Goal: Task Accomplishment & Management: Use online tool/utility

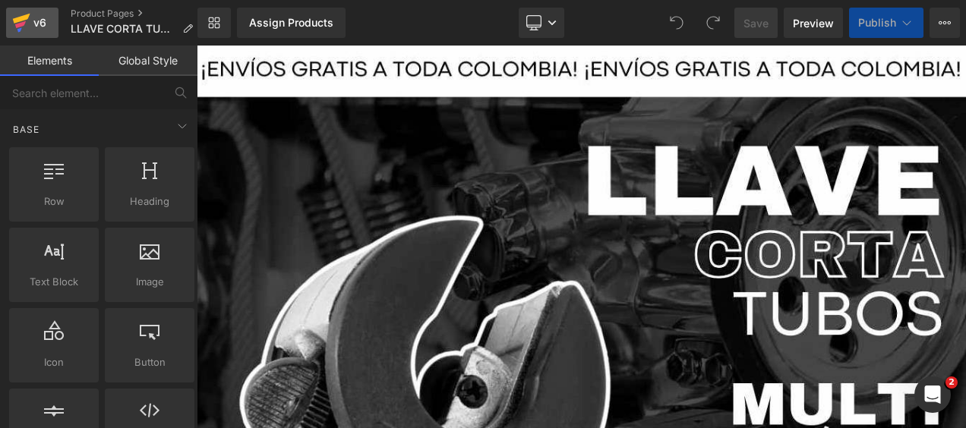
click at [30, 24] on div "v6" at bounding box center [39, 23] width 19 height 20
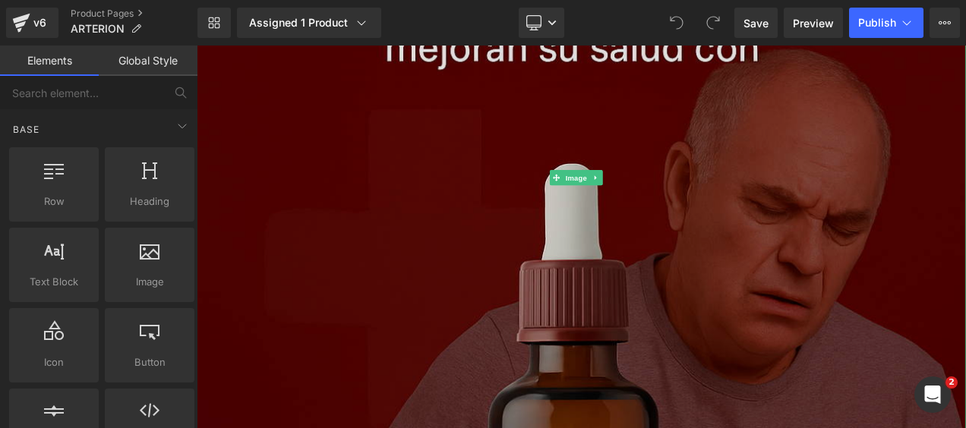
scroll to position [532, 0]
click at [557, 177] on img at bounding box center [656, 203] width 919 height 1378
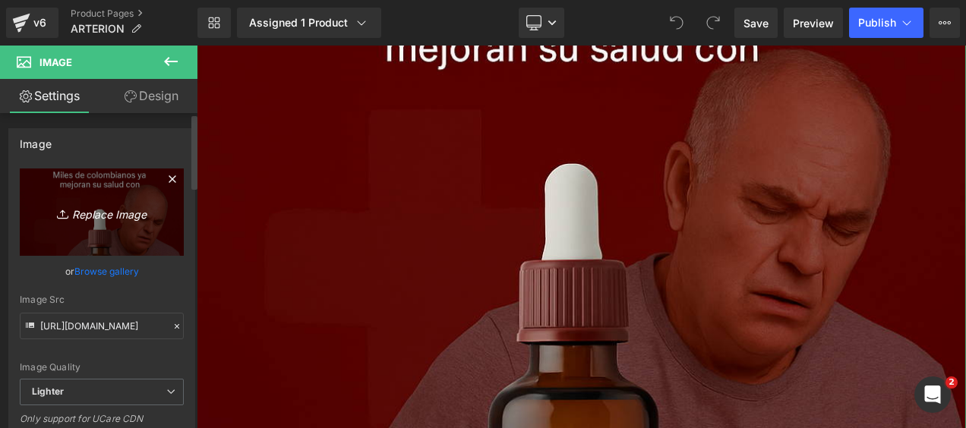
click at [126, 211] on icon "Replace Image" at bounding box center [102, 212] width 122 height 19
type input "C:\fakepath\ChatGPT Image [DATE], 12_04_29 a.m..png"
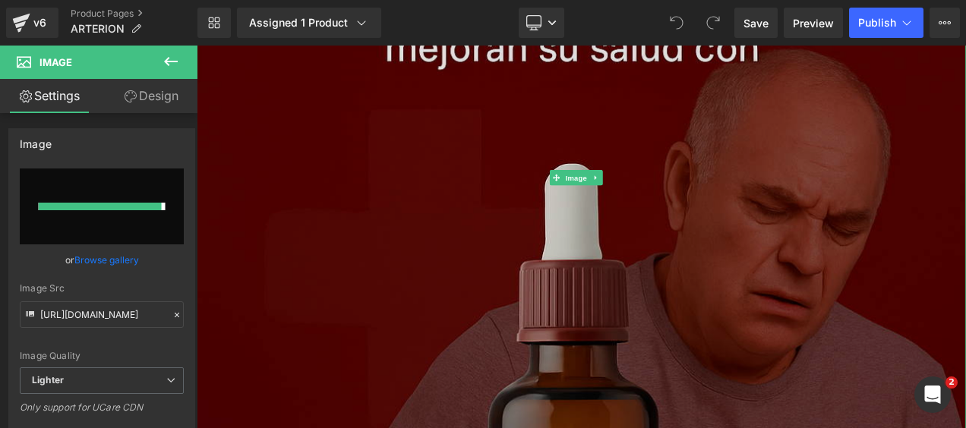
type input "[URL][DOMAIN_NAME][DATE]"
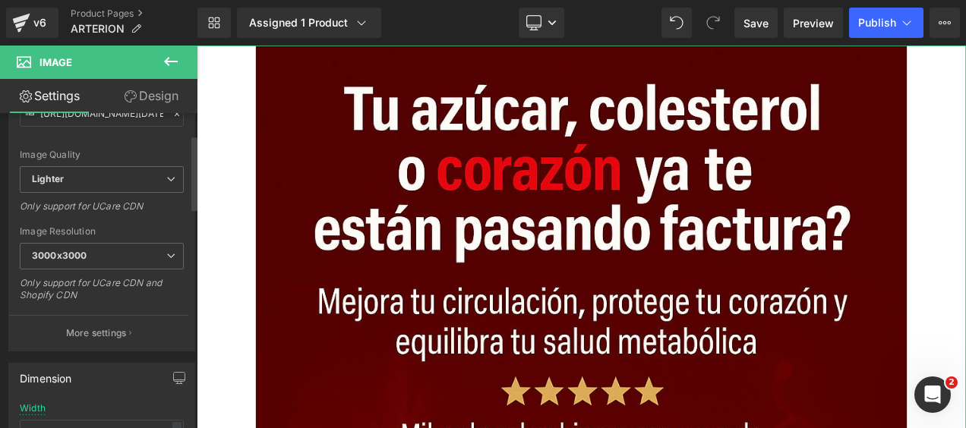
scroll to position [0, 0]
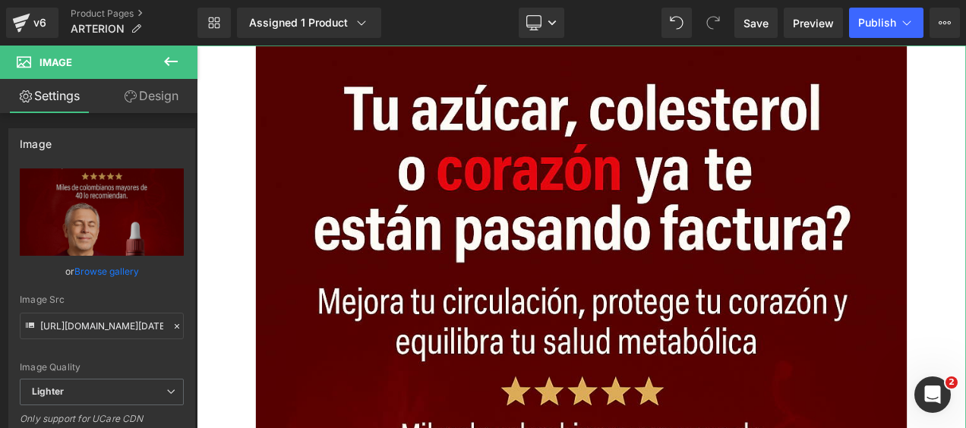
click at [149, 96] on link "Design" at bounding box center [151, 96] width 99 height 34
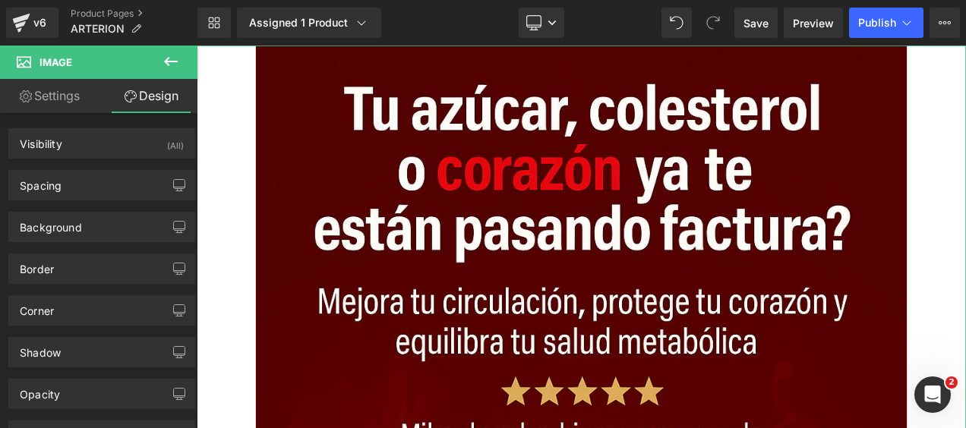
click at [64, 94] on link "Settings" at bounding box center [49, 96] width 99 height 34
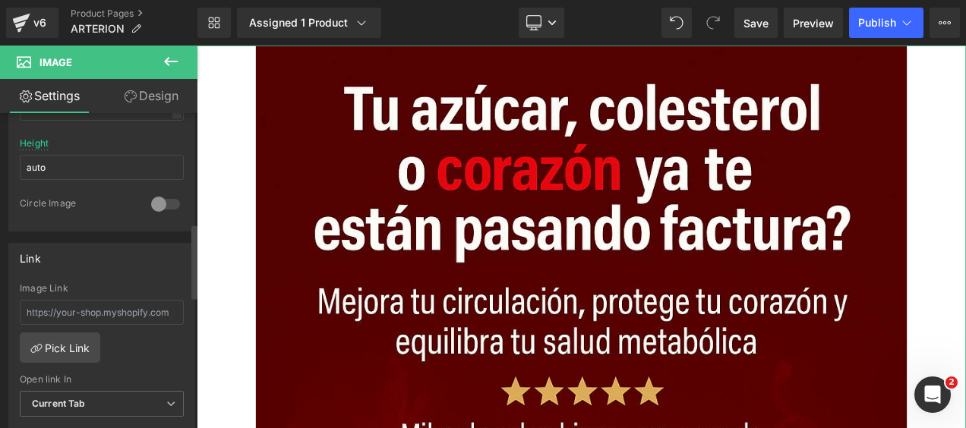
scroll to position [456, 0]
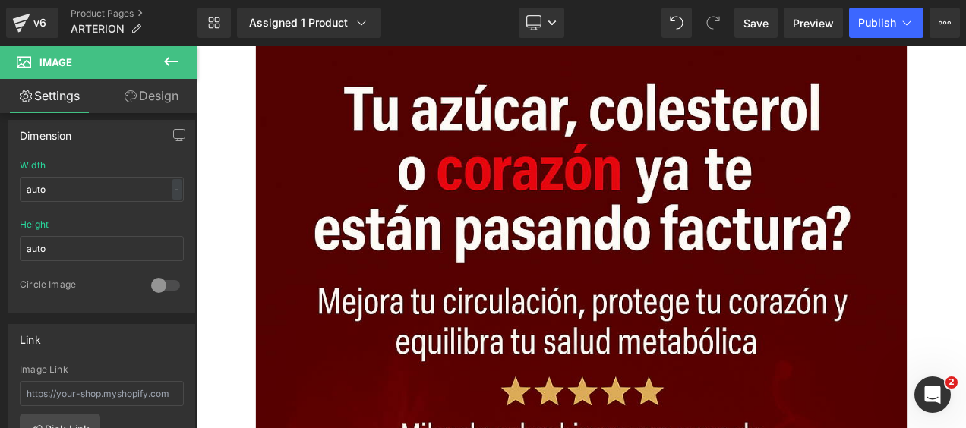
click at [172, 56] on icon at bounding box center [171, 61] width 18 height 18
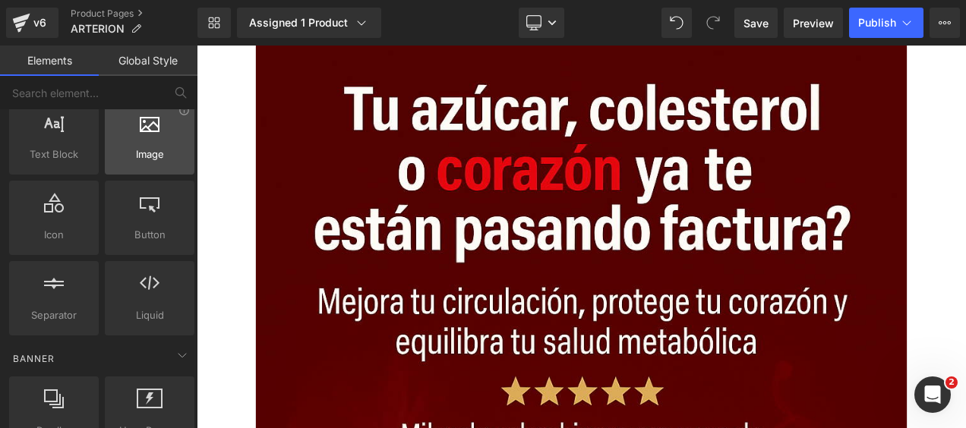
scroll to position [152, 0]
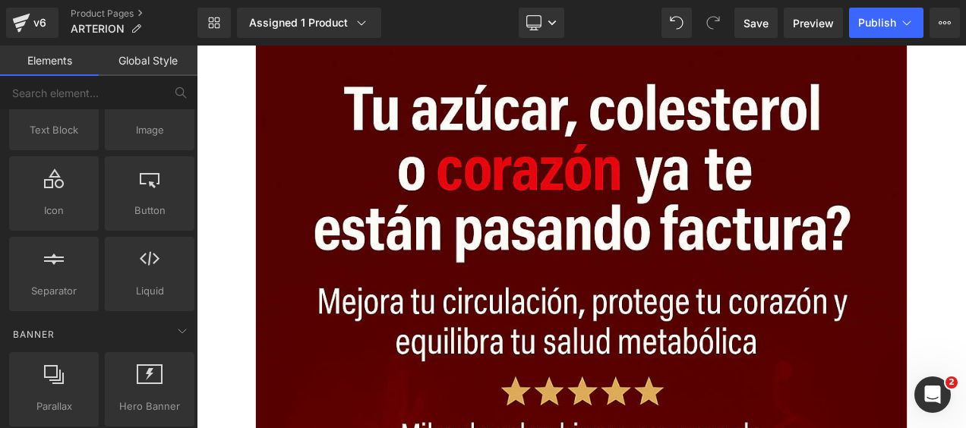
click at [156, 67] on link "Global Style" at bounding box center [148, 61] width 99 height 30
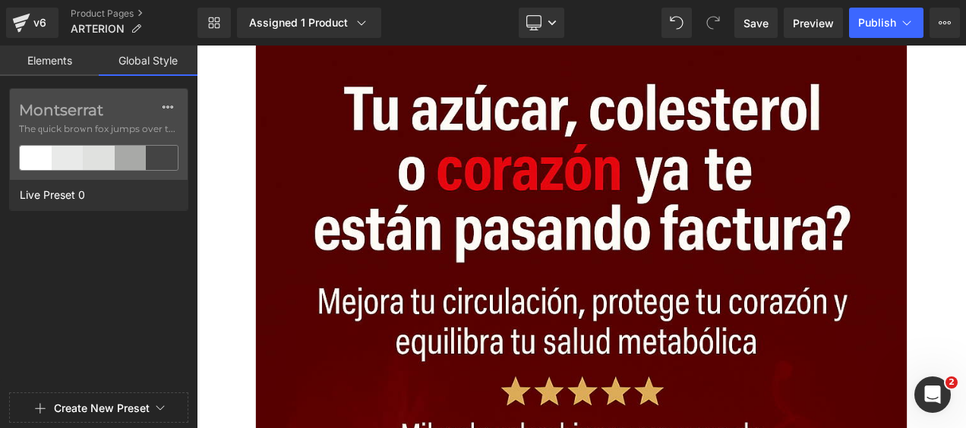
click at [68, 68] on link "Elements" at bounding box center [49, 61] width 99 height 30
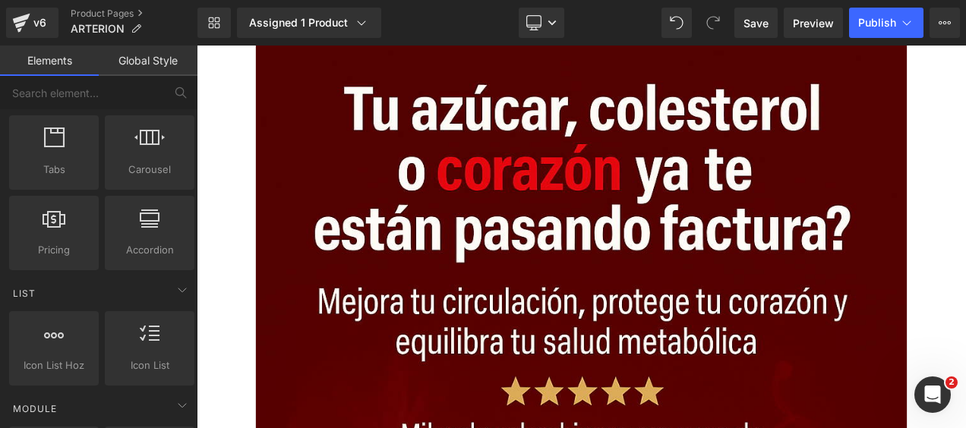
scroll to position [428, 0]
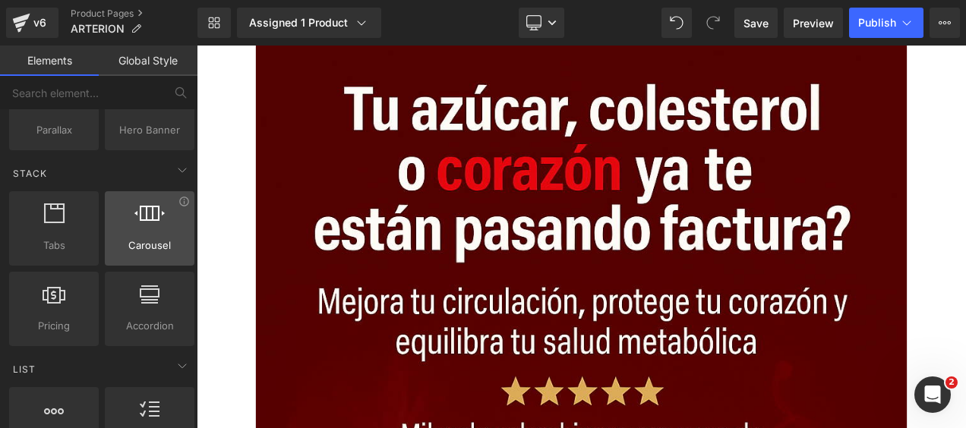
click at [143, 216] on icon at bounding box center [149, 214] width 30 height 20
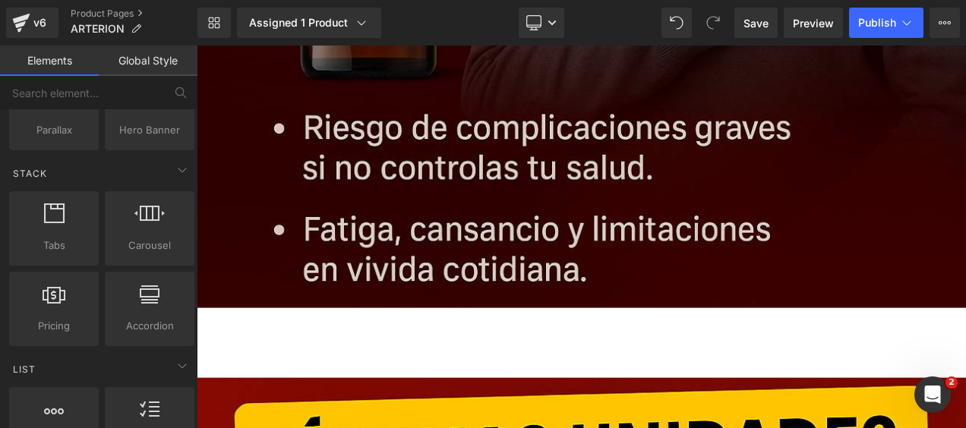
scroll to position [3342, 0]
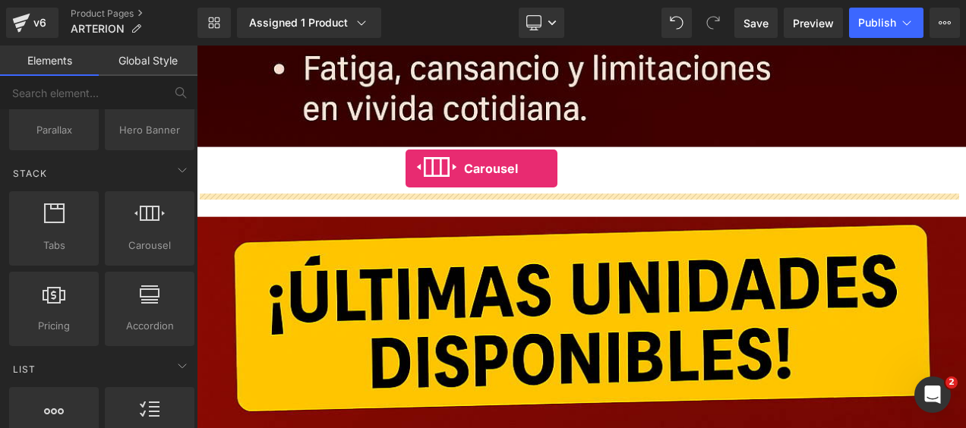
drag, startPoint x: 337, startPoint y: 273, endPoint x: 446, endPoint y: 192, distance: 135.6
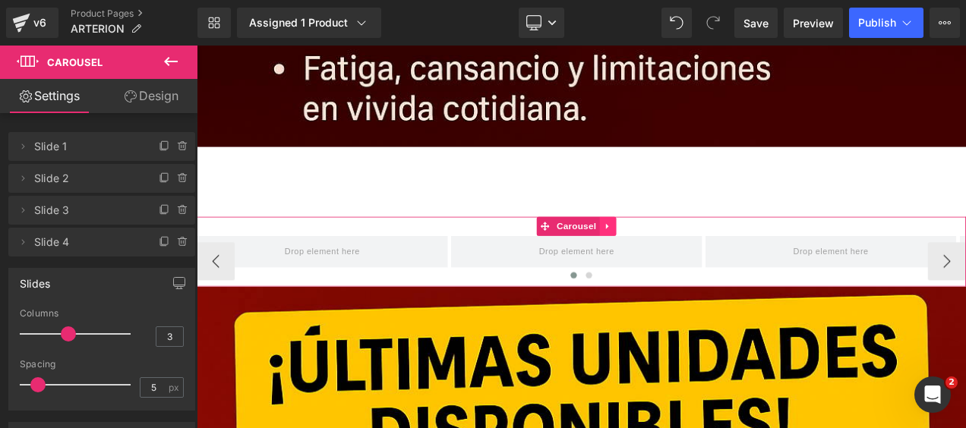
click at [685, 259] on icon at bounding box center [686, 262] width 3 height 7
click at [156, 105] on link "Design" at bounding box center [151, 96] width 99 height 34
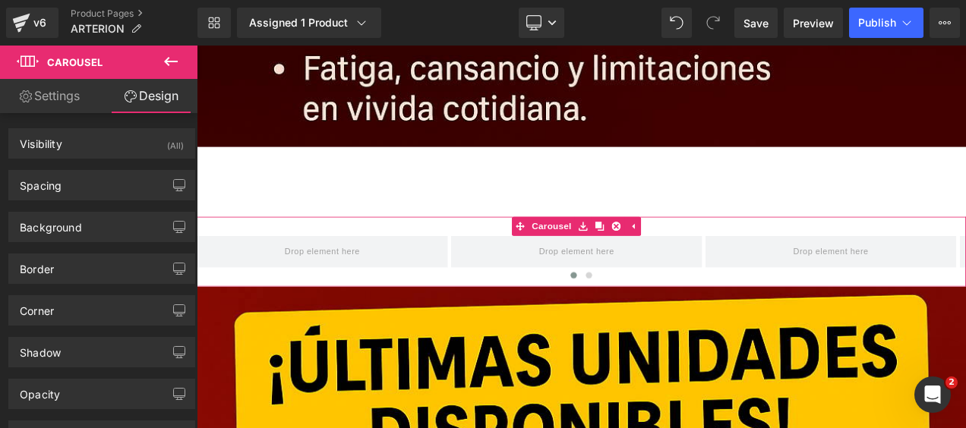
click at [79, 102] on link "Settings" at bounding box center [49, 96] width 99 height 34
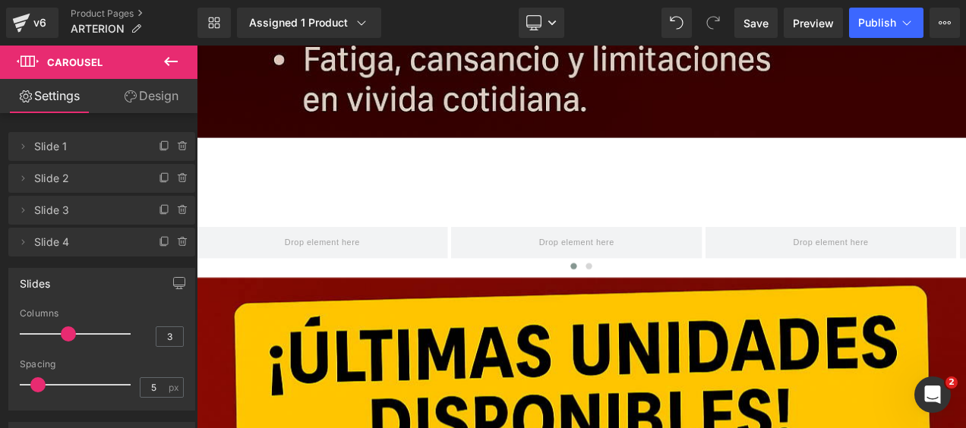
scroll to position [3266, 0]
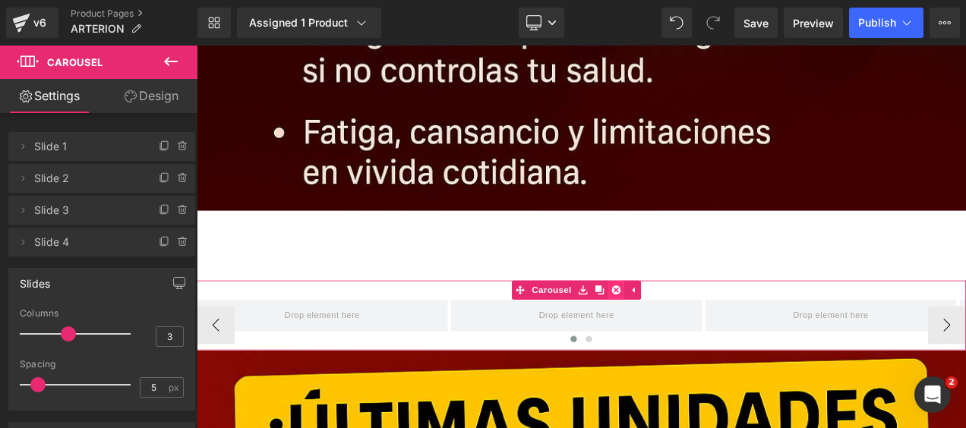
click at [699, 333] on icon at bounding box center [697, 338] width 11 height 11
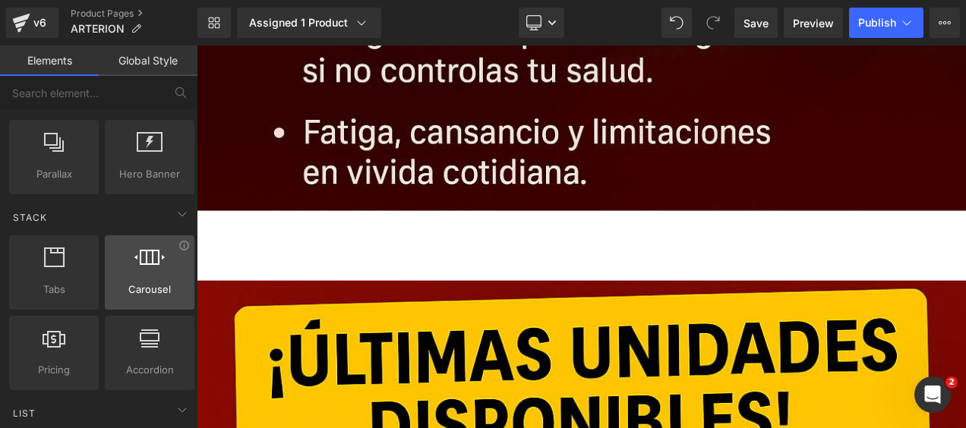
scroll to position [352, 0]
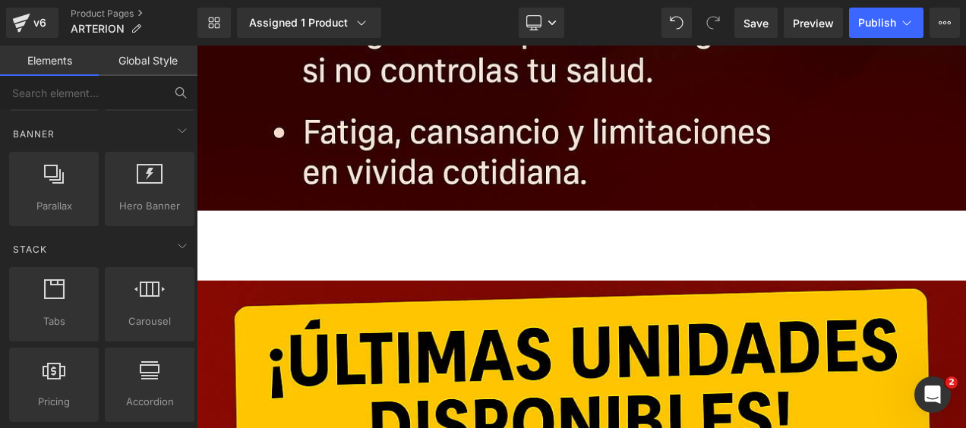
click at [181, 90] on icon at bounding box center [181, 93] width 14 height 14
click at [77, 97] on input "text" at bounding box center [82, 92] width 164 height 33
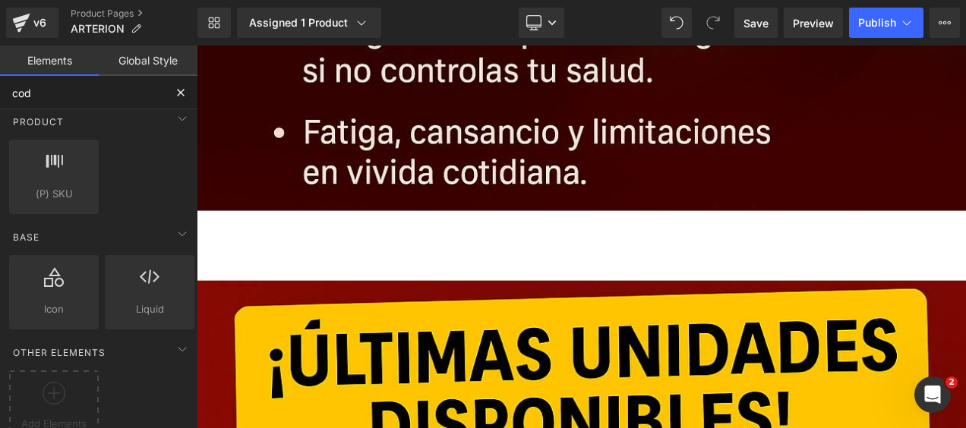
scroll to position [0, 0]
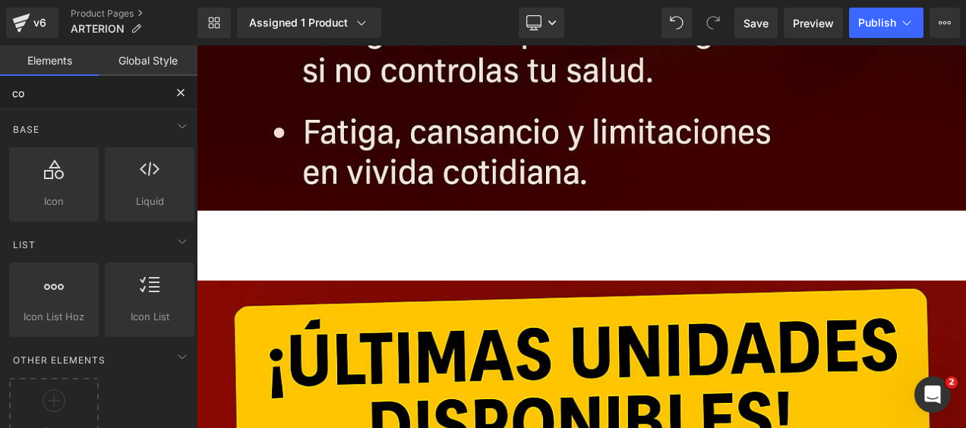
type input "c"
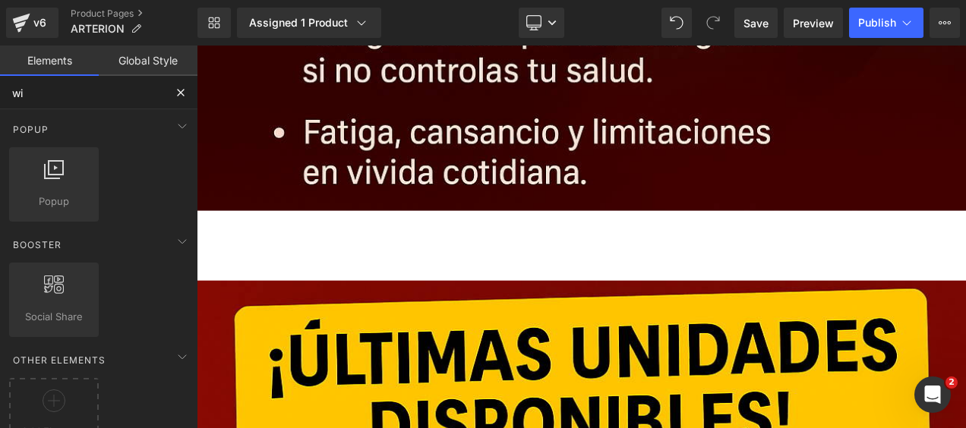
type input "w"
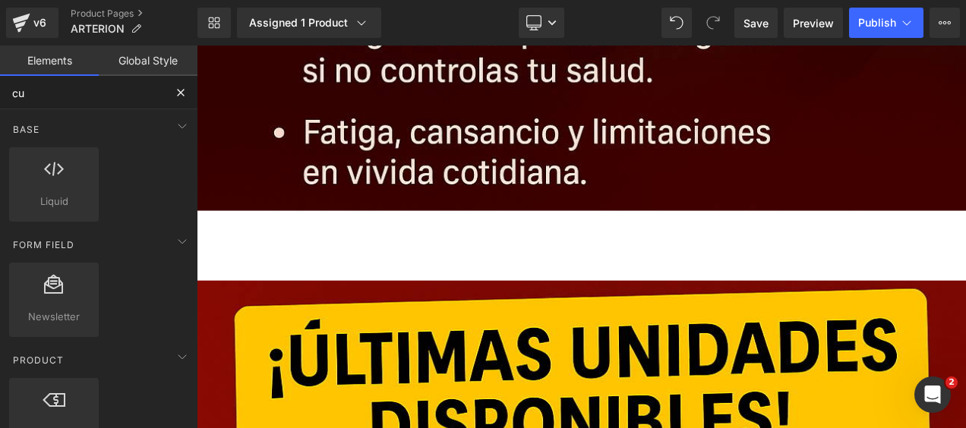
type input "c"
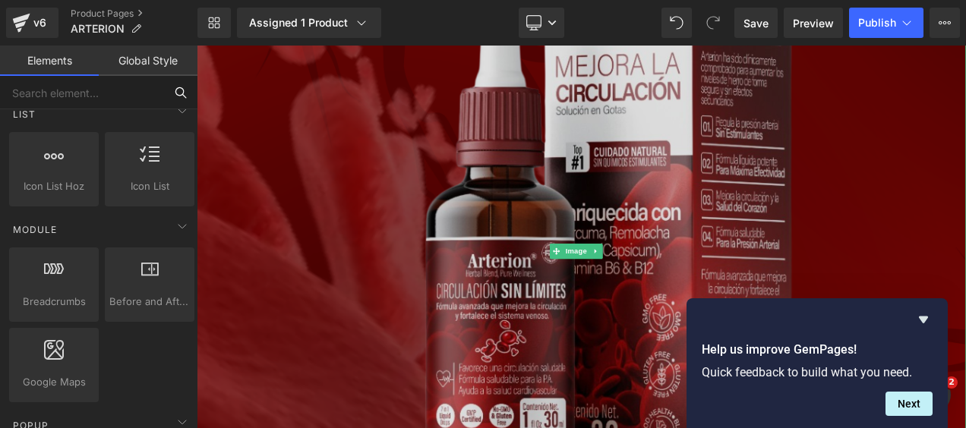
scroll to position [5392, 0]
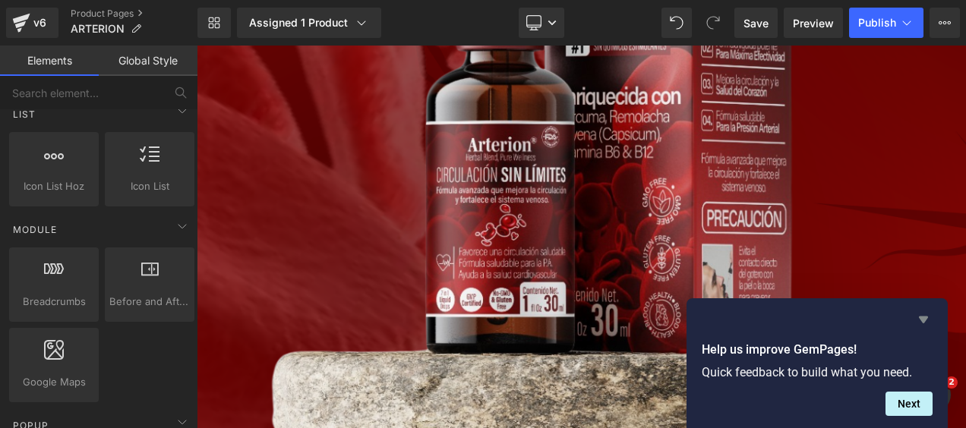
click at [920, 319] on icon "Hide survey" at bounding box center [923, 320] width 9 height 7
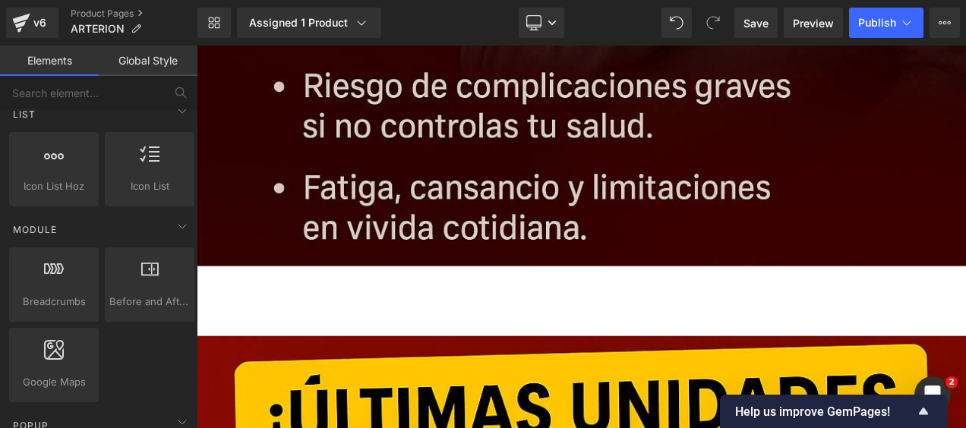
scroll to position [3266, 0]
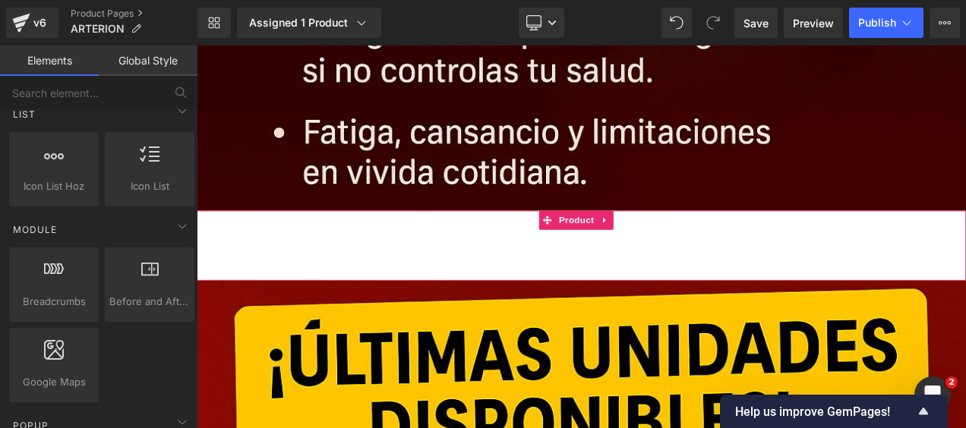
click at [715, 266] on div "Add To Cart (P) Cart Button" at bounding box center [656, 285] width 904 height 38
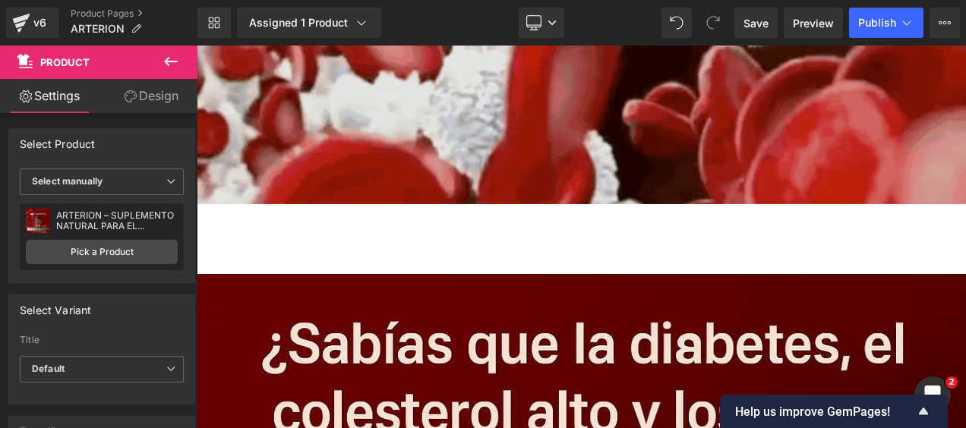
scroll to position [1899, 0]
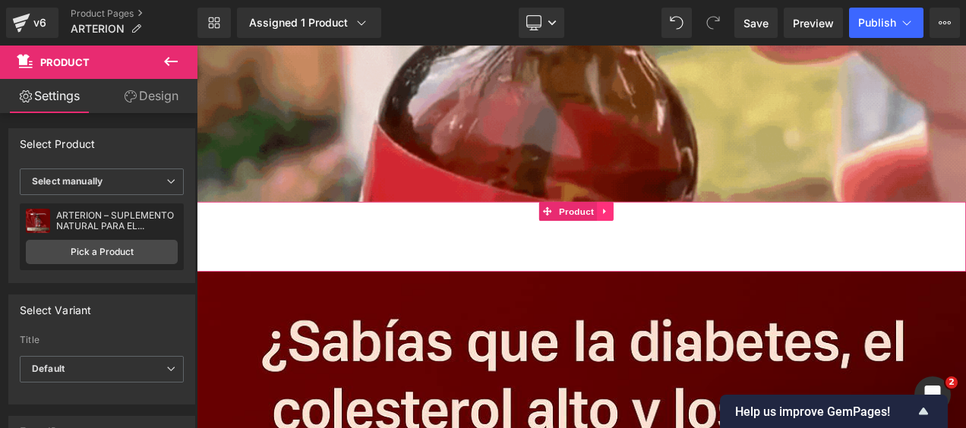
click at [683, 241] on icon at bounding box center [684, 244] width 3 height 7
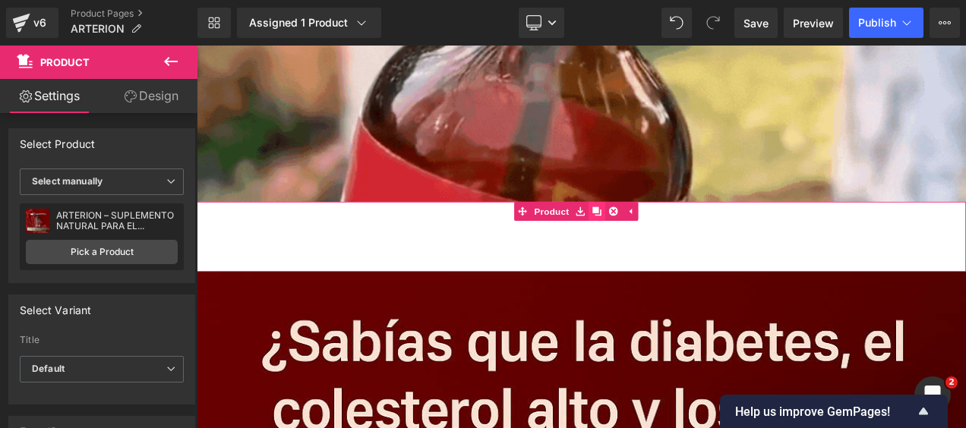
click at [675, 238] on icon at bounding box center [675, 243] width 11 height 11
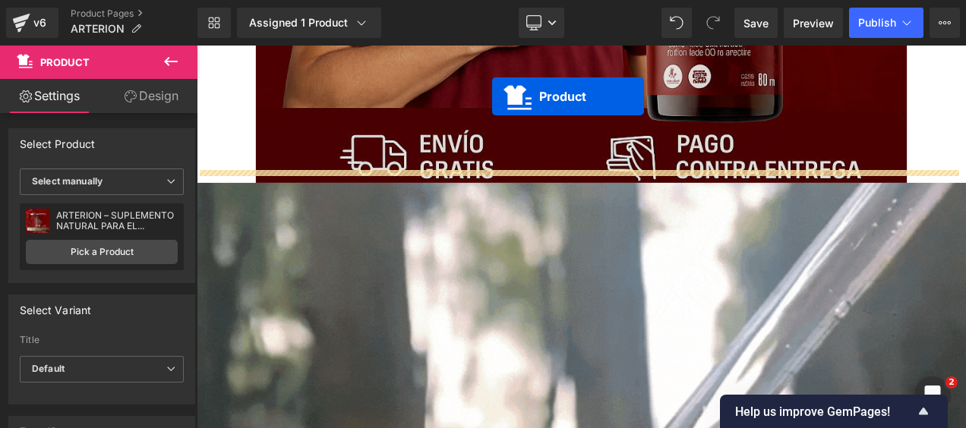
scroll to position [972, 0]
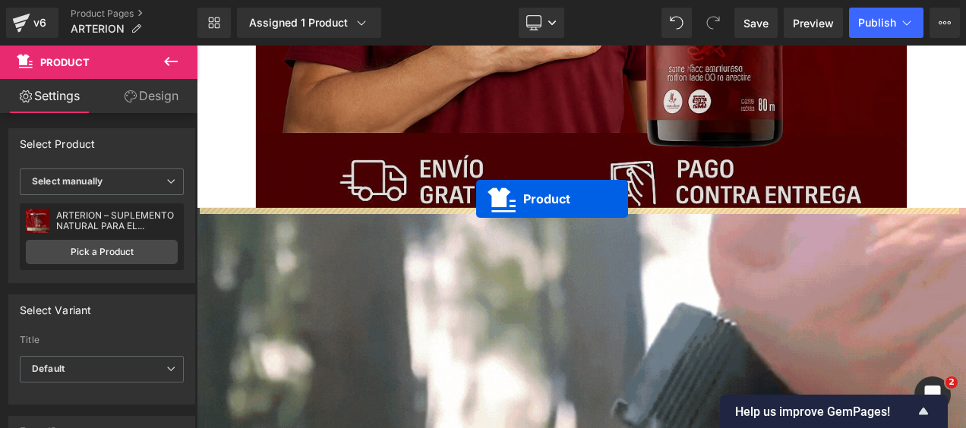
drag, startPoint x: 613, startPoint y: 194, endPoint x: 534, endPoint y: 227, distance: 85.8
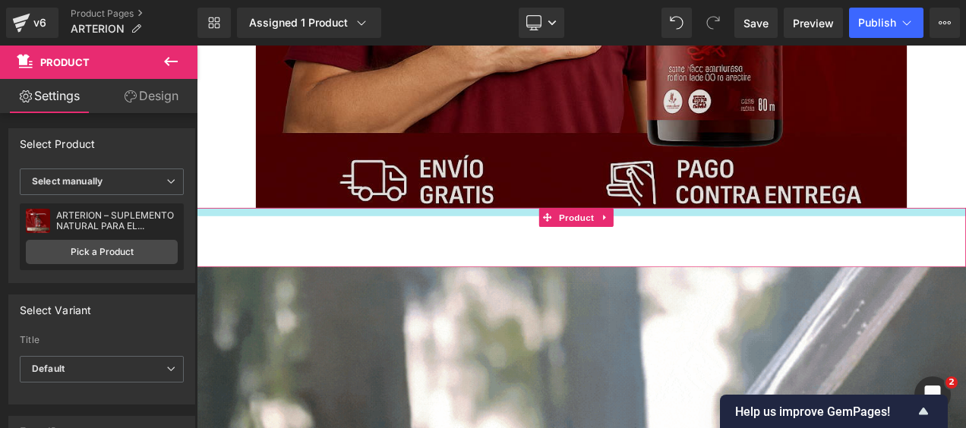
drag, startPoint x: 563, startPoint y: 242, endPoint x: 559, endPoint y: 229, distance: 13.5
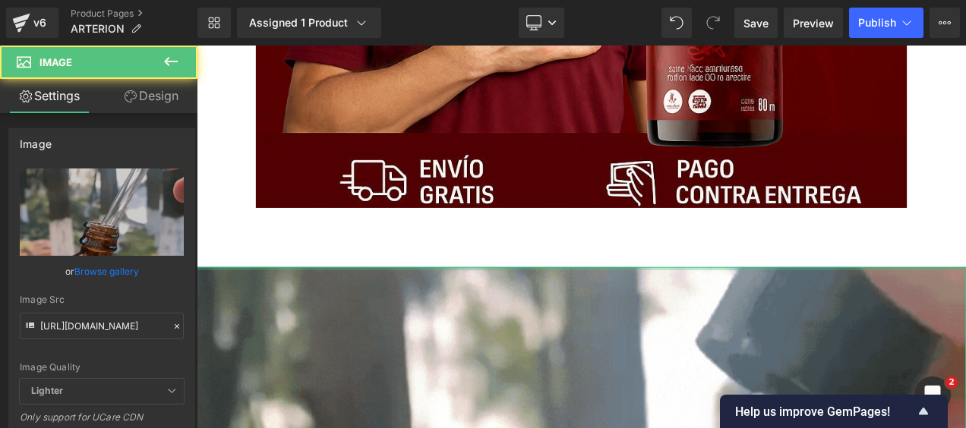
drag, startPoint x: 546, startPoint y: 309, endPoint x: 550, endPoint y: 301, distance: 9.2
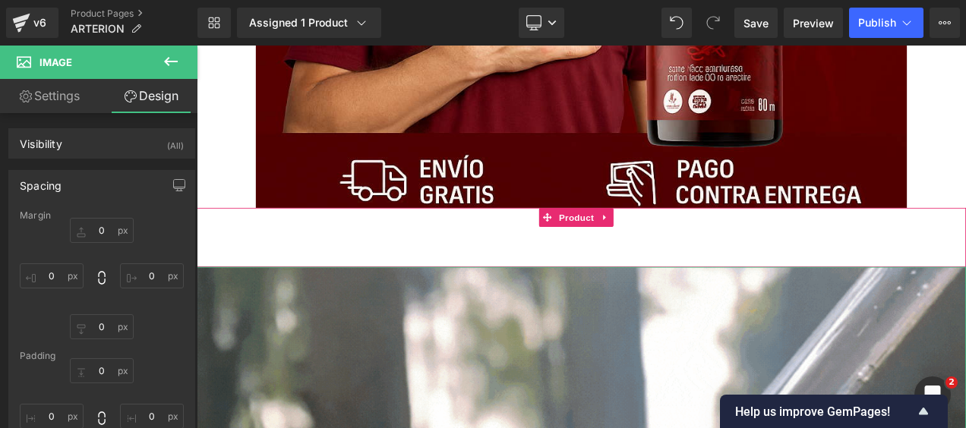
click at [591, 283] on div "Add To Cart (P) Cart Button" at bounding box center [656, 269] width 904 height 38
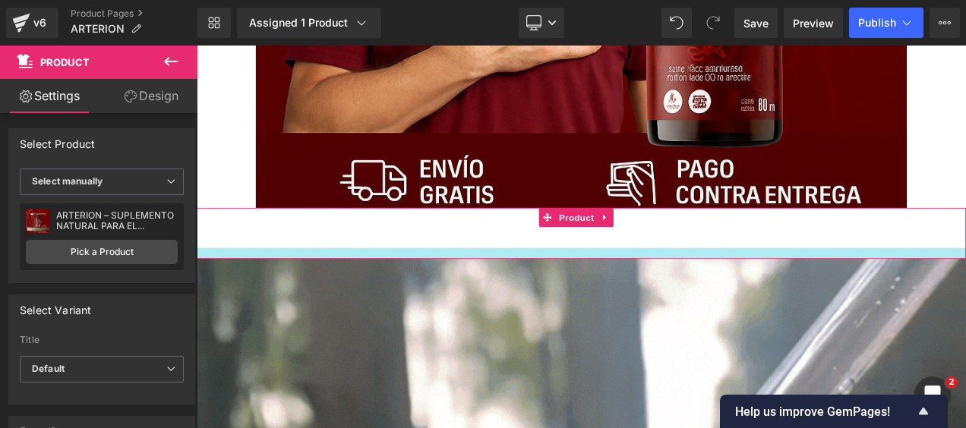
drag, startPoint x: 588, startPoint y: 292, endPoint x: 589, endPoint y: 281, distance: 10.7
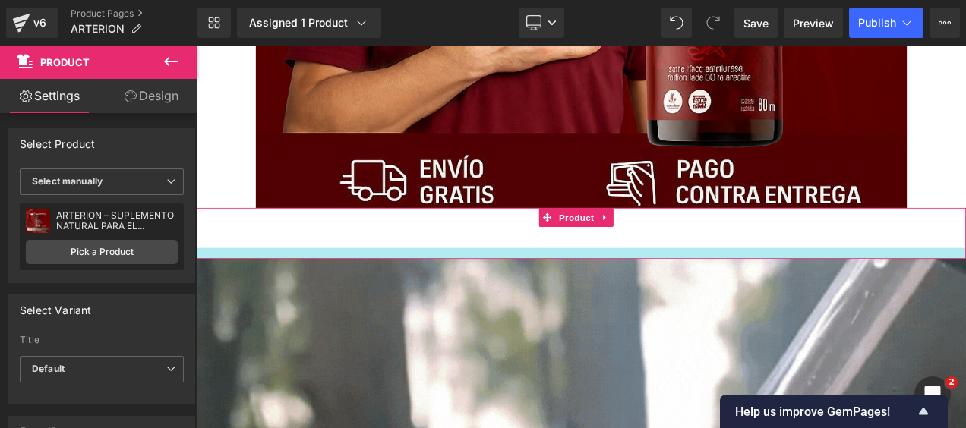
click at [589, 281] on div "Add To Cart (P) Cart Button Product" at bounding box center [656, 270] width 919 height 61
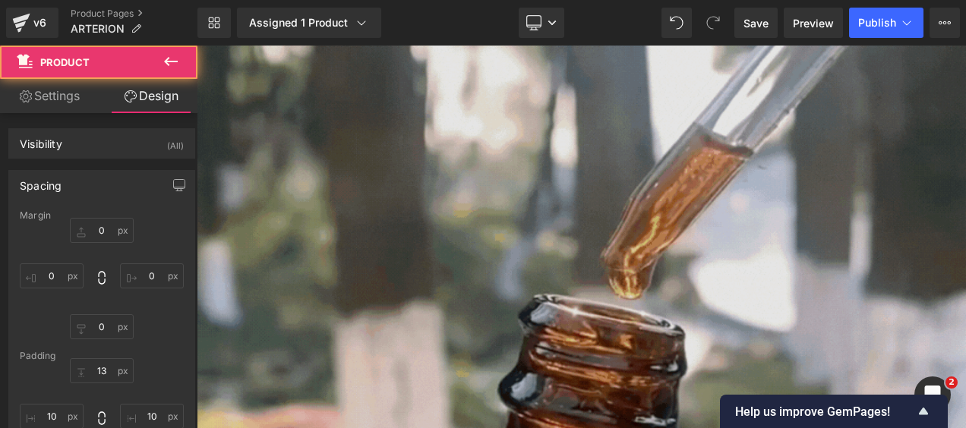
scroll to position [1428, 0]
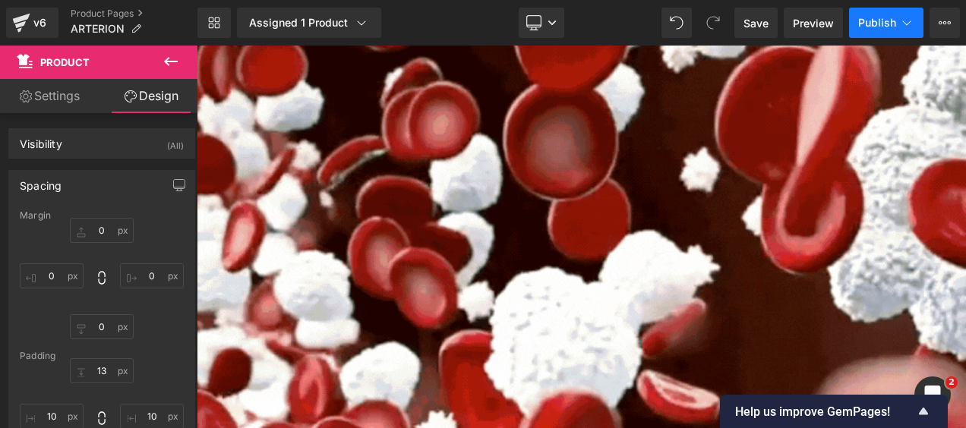
click at [875, 31] on button "Publish" at bounding box center [886, 23] width 74 height 30
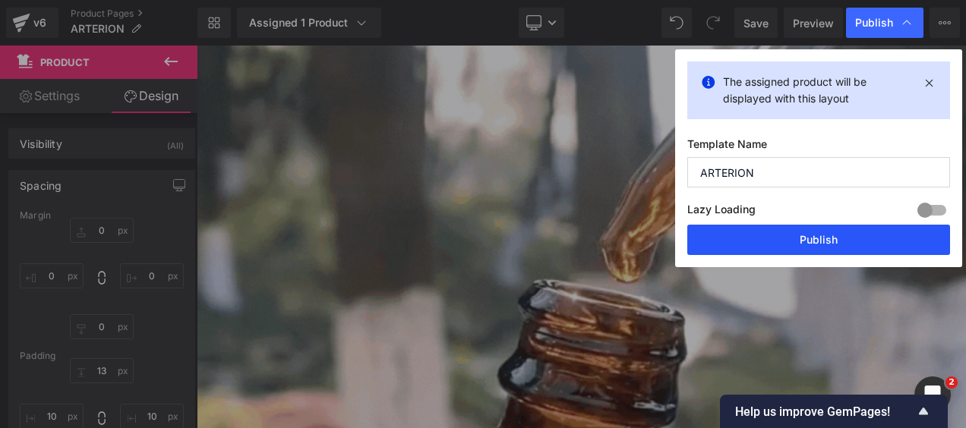
click at [816, 242] on button "Publish" at bounding box center [818, 240] width 263 height 30
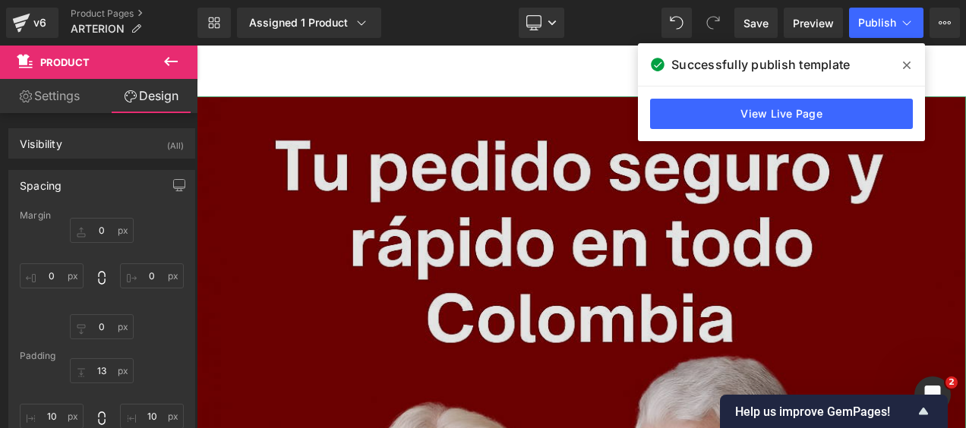
scroll to position [19477, 0]
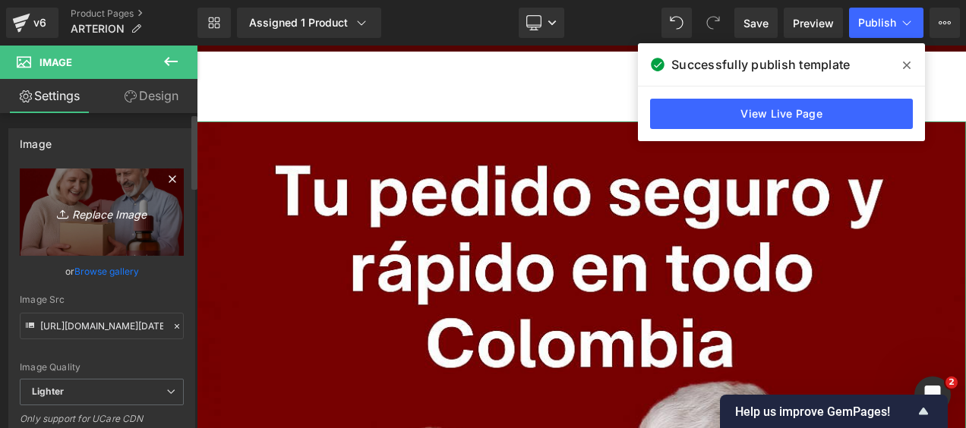
click at [109, 217] on icon "Replace Image" at bounding box center [102, 212] width 122 height 19
type input "C:\fakepath\ChatGPT Image [DATE], 12_28_53 a.m..png"
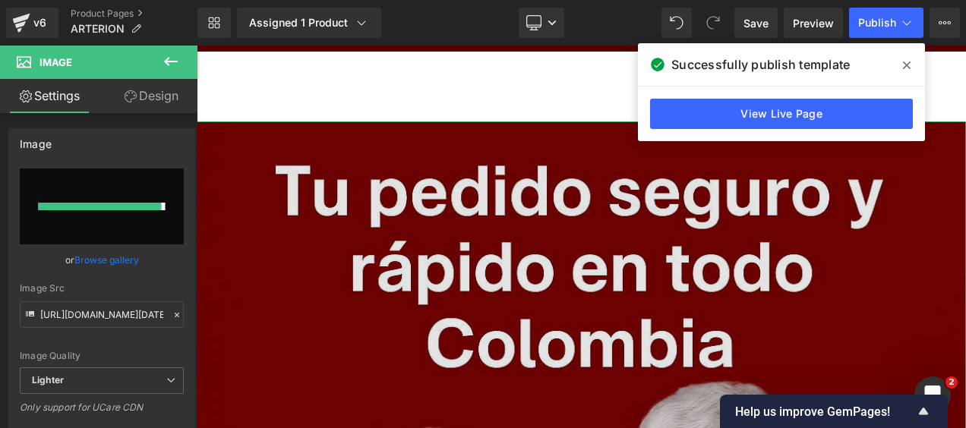
type input "[URL][DOMAIN_NAME][DATE]"
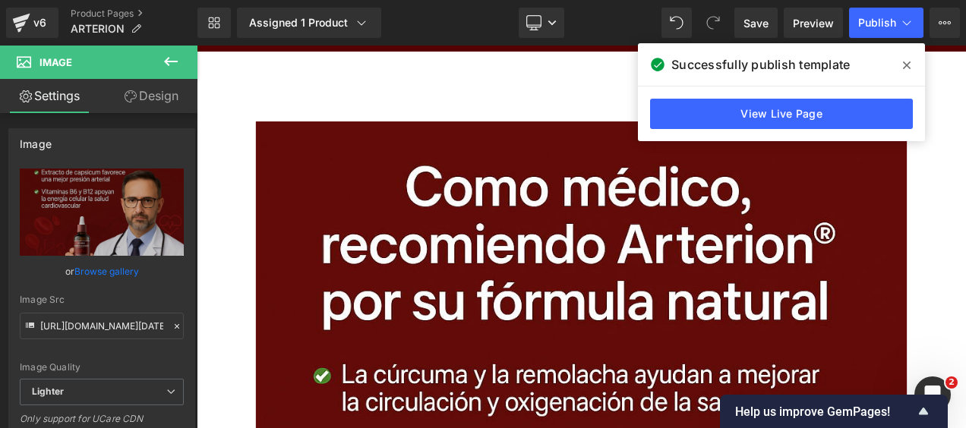
click at [909, 62] on icon at bounding box center [907, 66] width 8 height 8
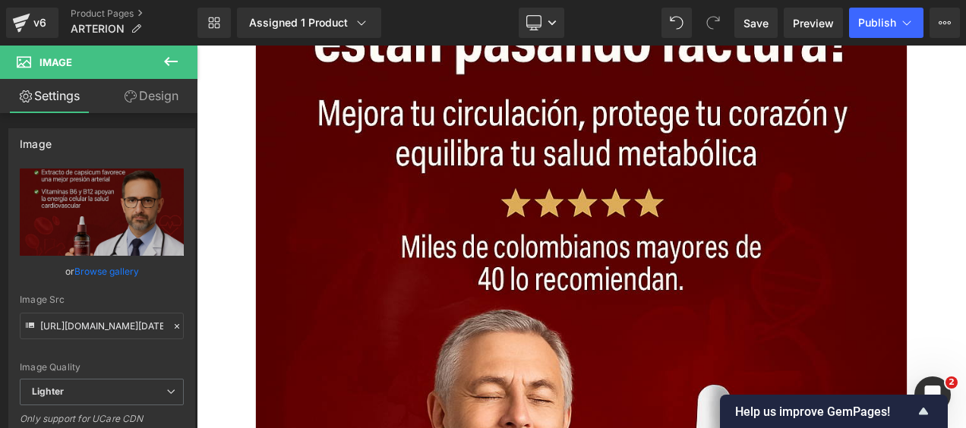
scroll to position [220, 0]
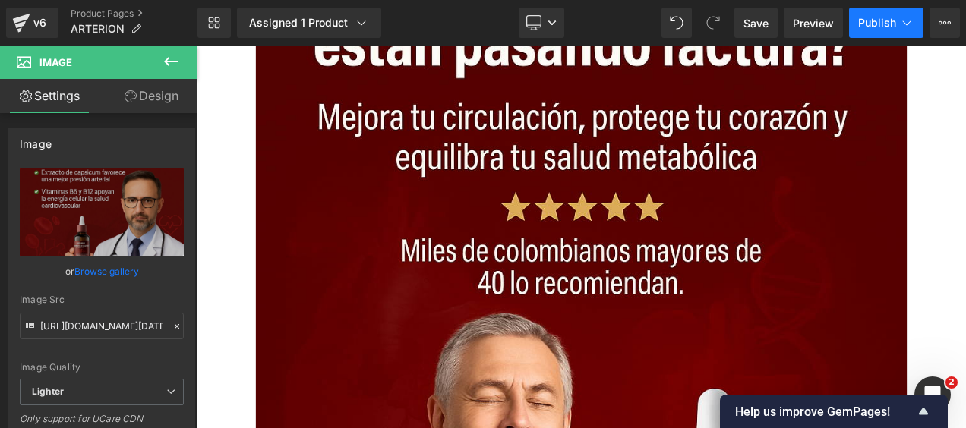
click at [895, 30] on button "Publish" at bounding box center [886, 23] width 74 height 30
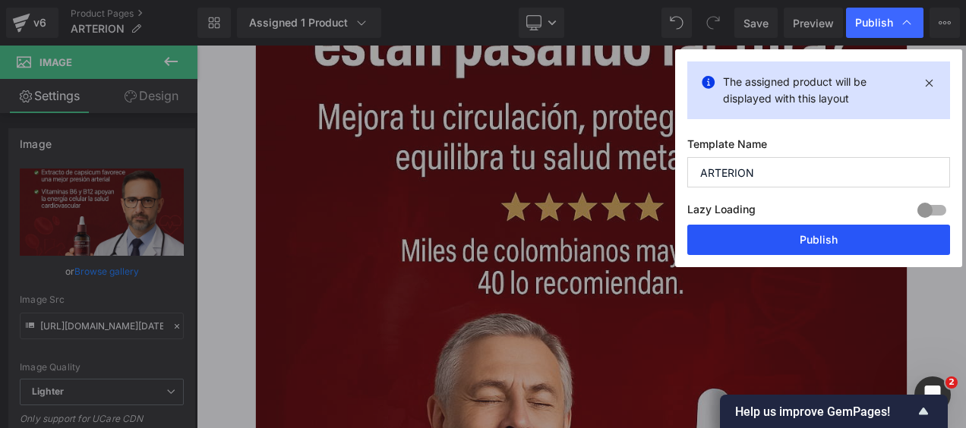
click at [783, 245] on button "Publish" at bounding box center [818, 240] width 263 height 30
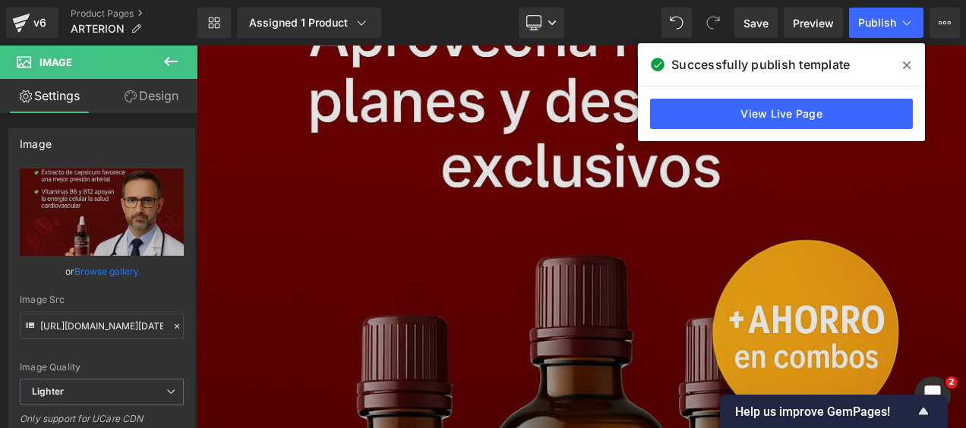
scroll to position [6296, 0]
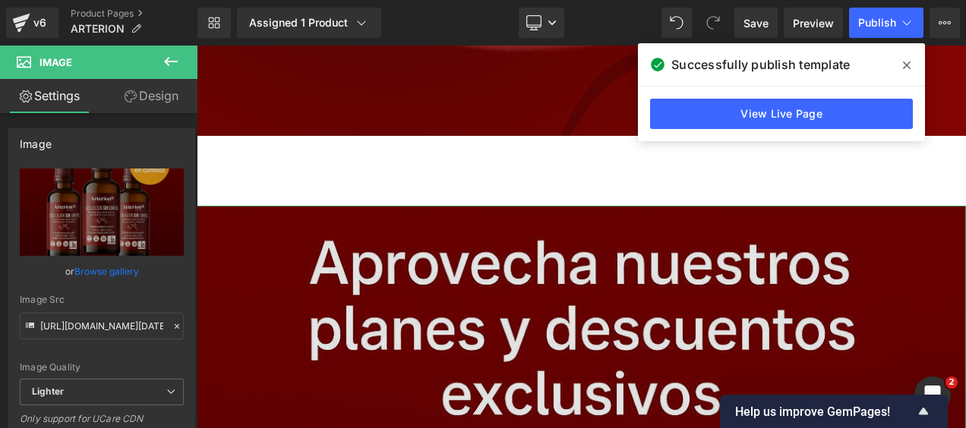
scroll to position [5992, 0]
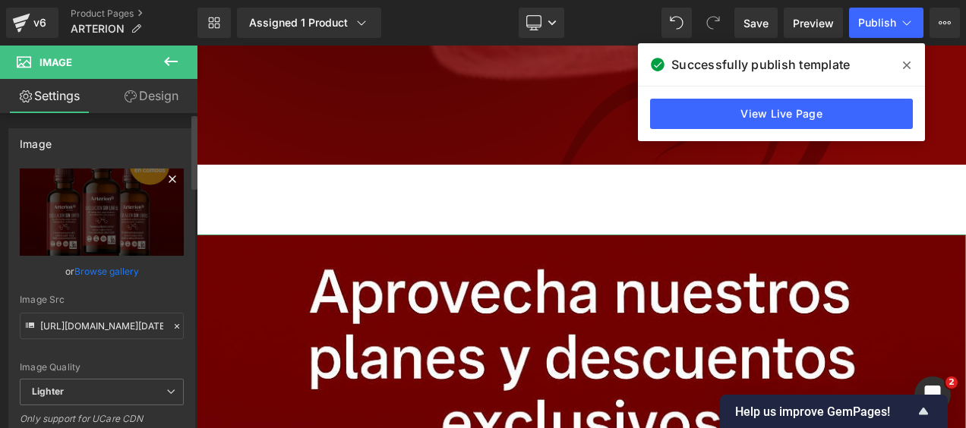
click at [166, 180] on icon at bounding box center [172, 179] width 18 height 18
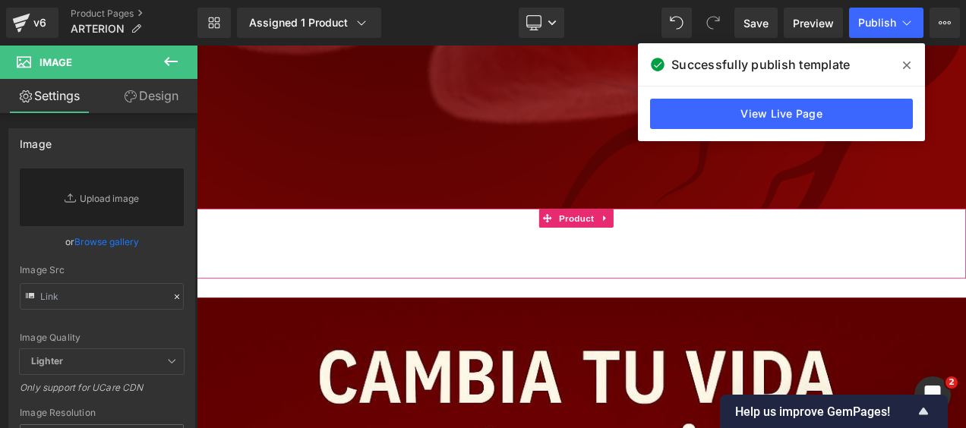
scroll to position [5916, 0]
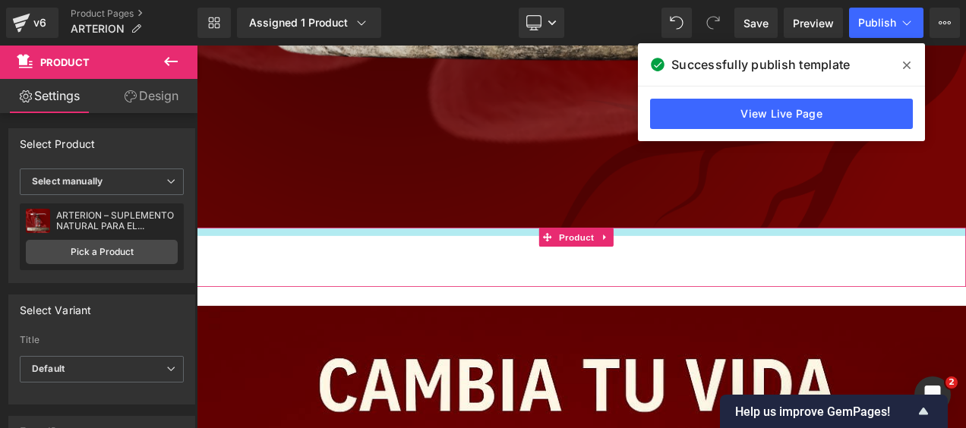
drag, startPoint x: 532, startPoint y: 204, endPoint x: 529, endPoint y: 191, distance: 13.1
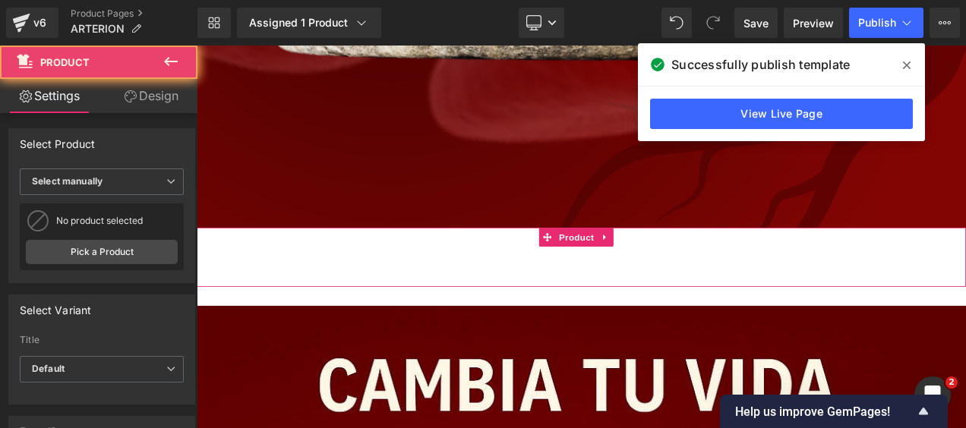
click at [515, 273] on div "Add To Cart (P) Cart Button" at bounding box center [656, 292] width 904 height 38
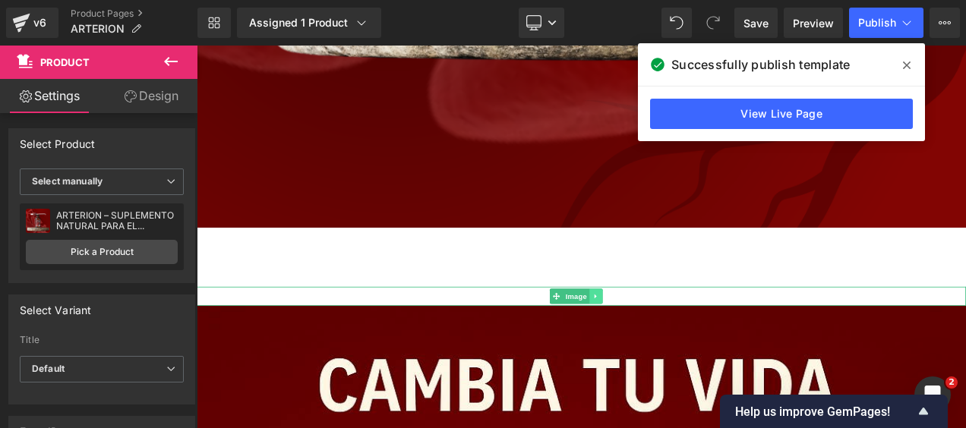
click at [673, 341] on icon at bounding box center [674, 345] width 8 height 9
click at [682, 341] on icon at bounding box center [681, 345] width 8 height 9
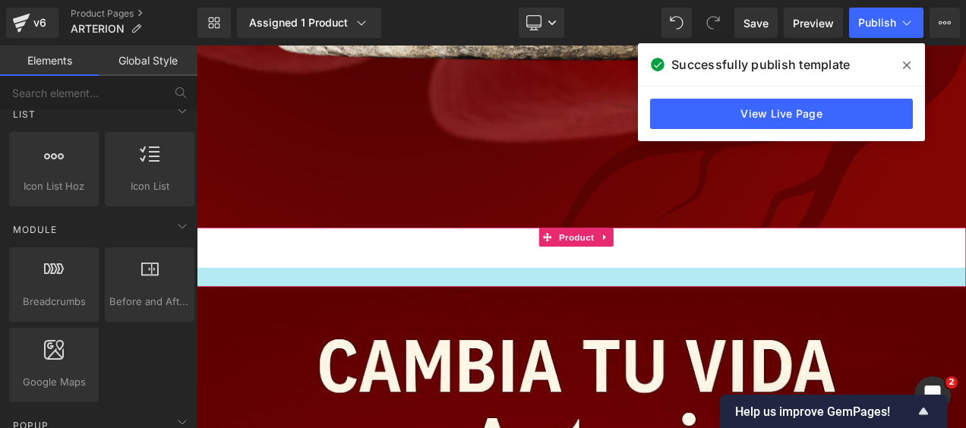
click at [537, 311] on div at bounding box center [656, 322] width 919 height 23
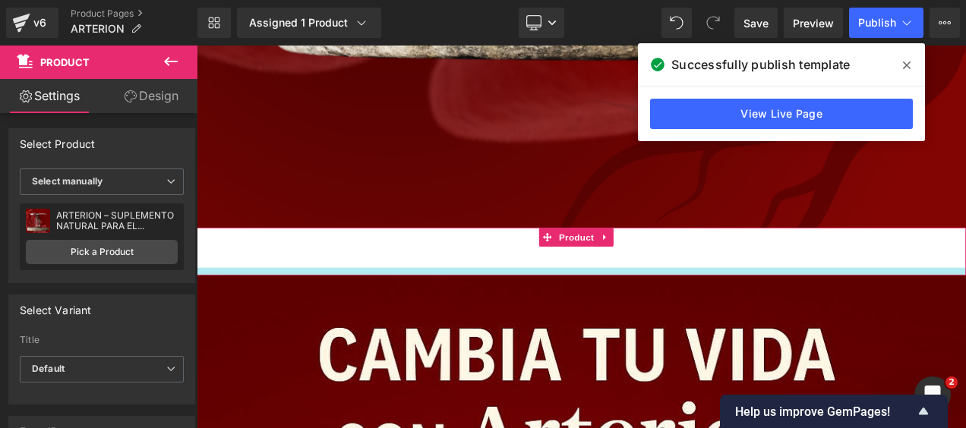
drag, startPoint x: 538, startPoint y: 271, endPoint x: 1050, endPoint y: 65, distance: 552.7
click at [540, 311] on div at bounding box center [656, 315] width 919 height 9
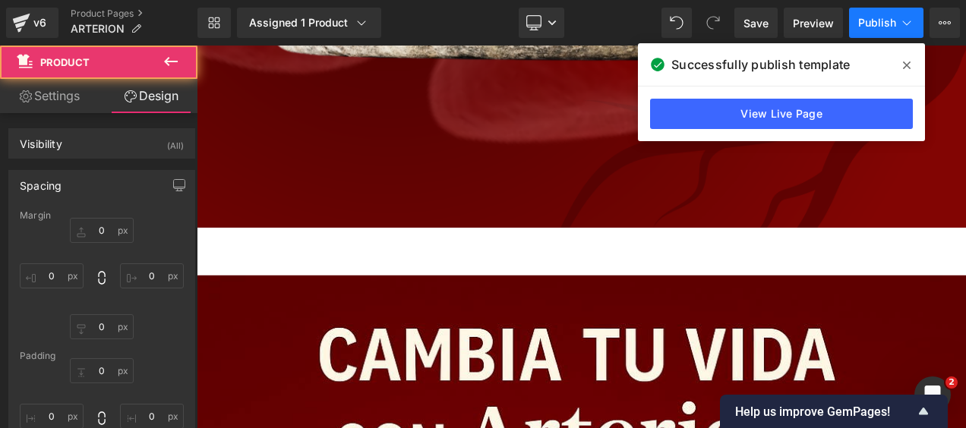
type input "0"
type input "13"
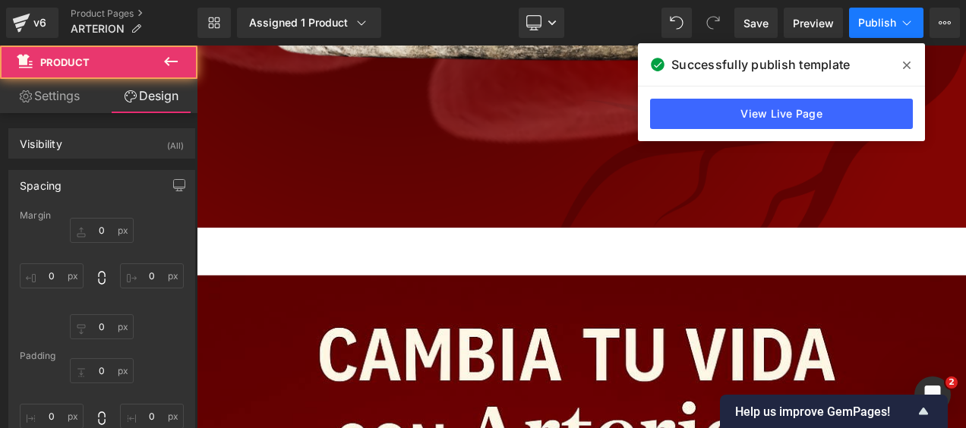
type input "10"
type input "12"
type input "10"
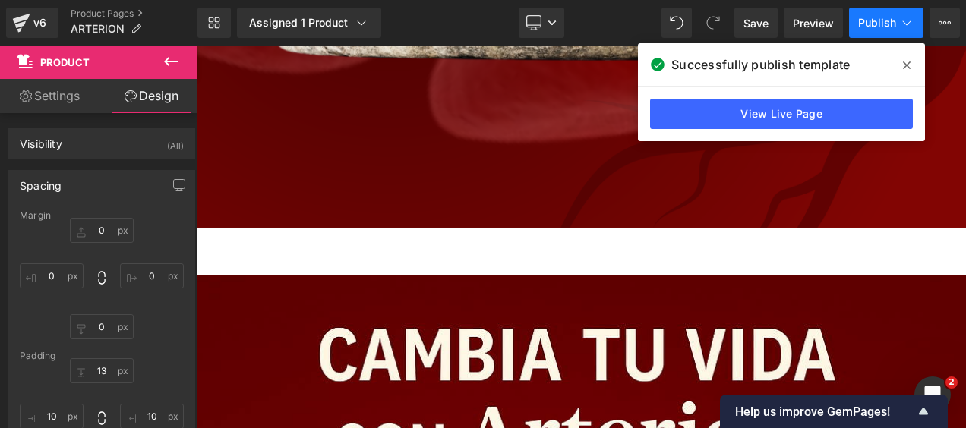
click at [867, 18] on span "Publish" at bounding box center [877, 23] width 38 height 12
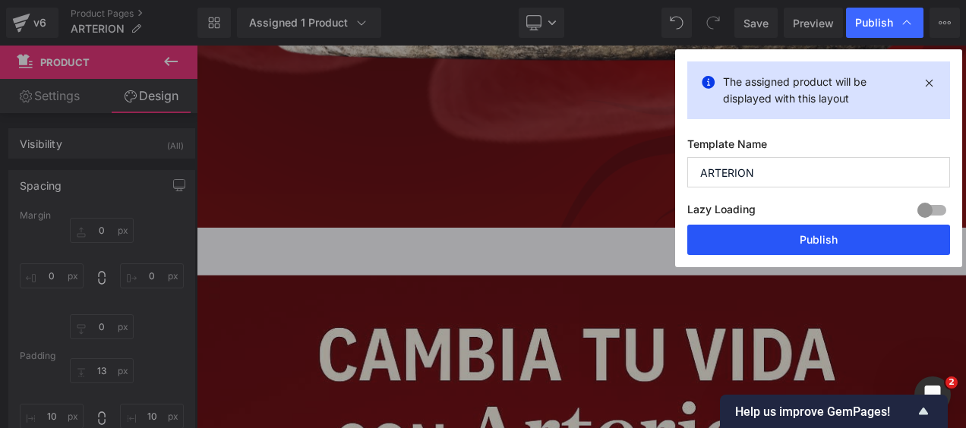
click at [762, 238] on button "Publish" at bounding box center [818, 240] width 263 height 30
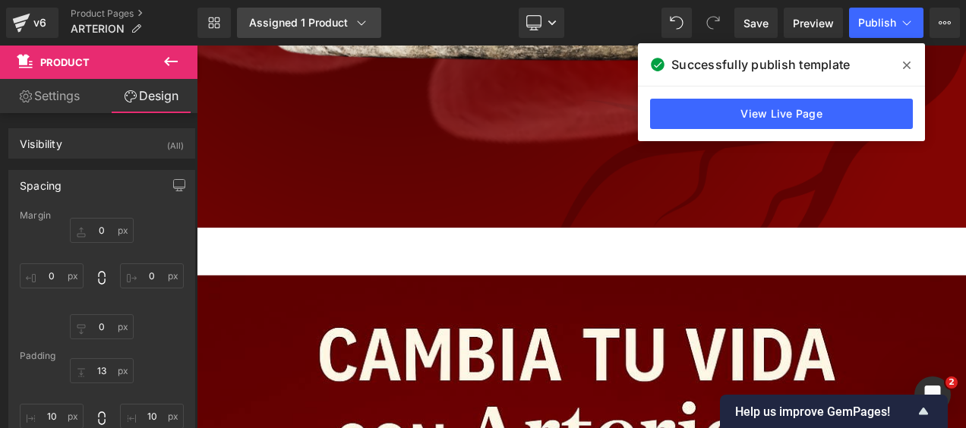
click at [348, 27] on div "Assigned 1 Product" at bounding box center [309, 22] width 120 height 15
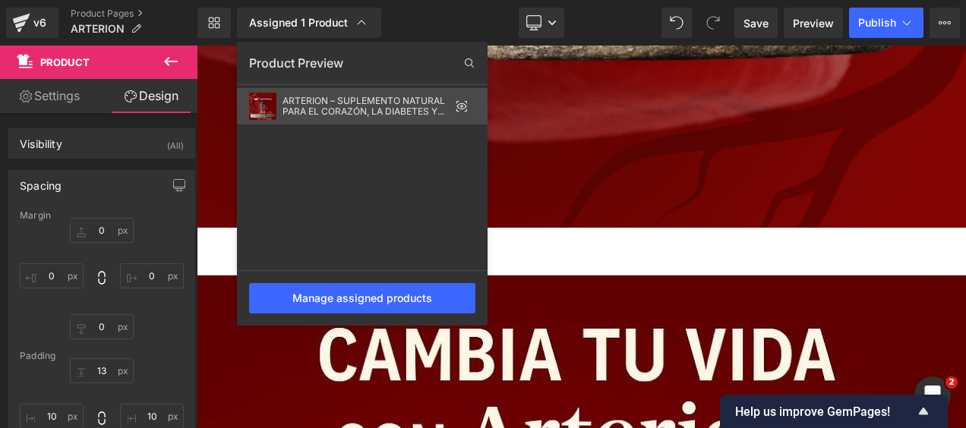
click at [398, 106] on div "ARTERION – SUPLEMENTO NATURAL PARA EL CORAZÓN, LA DIABETES Y EL RENDIMIENTO" at bounding box center [366, 106] width 167 height 21
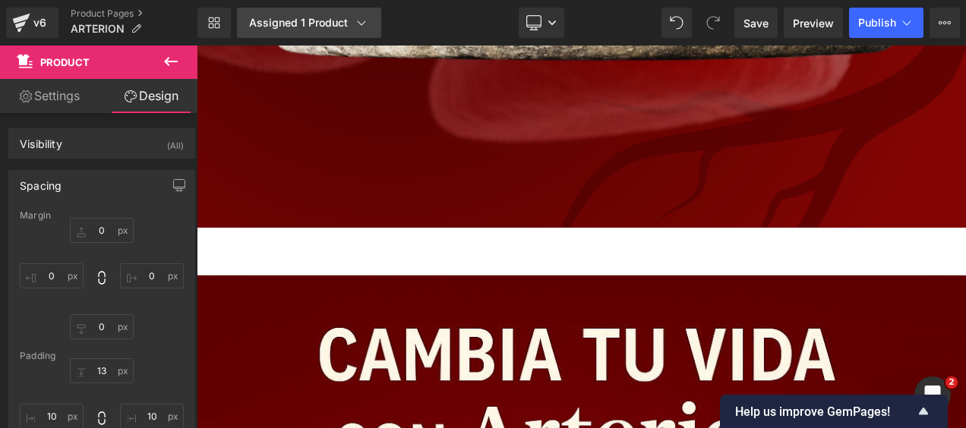
click at [316, 27] on div "Assigned 1 Product" at bounding box center [309, 22] width 120 height 15
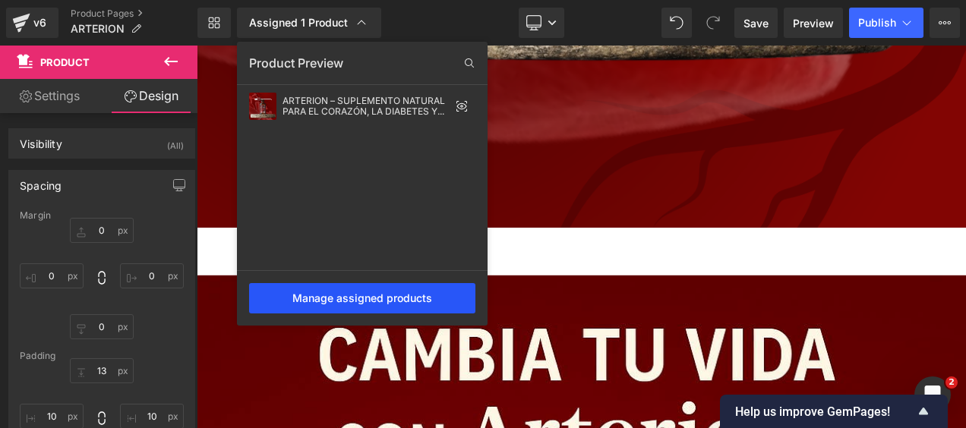
click at [377, 293] on div "Manage assigned products" at bounding box center [362, 298] width 226 height 30
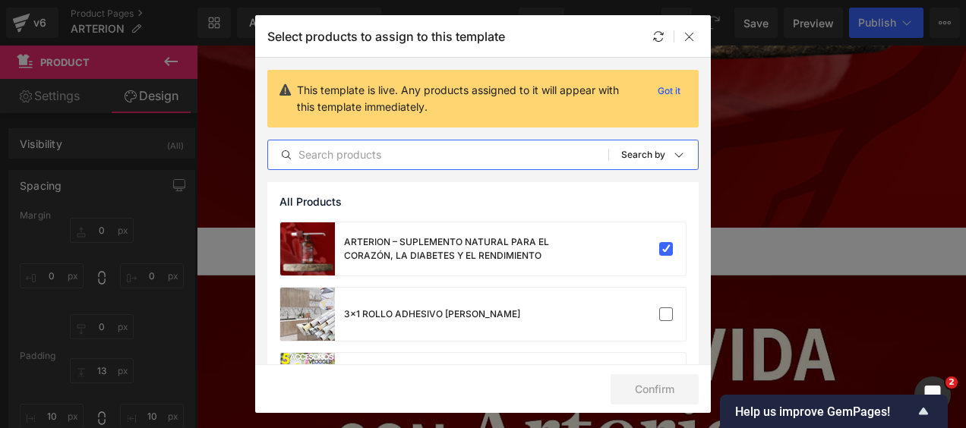
click at [361, 156] on input "text" at bounding box center [438, 155] width 340 height 18
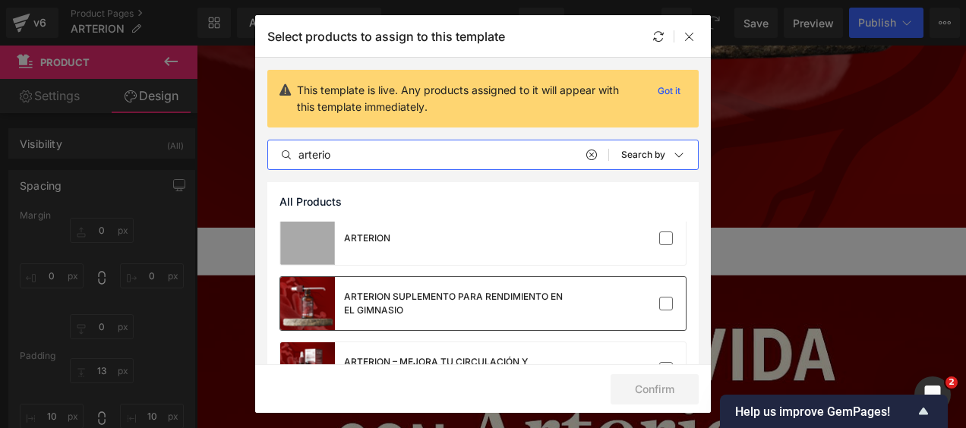
scroll to position [129, 0]
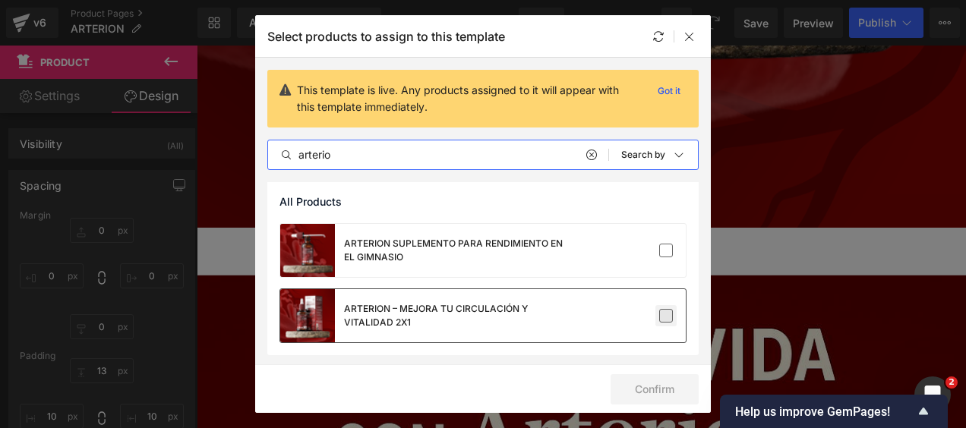
type input "arterio"
click at [659, 318] on label at bounding box center [666, 316] width 14 height 14
click at [666, 316] on input "checkbox" at bounding box center [666, 316] width 0 height 0
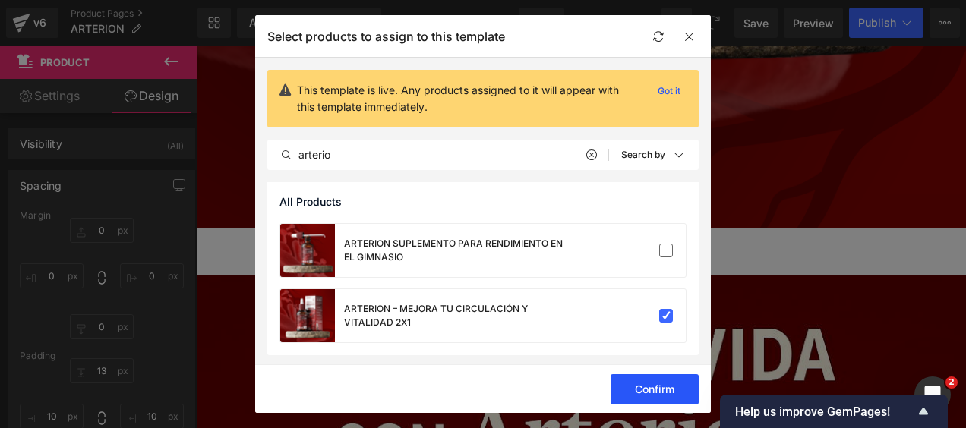
click at [659, 396] on button "Confirm" at bounding box center [655, 389] width 88 height 30
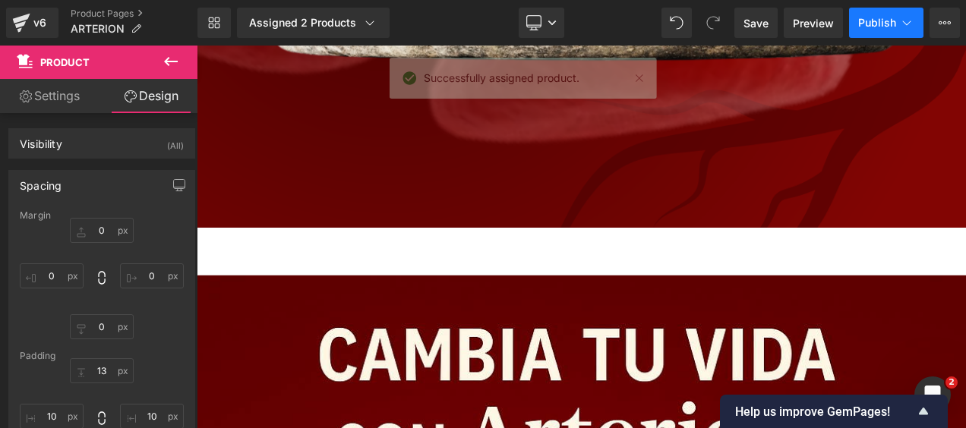
click at [874, 20] on span "Publish" at bounding box center [877, 23] width 38 height 12
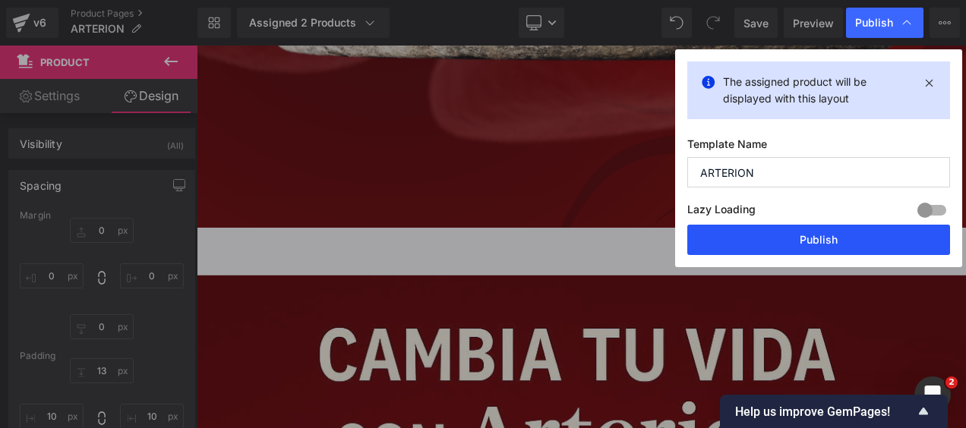
click at [750, 232] on button "Publish" at bounding box center [818, 240] width 263 height 30
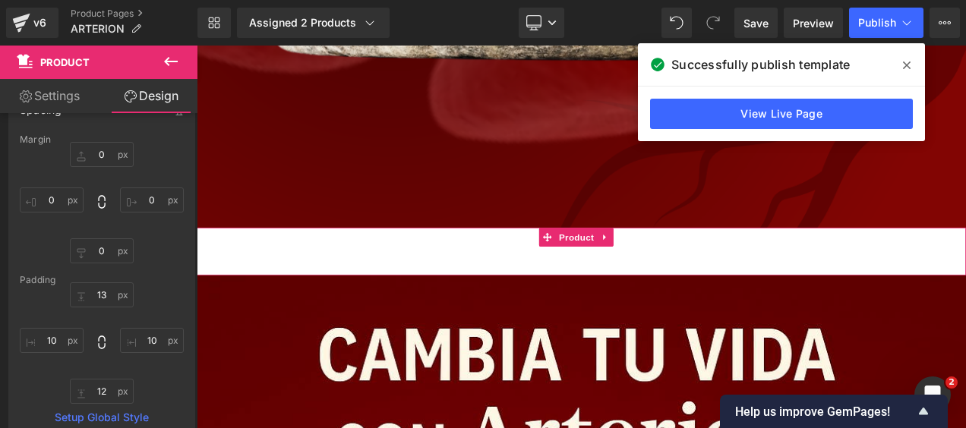
scroll to position [0, 0]
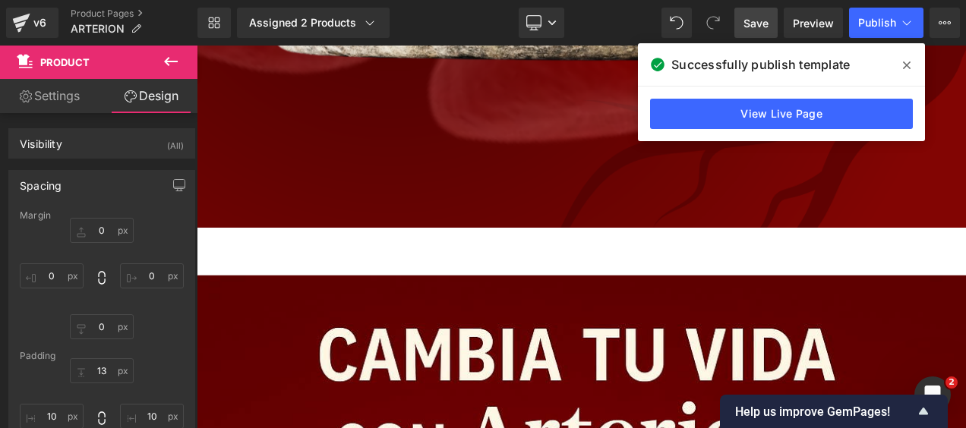
click at [759, 27] on span "Save" at bounding box center [755, 23] width 25 height 16
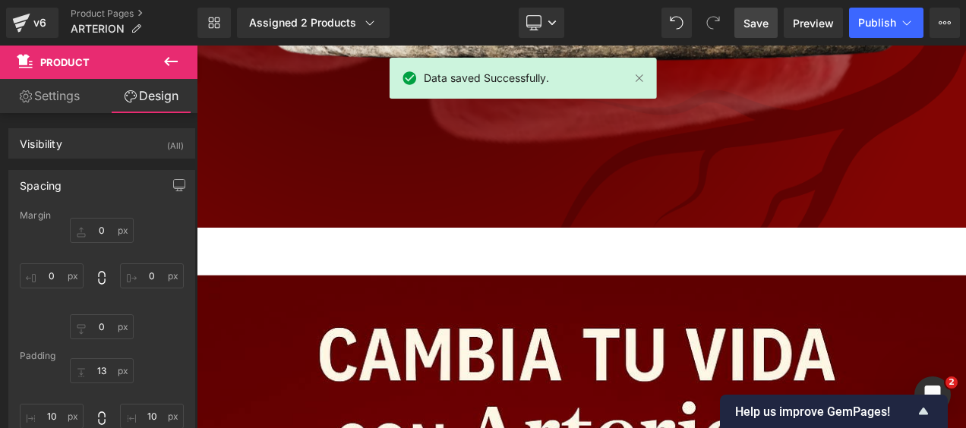
click at [59, 68] on span "Product" at bounding box center [91, 62] width 152 height 33
click at [170, 65] on icon at bounding box center [171, 61] width 18 height 18
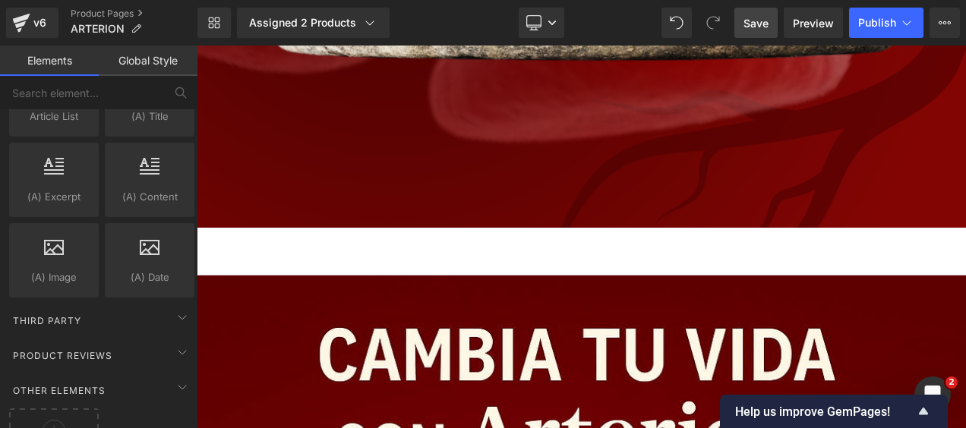
scroll to position [3010, 0]
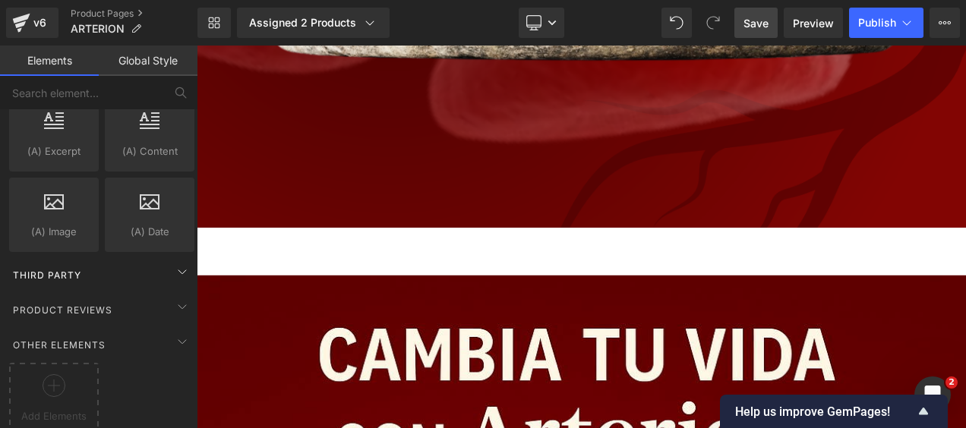
click at [134, 264] on div "Third Party" at bounding box center [101, 275] width 191 height 30
click at [173, 263] on icon at bounding box center [182, 272] width 18 height 18
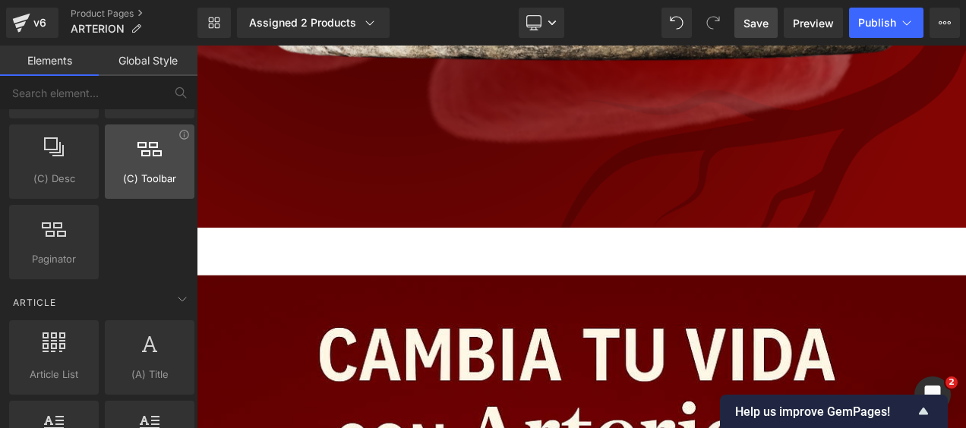
scroll to position [2631, 0]
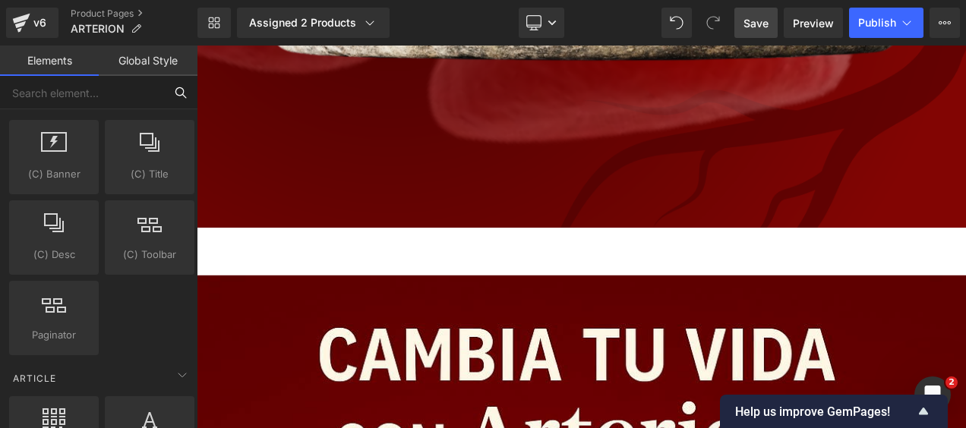
click at [138, 98] on input "text" at bounding box center [82, 92] width 164 height 33
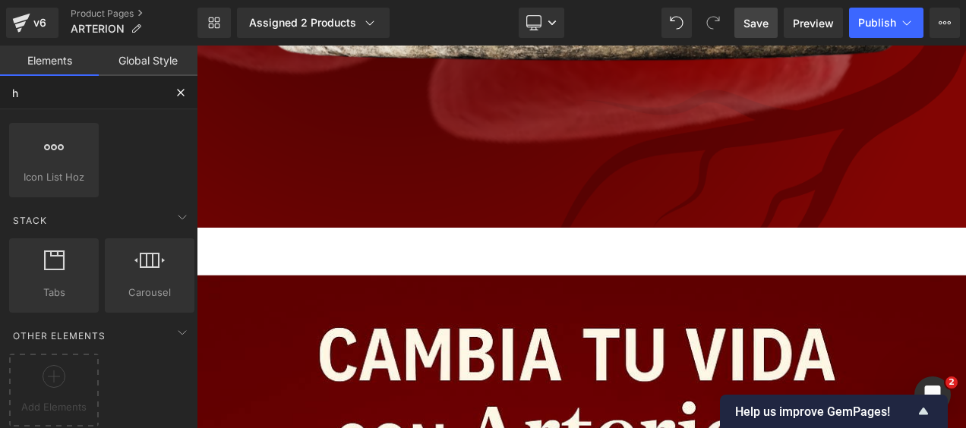
scroll to position [662, 0]
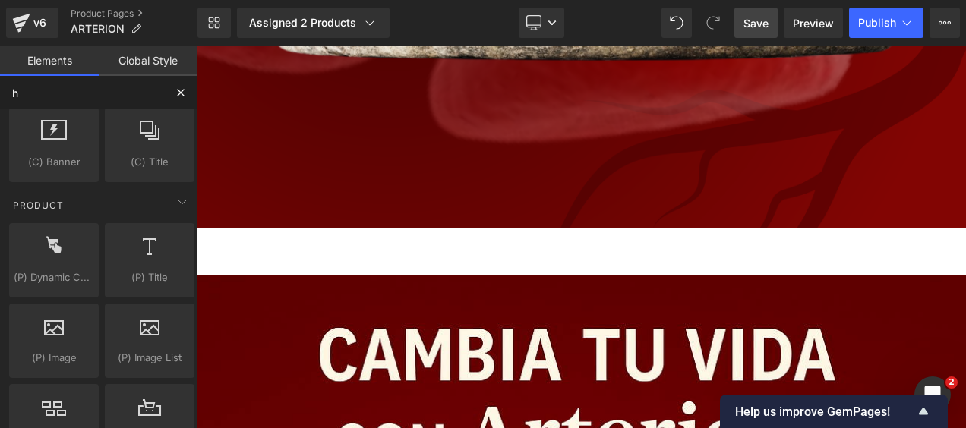
type input "ht"
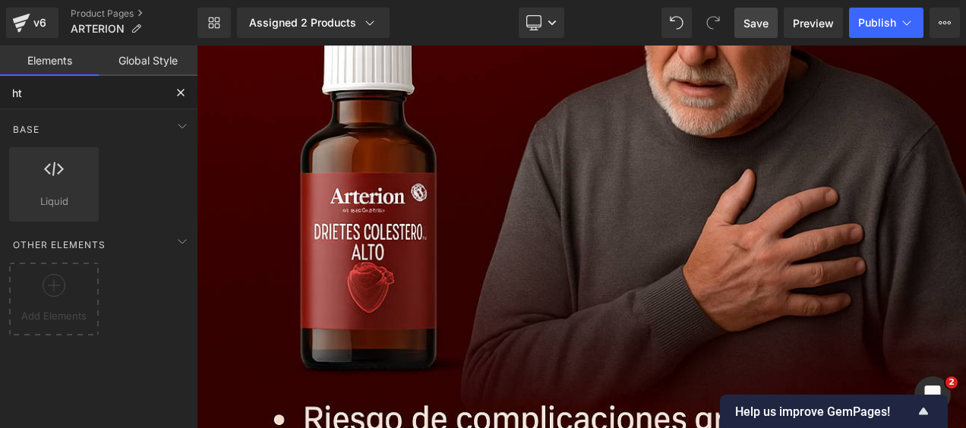
scroll to position [0, 0]
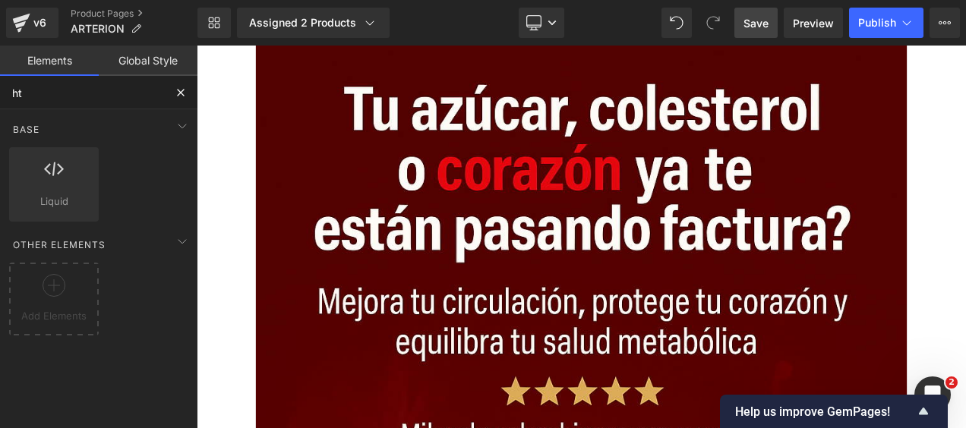
drag, startPoint x: 1113, startPoint y: 191, endPoint x: 1149, endPoint y: 61, distance: 134.9
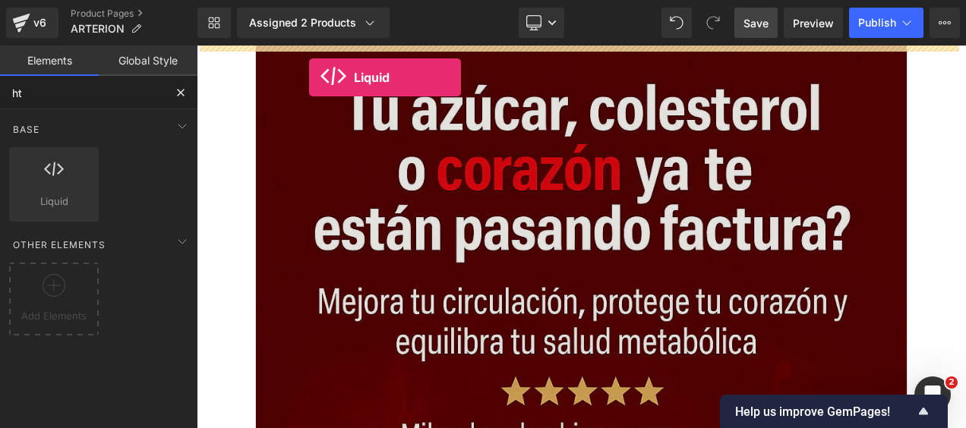
drag, startPoint x: 255, startPoint y: 243, endPoint x: 331, endPoint y: 84, distance: 176.6
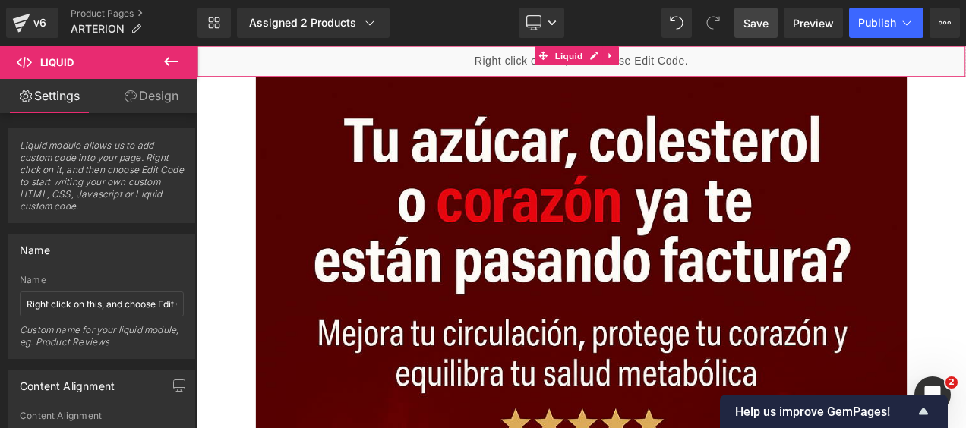
click at [522, 59] on div "Liquid" at bounding box center [656, 65] width 919 height 38
click at [154, 105] on link "Design" at bounding box center [151, 96] width 99 height 34
click at [52, 109] on link "Settings" at bounding box center [49, 96] width 99 height 34
click at [95, 178] on span "Liquid module allows us to add custom code into your page. Right click on it, a…" at bounding box center [102, 181] width 164 height 83
click at [692, 61] on icon at bounding box center [691, 57] width 11 height 11
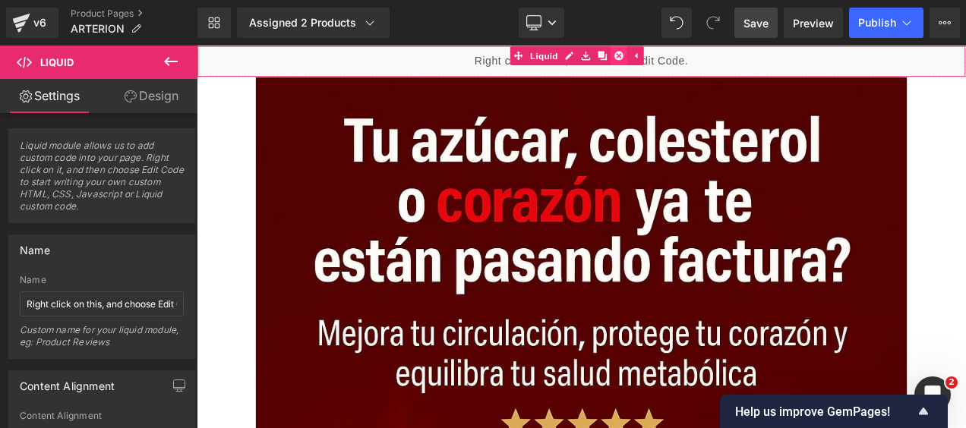
click at [696, 58] on icon at bounding box center [701, 57] width 11 height 11
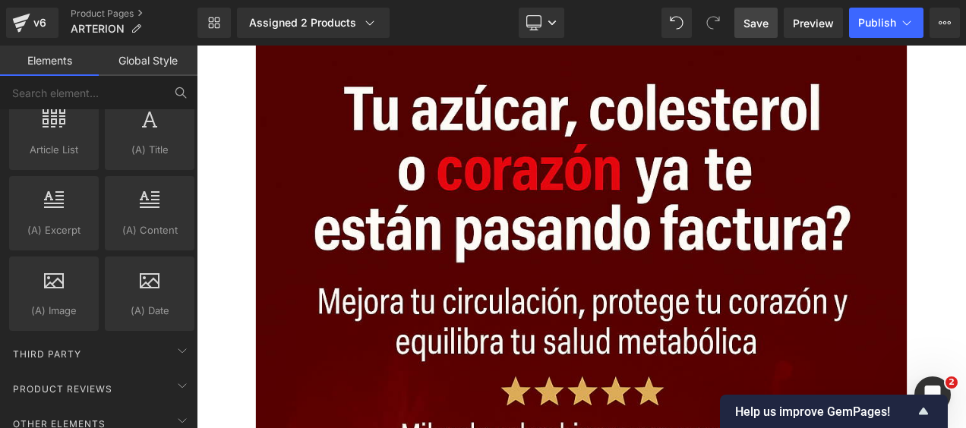
scroll to position [2962, 0]
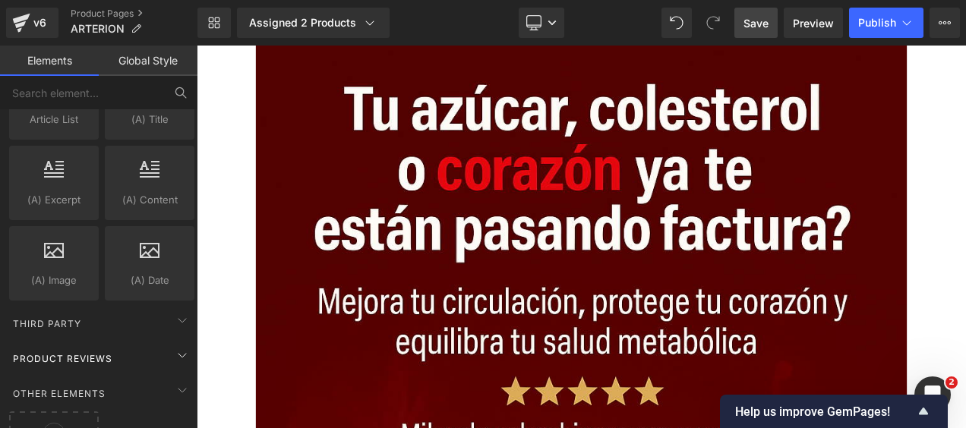
click at [153, 343] on div "Product Reviews" at bounding box center [101, 358] width 191 height 30
click at [179, 346] on icon at bounding box center [182, 355] width 18 height 18
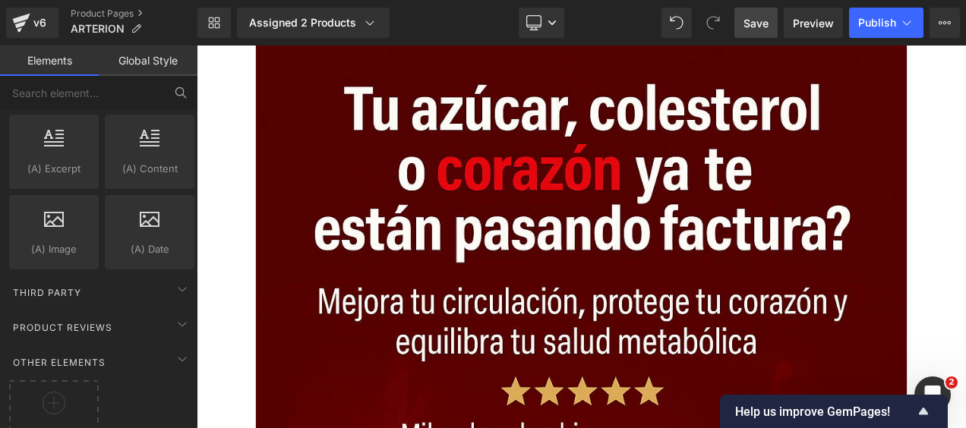
scroll to position [3010, 0]
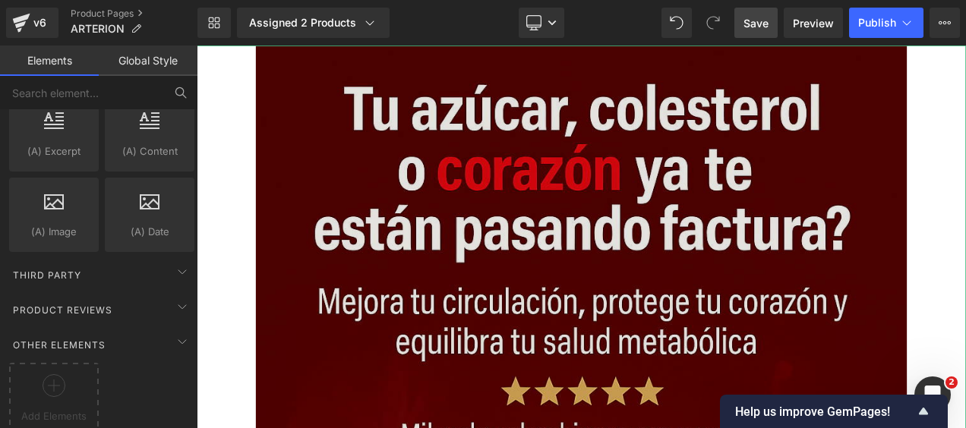
drag, startPoint x: 248, startPoint y: 421, endPoint x: 428, endPoint y: 89, distance: 377.5
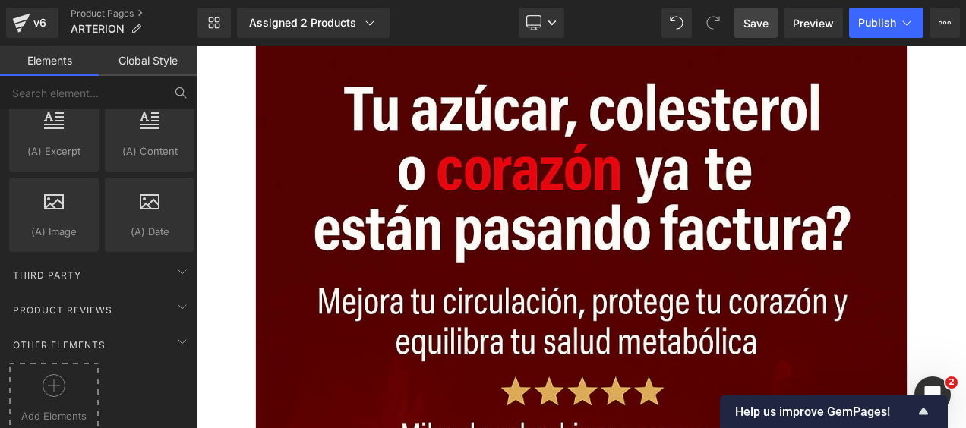
click at [63, 374] on icon at bounding box center [54, 385] width 23 height 23
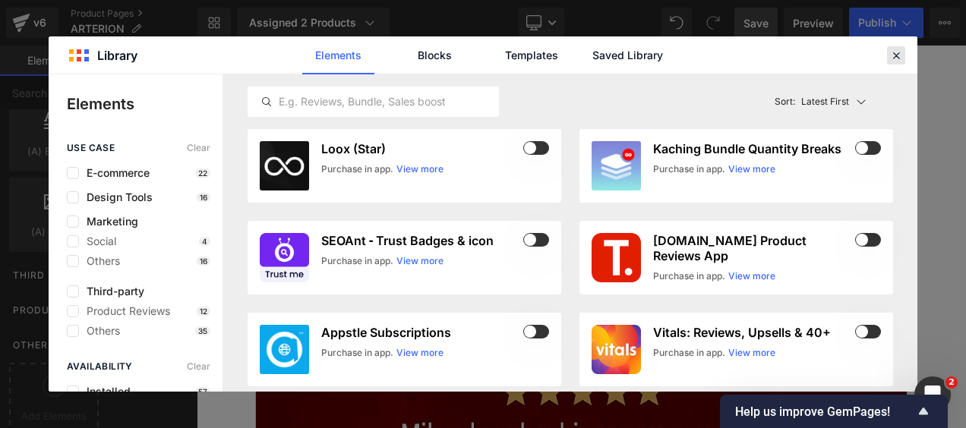
click at [896, 51] on icon at bounding box center [896, 56] width 14 height 14
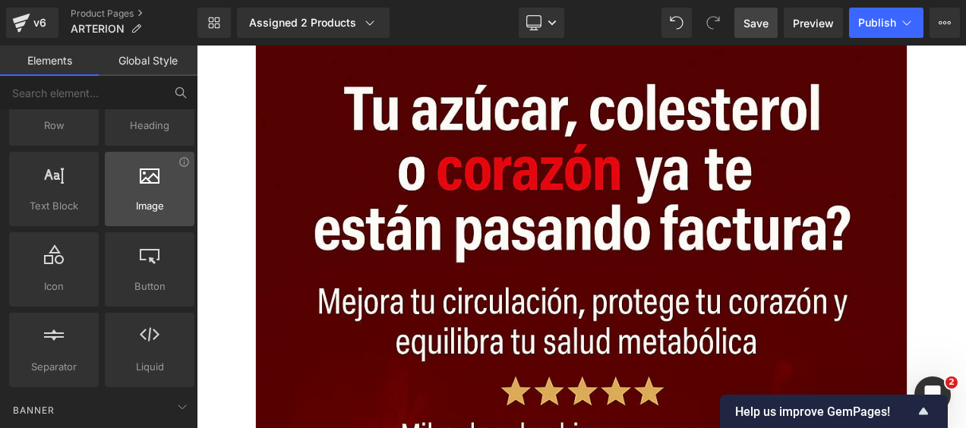
scroll to position [152, 0]
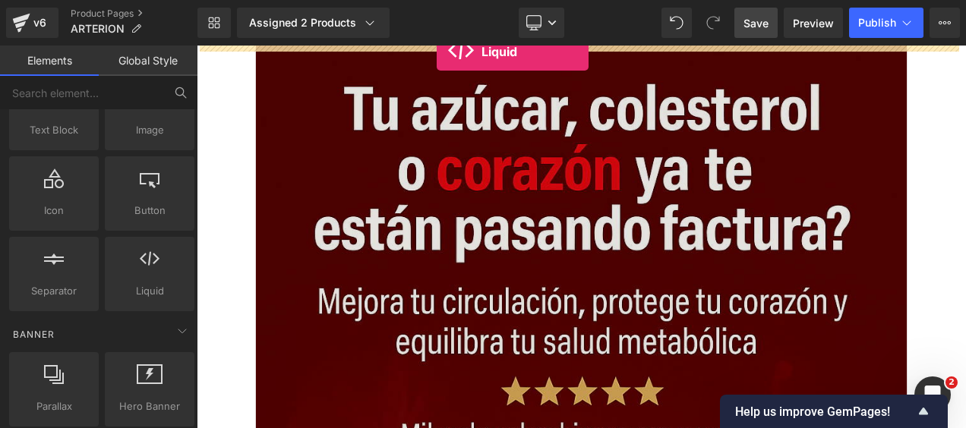
drag, startPoint x: 343, startPoint y: 327, endPoint x: 484, endPoint y: 52, distance: 308.4
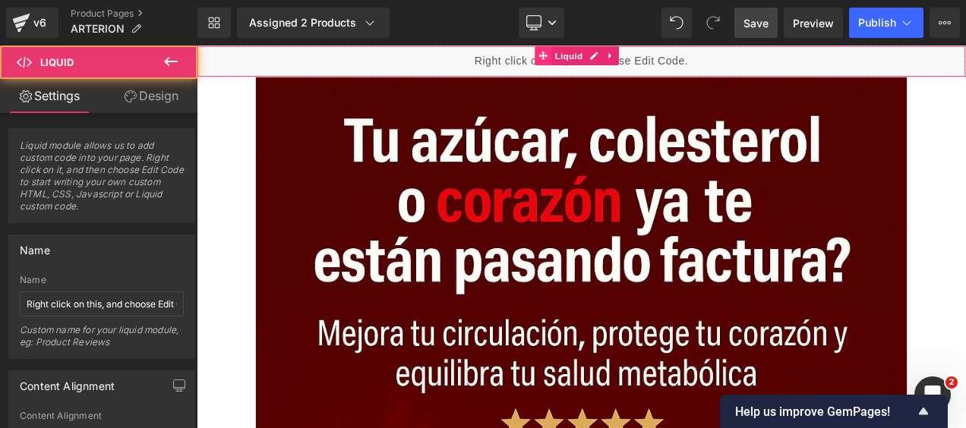
click at [615, 62] on icon at bounding box center [610, 57] width 11 height 11
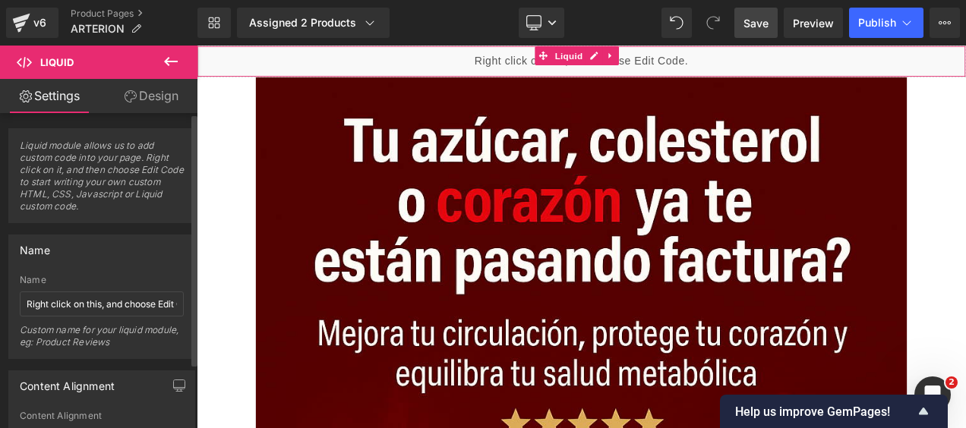
click at [126, 191] on span "Liquid module allows us to add custom code into your page. Right click on it, a…" at bounding box center [102, 181] width 164 height 83
click at [100, 204] on span "Liquid module allows us to add custom code into your page. Right click on it, a…" at bounding box center [102, 181] width 164 height 83
click at [103, 204] on span "Liquid module allows us to add custom code into your page. Right click on it, a…" at bounding box center [102, 181] width 164 height 83
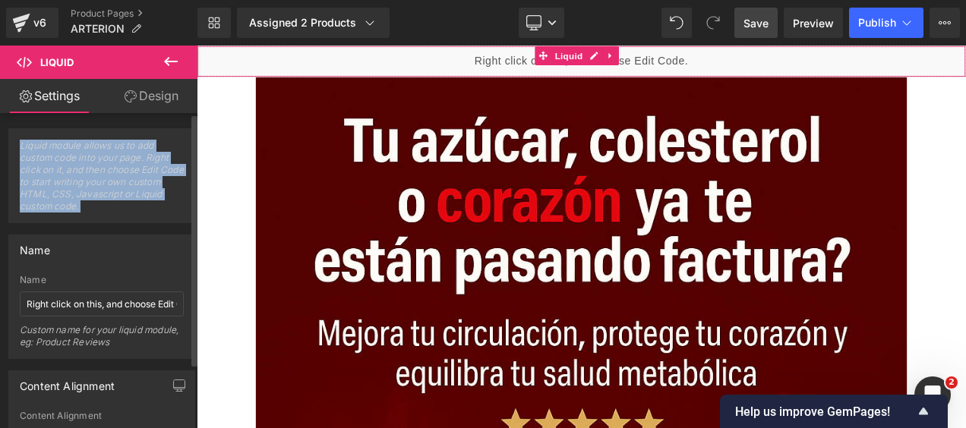
click at [104, 204] on span "Liquid module allows us to add custom code into your page. Right click on it, a…" at bounding box center [102, 181] width 164 height 83
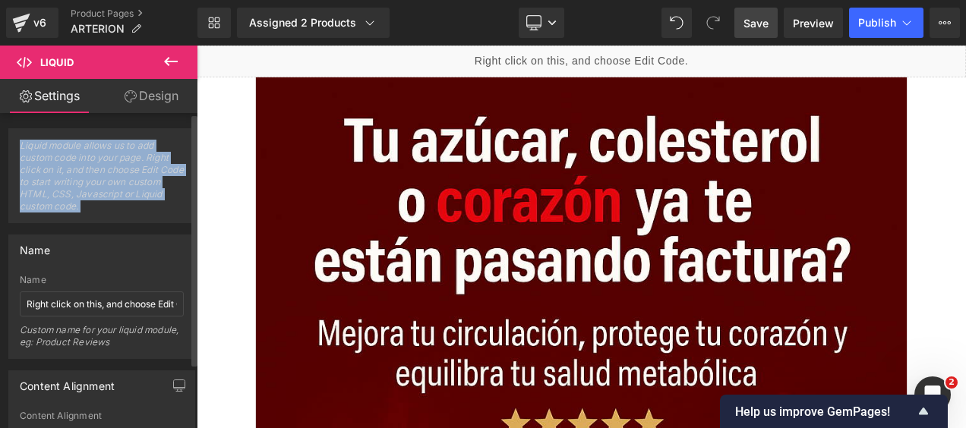
drag, startPoint x: 104, startPoint y: 204, endPoint x: 103, endPoint y: 225, distance: 21.3
click at [103, 225] on div "Name Right click on this, and choose Edit Code. Name Right click on this, and c…" at bounding box center [102, 291] width 204 height 136
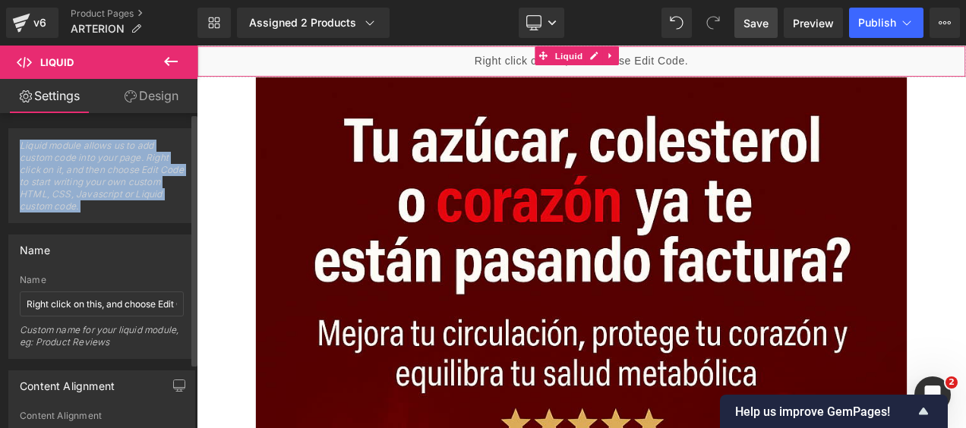
click at [125, 216] on span "Liquid module allows us to add custom code into your page. Right click on it, a…" at bounding box center [102, 181] width 164 height 83
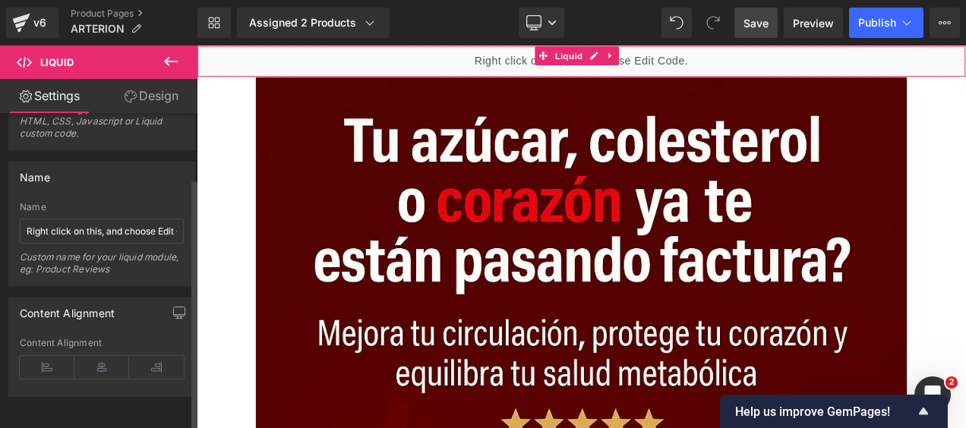
scroll to position [81, 0]
click at [56, 358] on icon at bounding box center [47, 367] width 55 height 23
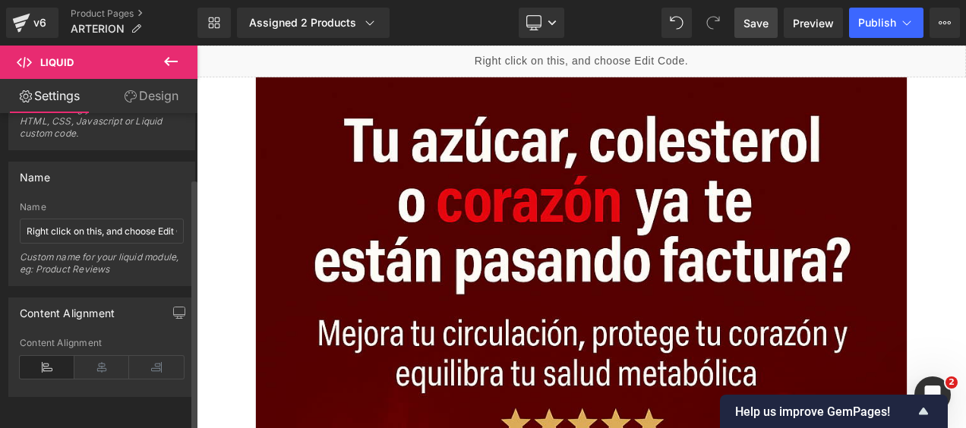
click at [56, 358] on icon at bounding box center [47, 367] width 55 height 23
click at [103, 363] on icon at bounding box center [101, 367] width 55 height 23
click at [147, 362] on icon at bounding box center [156, 367] width 55 height 23
click at [59, 362] on icon at bounding box center [47, 367] width 55 height 23
click at [128, 310] on div "Content Alignment" at bounding box center [101, 312] width 185 height 29
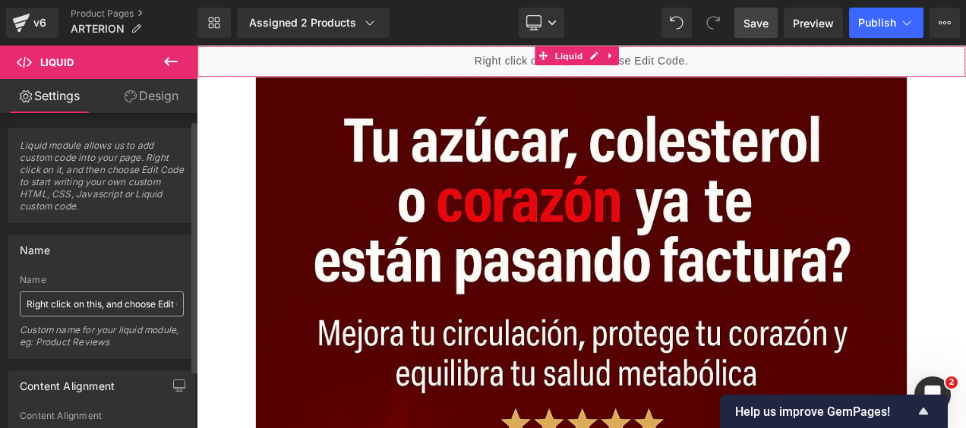
scroll to position [0, 0]
click at [178, 105] on link "Design" at bounding box center [151, 96] width 99 height 34
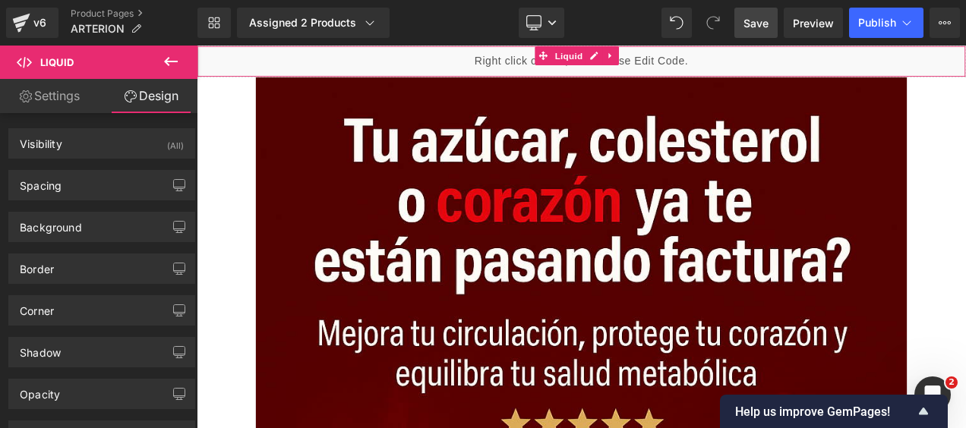
click at [71, 101] on link "Settings" at bounding box center [49, 96] width 99 height 34
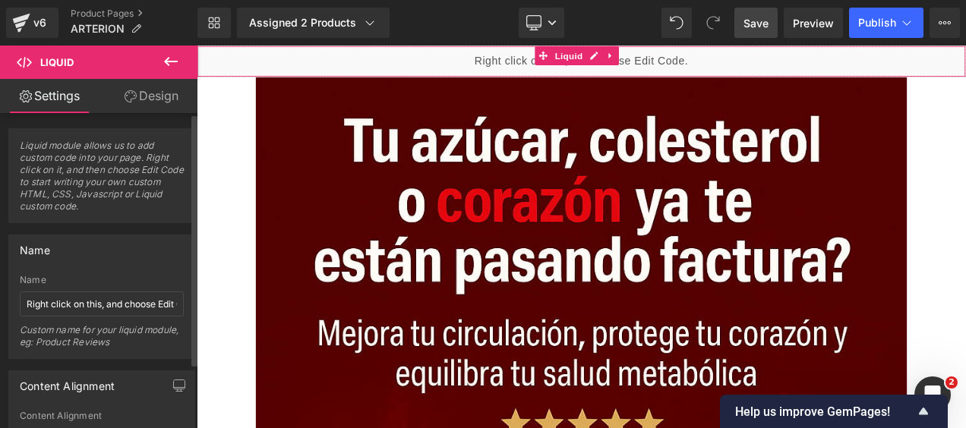
click at [127, 177] on span "Liquid module allows us to add custom code into your page. Right click on it, a…" at bounding box center [102, 181] width 164 height 83
click at [126, 185] on span "Liquid module allows us to add custom code into your page. Right click on it, a…" at bounding box center [102, 181] width 164 height 83
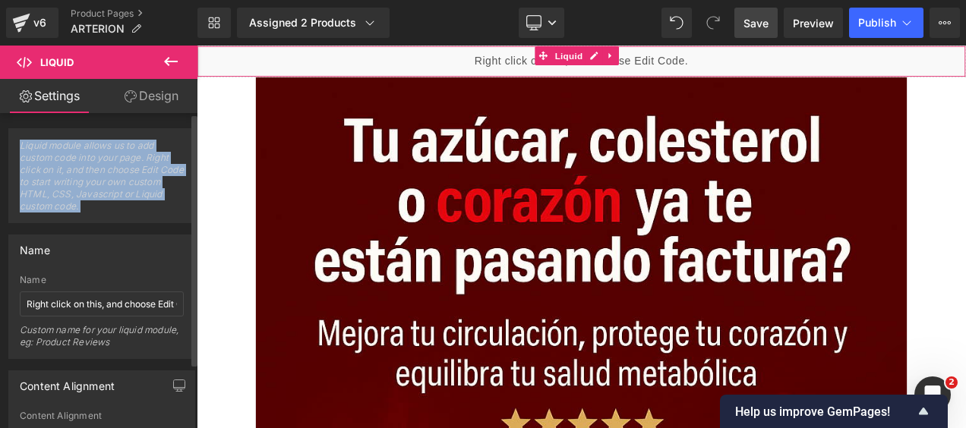
click at [126, 185] on span "Liquid module allows us to add custom code into your page. Right click on it, a…" at bounding box center [102, 181] width 164 height 83
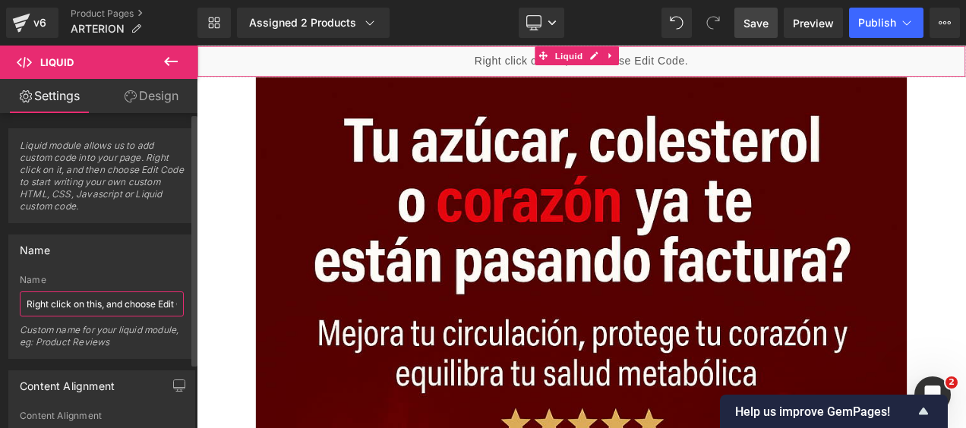
click at [75, 299] on input "Right click on this, and choose Edit Code." at bounding box center [102, 304] width 164 height 25
click at [92, 269] on div "Name Right click on this, and choose Edit Code. Name Right click on this, and c…" at bounding box center [101, 297] width 187 height 125
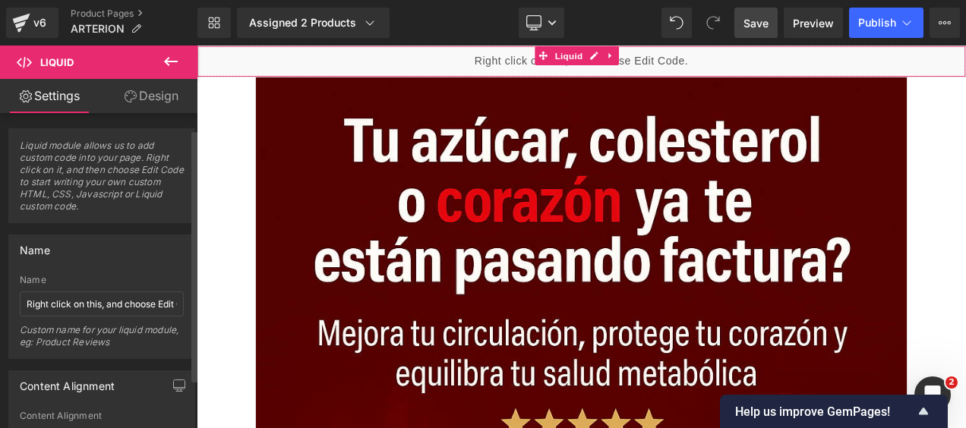
scroll to position [76, 0]
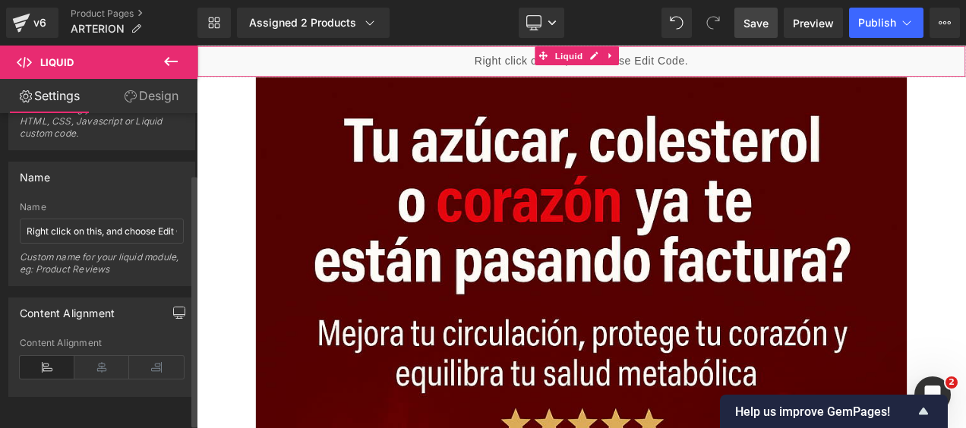
click at [173, 307] on icon "button" at bounding box center [179, 313] width 12 height 12
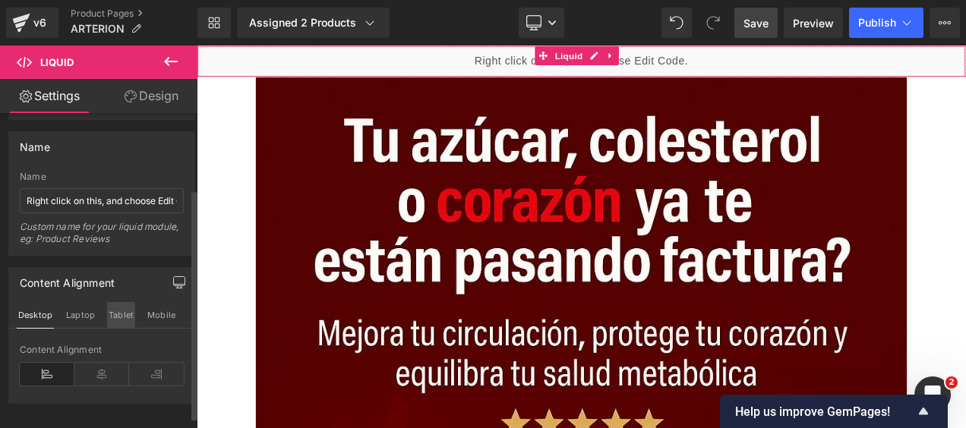
scroll to position [118, 0]
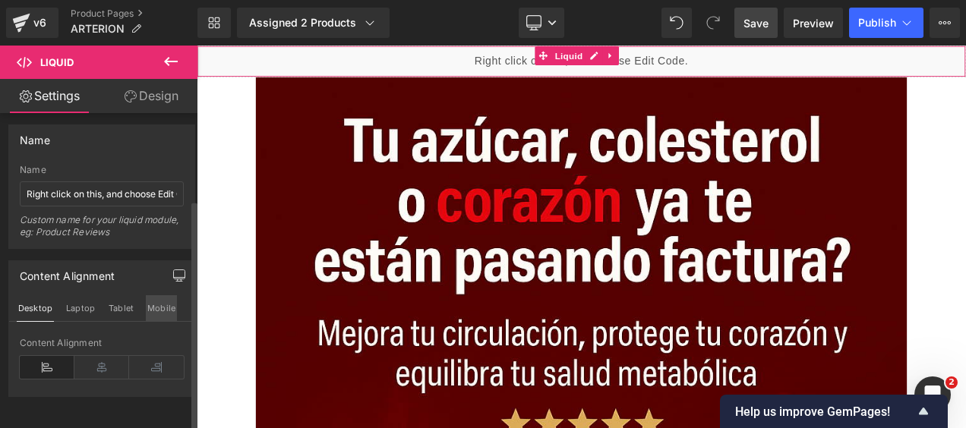
click at [164, 301] on button "Mobile" at bounding box center [161, 308] width 31 height 26
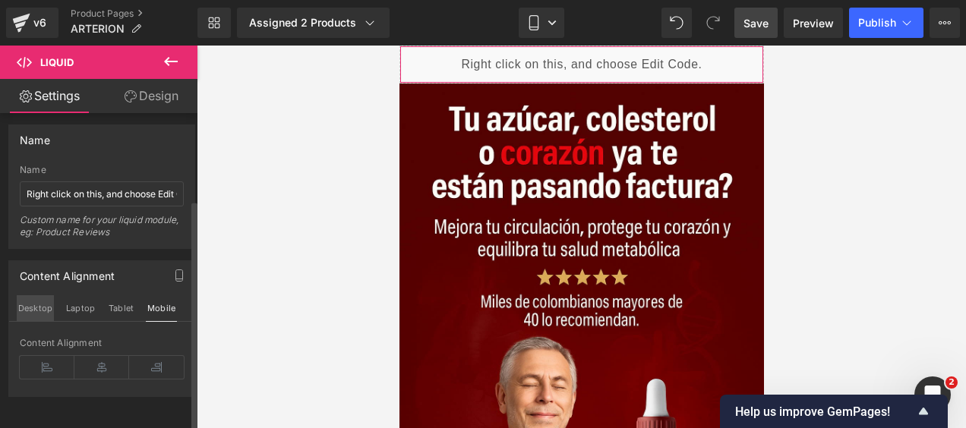
click at [49, 303] on button "Desktop" at bounding box center [35, 308] width 37 height 26
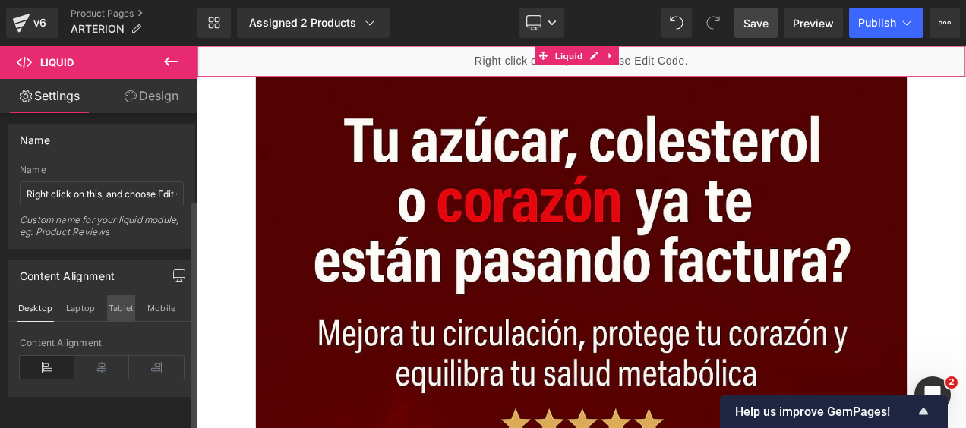
drag, startPoint x: 119, startPoint y: 296, endPoint x: 154, endPoint y: 294, distance: 35.0
click at [120, 296] on button "Tablet" at bounding box center [121, 308] width 28 height 26
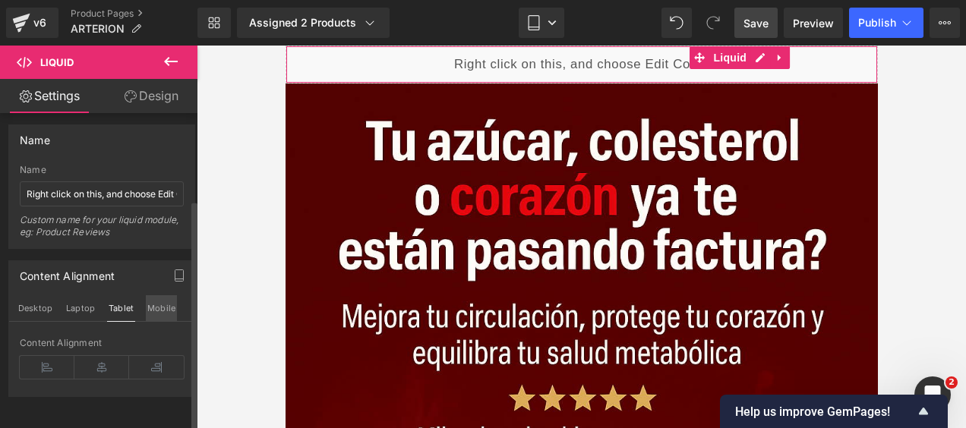
click at [162, 295] on button "Mobile" at bounding box center [161, 308] width 31 height 26
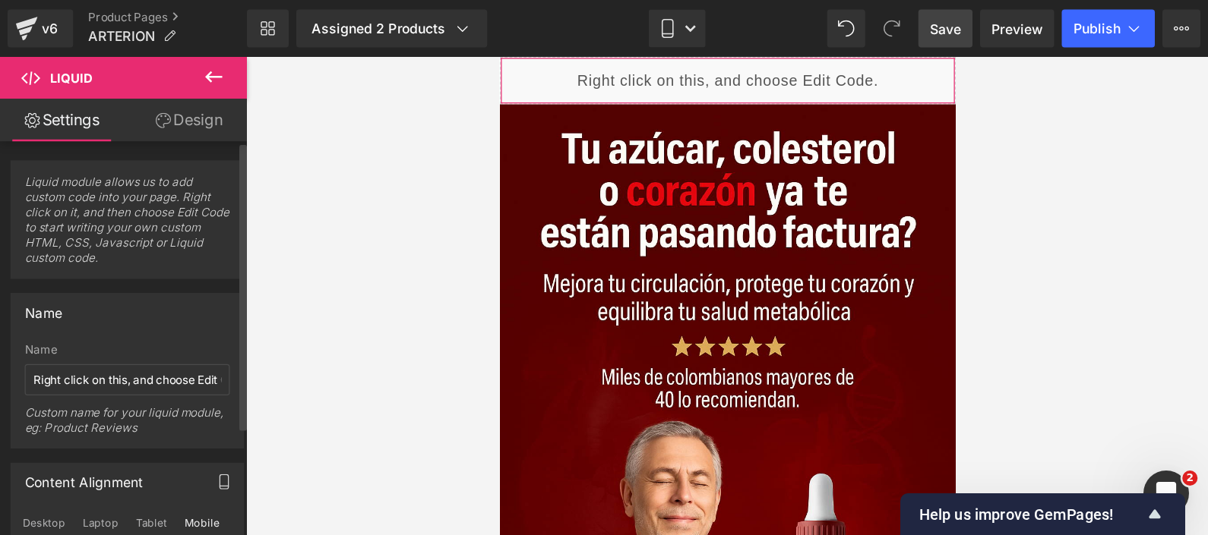
scroll to position [0, 0]
click at [105, 177] on span "Liquid module allows us to add custom code into your page. Right click on it, a…" at bounding box center [102, 181] width 164 height 83
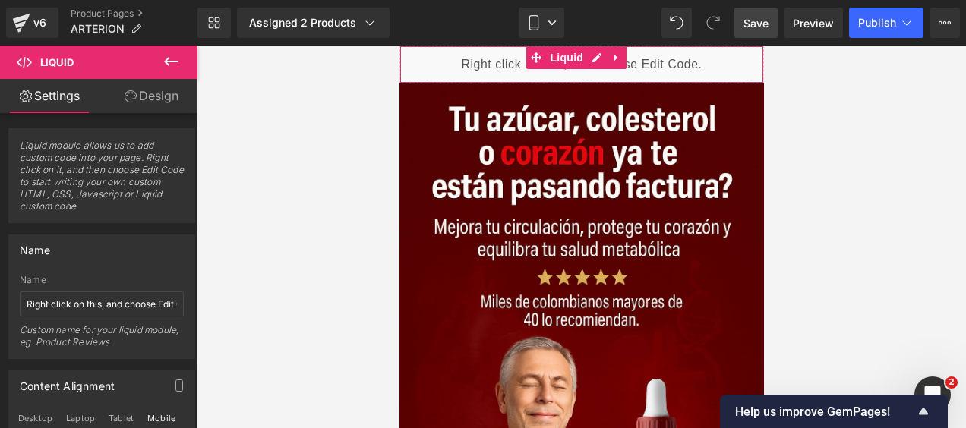
click at [597, 58] on div "Liquid" at bounding box center [581, 65] width 365 height 38
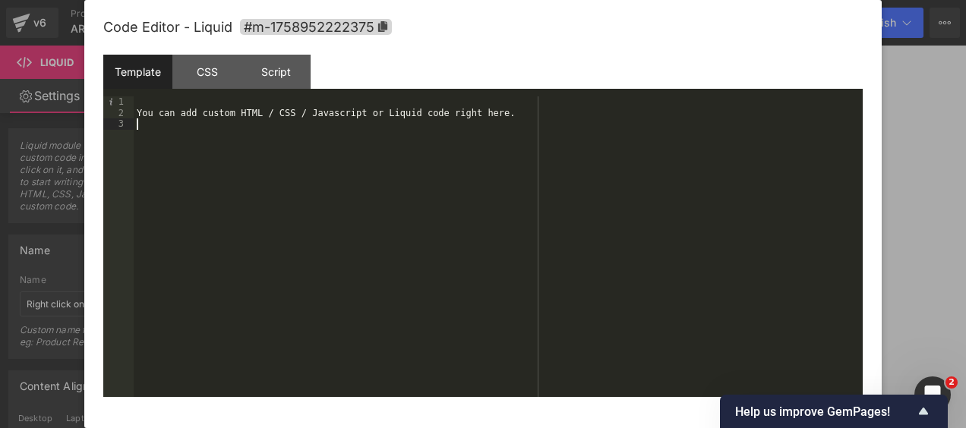
click at [503, 130] on div "You can add custom HTML / CSS / Javascript or Liquid code right here." at bounding box center [498, 257] width 729 height 323
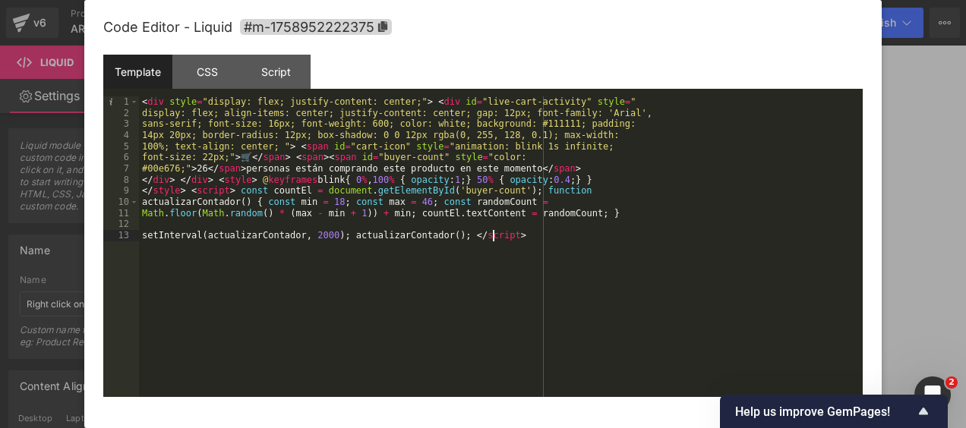
click at [936, 220] on div at bounding box center [483, 214] width 966 height 428
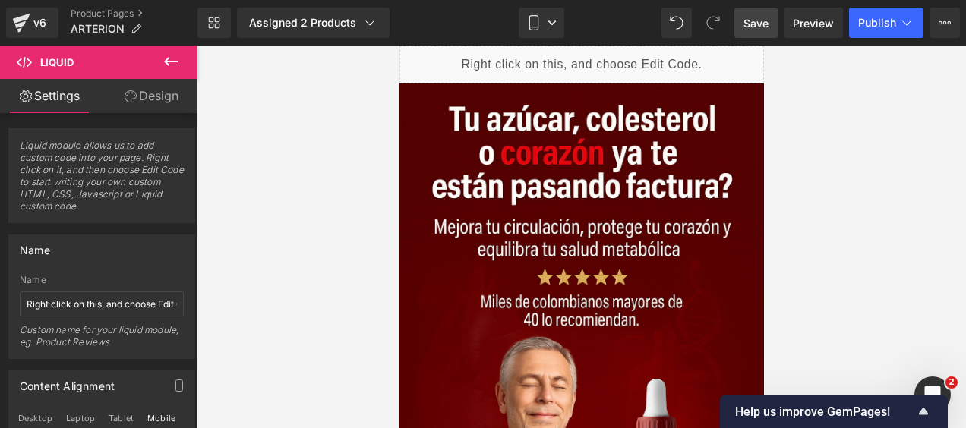
click at [756, 28] on span "Save" at bounding box center [755, 23] width 25 height 16
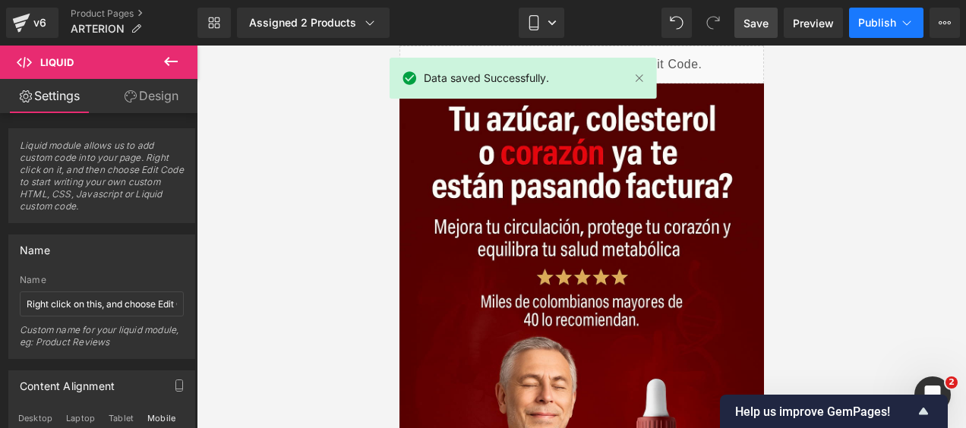
click at [874, 20] on span "Publish" at bounding box center [877, 23] width 38 height 12
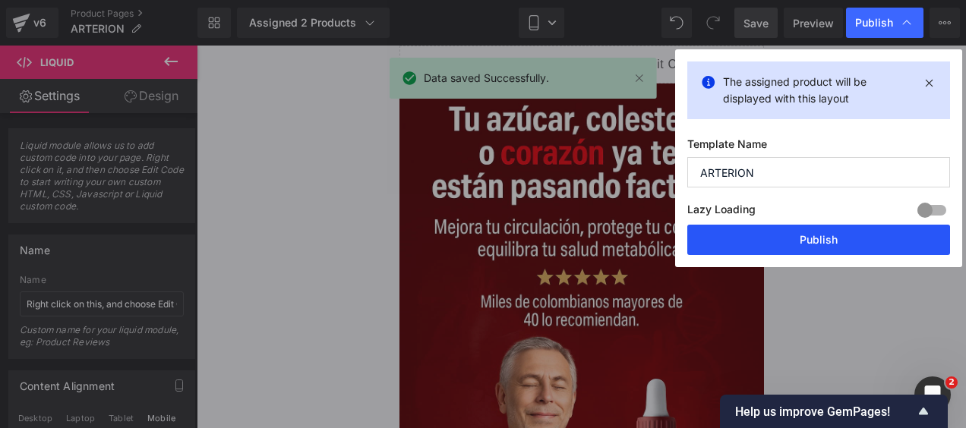
click at [782, 240] on button "Publish" at bounding box center [818, 240] width 263 height 30
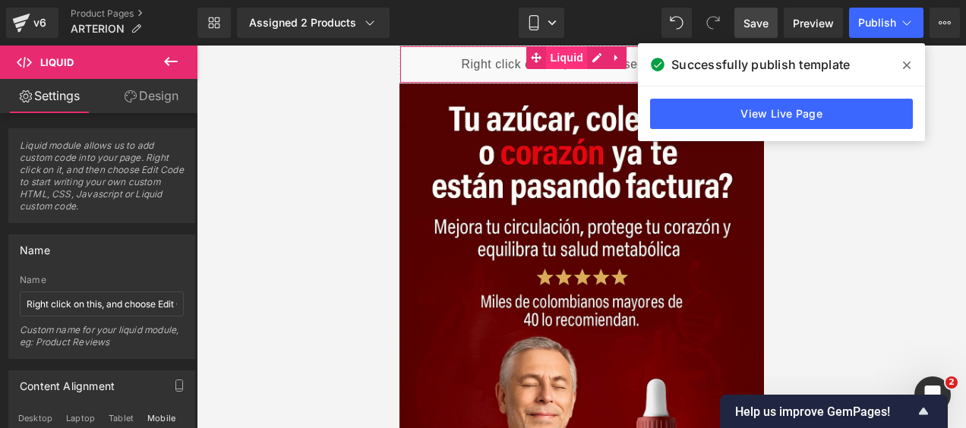
click at [575, 55] on span "Liquid" at bounding box center [565, 57] width 41 height 23
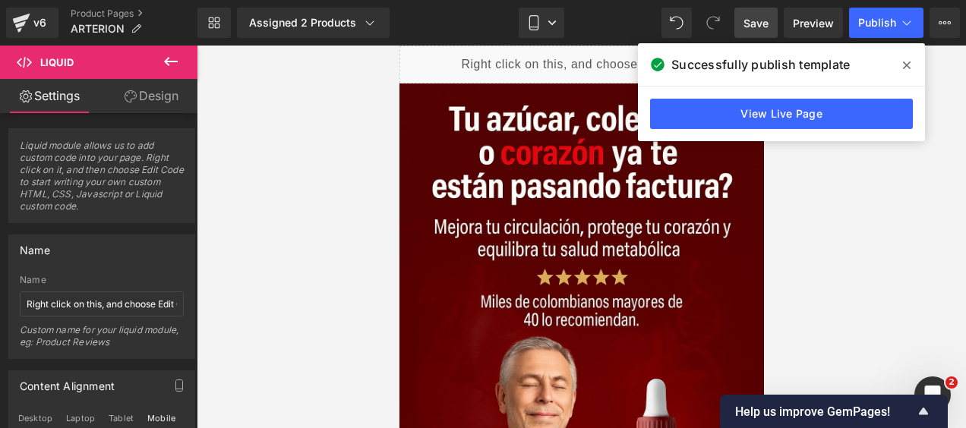
click at [594, 61] on div "Liquid" at bounding box center [581, 65] width 365 height 38
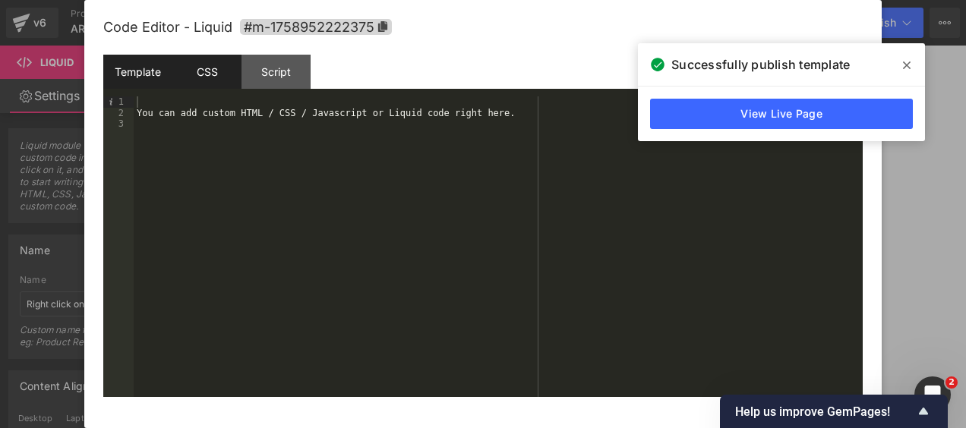
click at [208, 81] on div "CSS" at bounding box center [206, 72] width 69 height 34
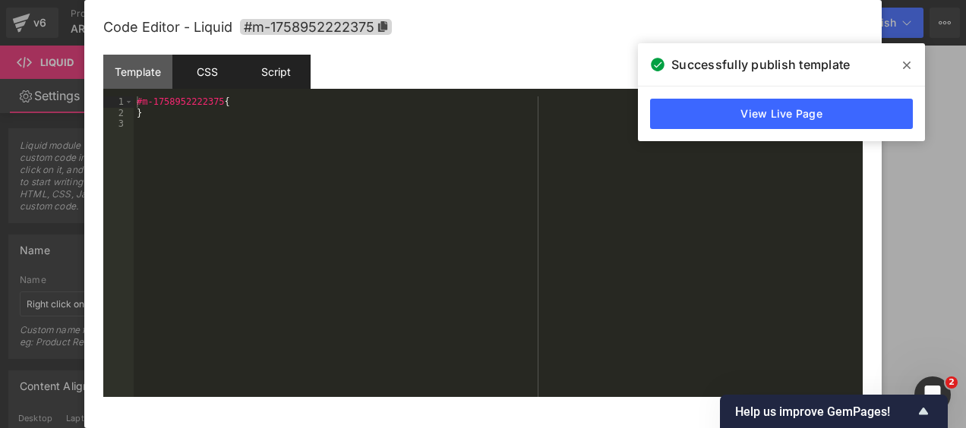
click at [270, 80] on div "Script" at bounding box center [276, 72] width 69 height 34
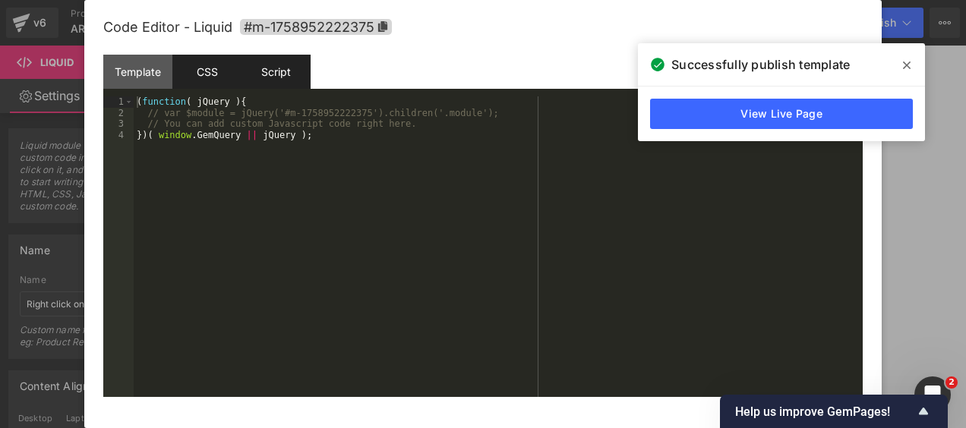
drag, startPoint x: 140, startPoint y: 67, endPoint x: 188, endPoint y: 71, distance: 48.8
click at [142, 66] on div "Template" at bounding box center [137, 72] width 69 height 34
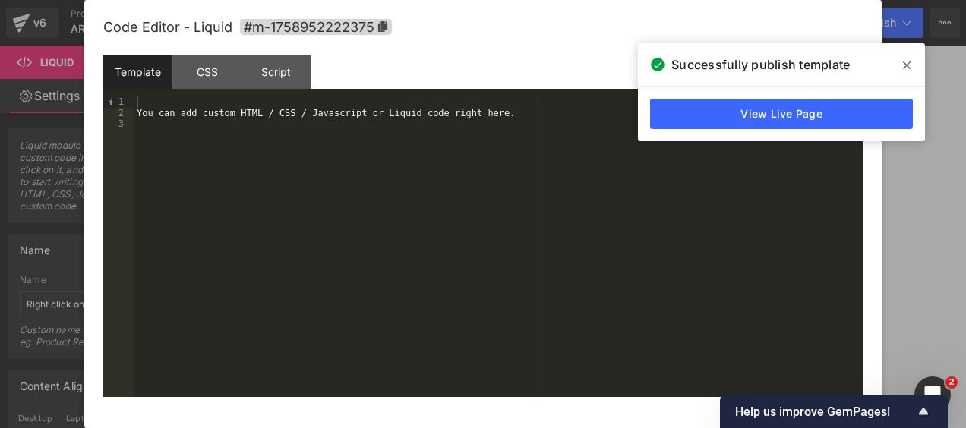
click at [477, 109] on div "You can add custom HTML / CSS / Javascript or Liquid code right here." at bounding box center [498, 257] width 729 height 323
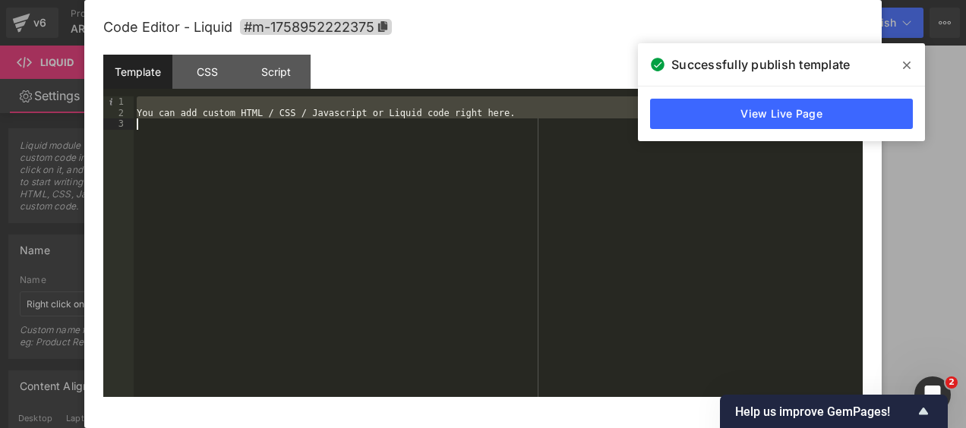
click at [477, 109] on div "You can add custom HTML / CSS / Javascript or Liquid code right here." at bounding box center [498, 257] width 729 height 323
click at [456, 159] on div "You can add custom HTML / CSS / Javascript or Liquid code right here." at bounding box center [498, 246] width 729 height 301
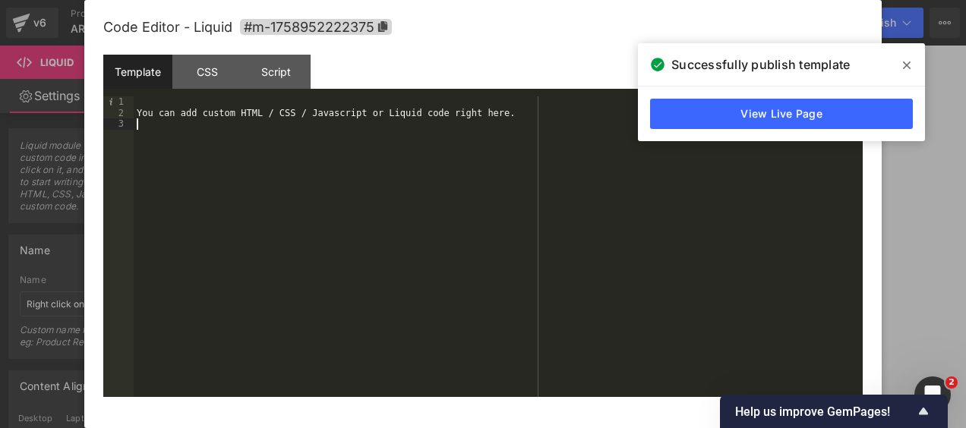
click at [486, 115] on div "You can add custom HTML / CSS / Javascript or Liquid code right here." at bounding box center [498, 257] width 729 height 323
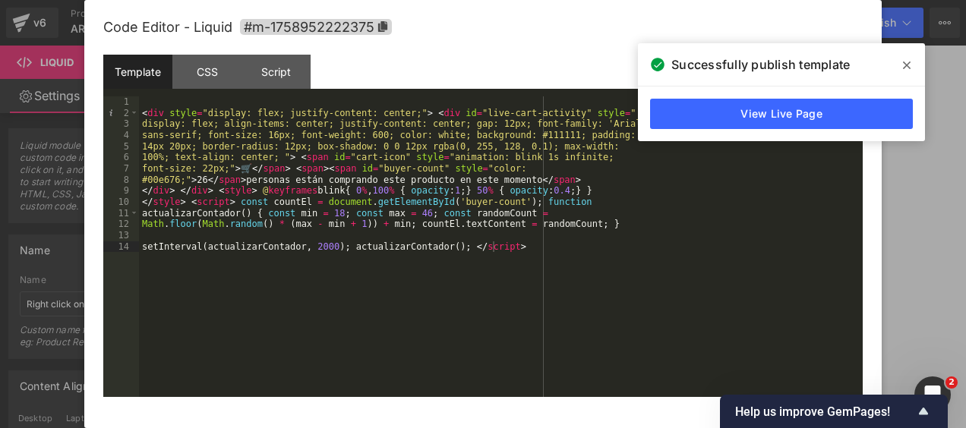
click at [908, 67] on icon at bounding box center [907, 66] width 8 height 8
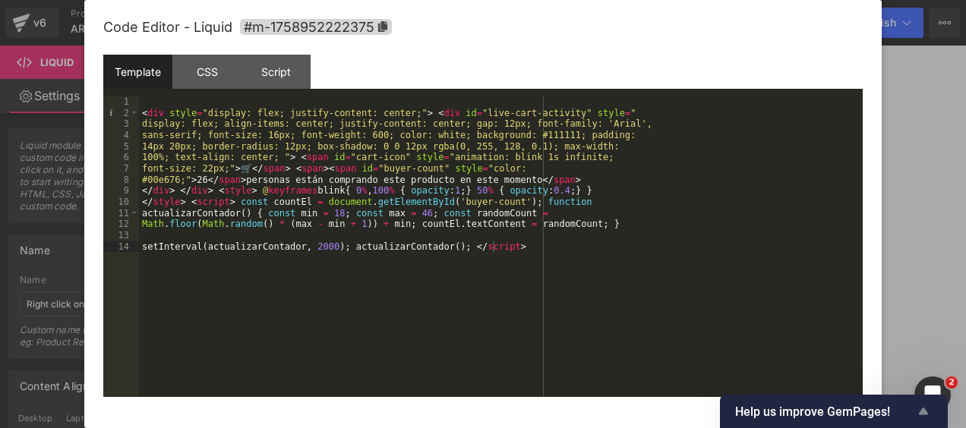
click at [920, 415] on icon "Show survey - Help us improve GemPages!" at bounding box center [923, 411] width 9 height 7
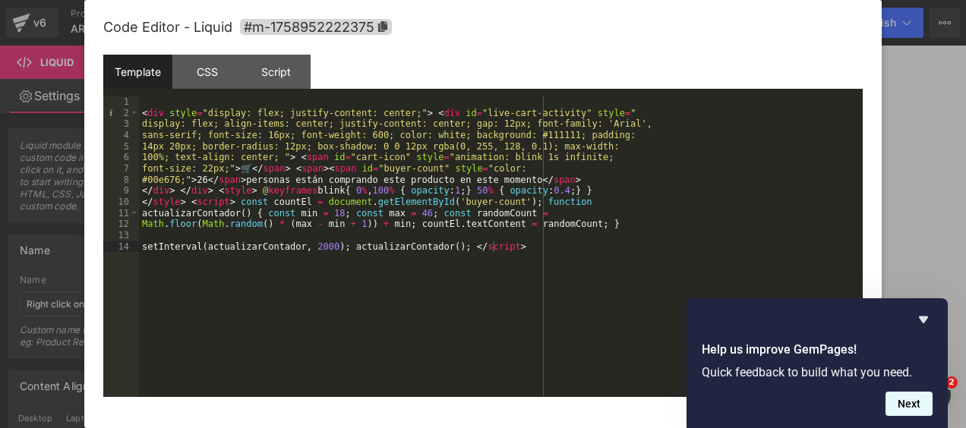
click at [913, 407] on button "Next" at bounding box center [909, 404] width 47 height 24
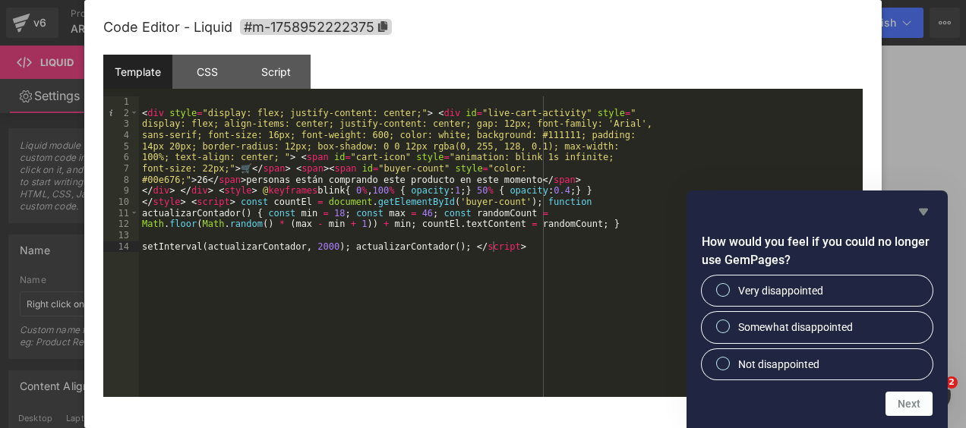
click at [923, 212] on icon "Hide survey" at bounding box center [923, 212] width 9 height 7
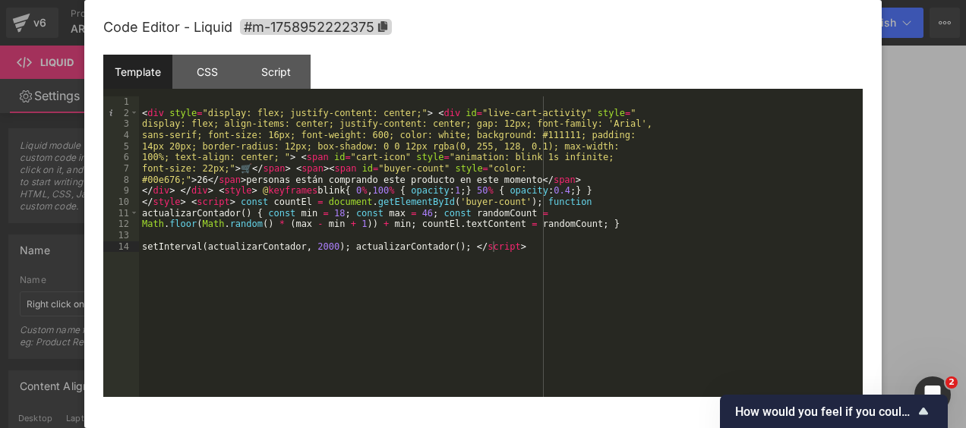
click button "How would you feel if you could no longer use GemPages?" at bounding box center [833, 412] width 197 height 18
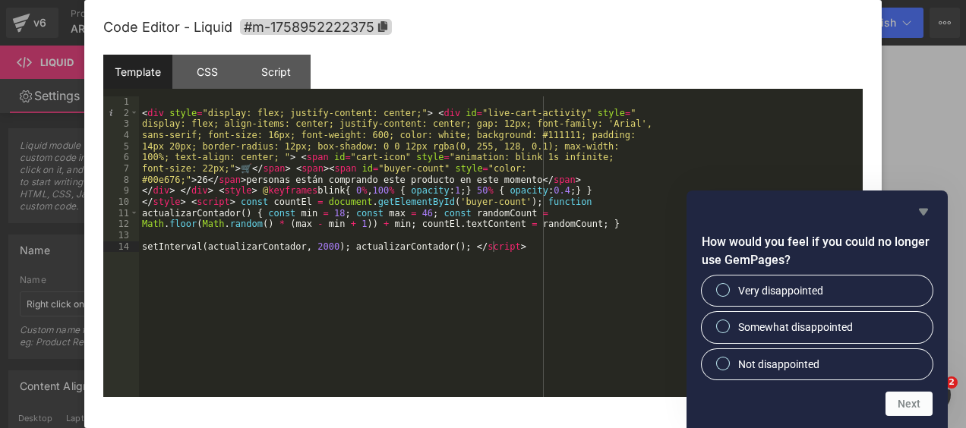
drag, startPoint x: 918, startPoint y: 211, endPoint x: 517, endPoint y: 223, distance: 401.2
click at [918, 210] on icon "Hide survey" at bounding box center [923, 212] width 18 height 18
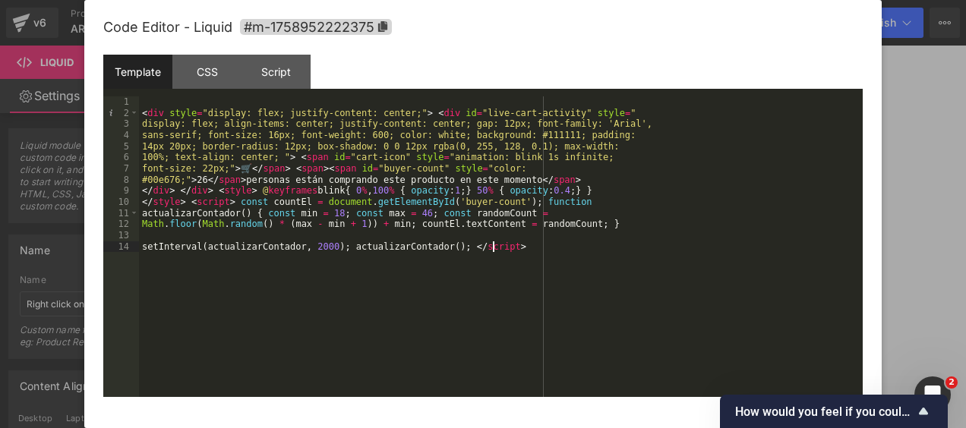
click at [475, 297] on div "< div style = "display: flex; justify-content: center;" > < div id = "live-cart…" at bounding box center [501, 257] width 724 height 323
click at [205, 72] on div "CSS" at bounding box center [206, 72] width 69 height 34
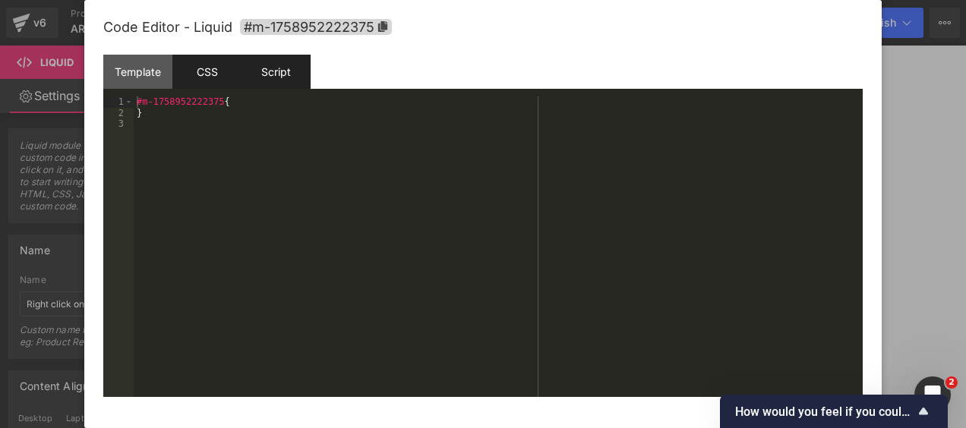
click at [269, 67] on div "Script" at bounding box center [276, 72] width 69 height 34
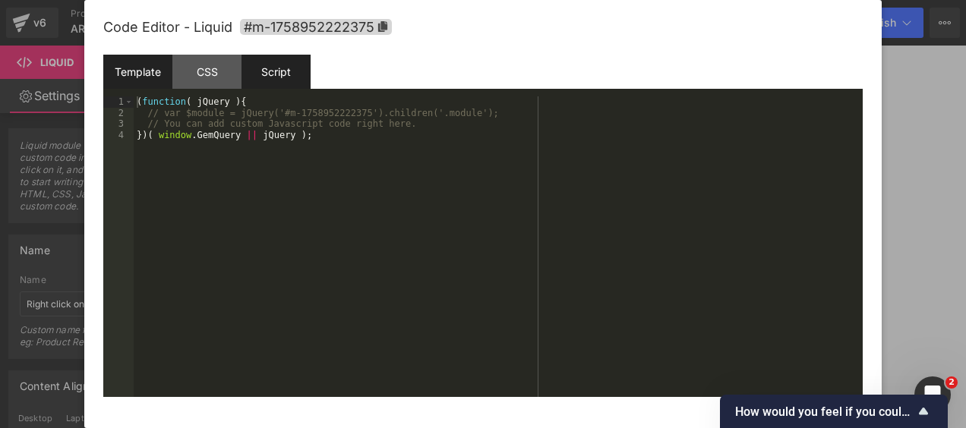
click at [164, 74] on div "Template" at bounding box center [137, 72] width 69 height 34
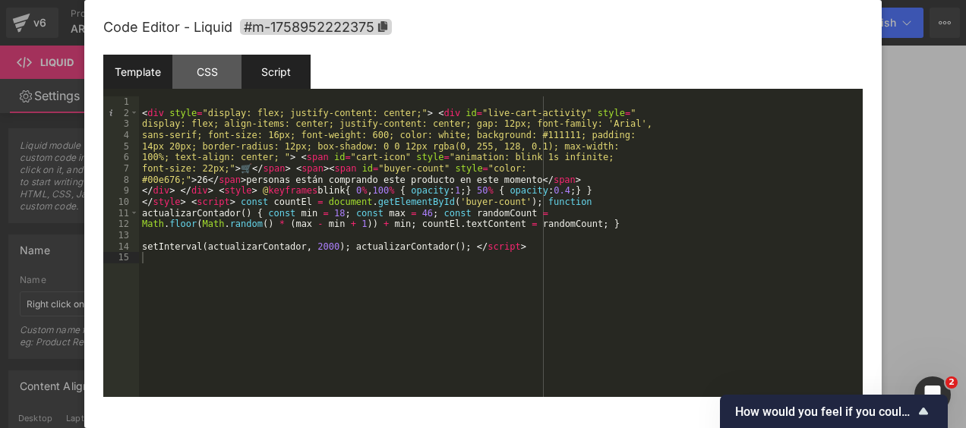
click at [275, 79] on div "Script" at bounding box center [276, 72] width 69 height 34
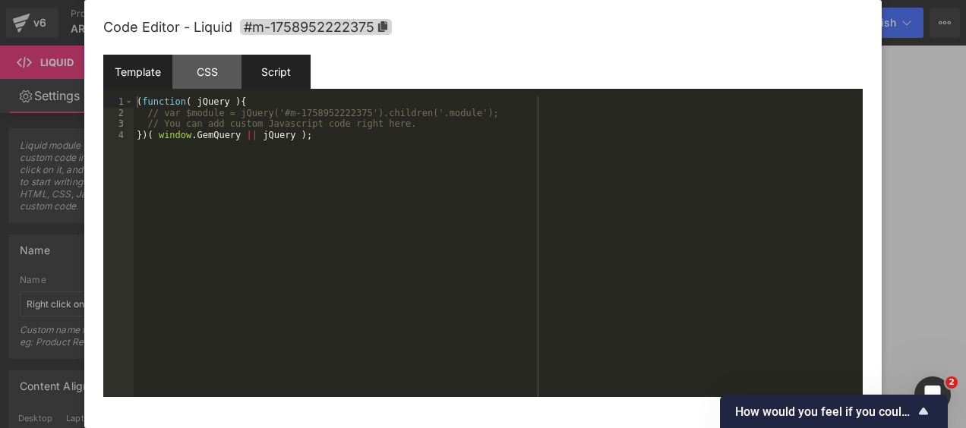
drag, startPoint x: 205, startPoint y: 74, endPoint x: 164, endPoint y: 74, distance: 41.0
click at [202, 74] on div "CSS" at bounding box center [206, 72] width 69 height 34
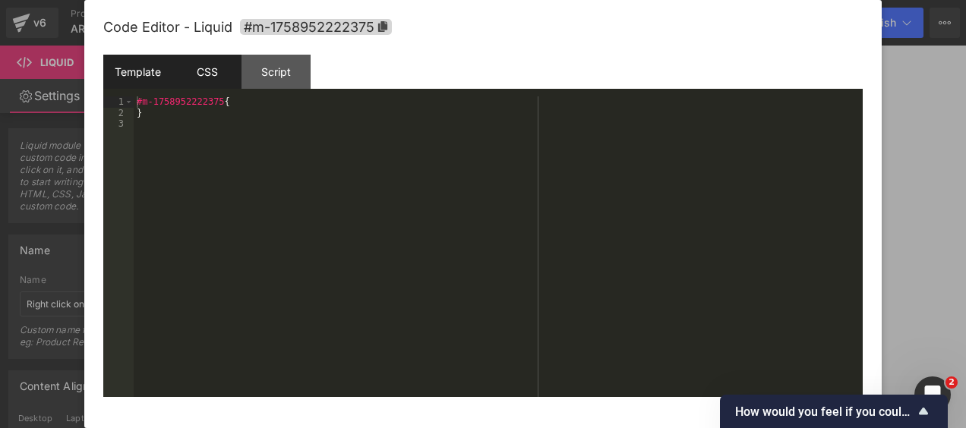
click at [135, 74] on div "Template" at bounding box center [137, 72] width 69 height 34
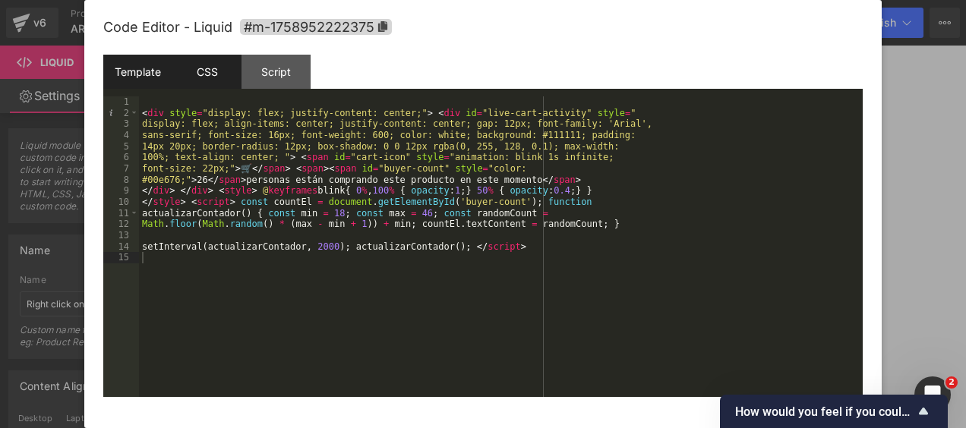
click at [204, 84] on div "CSS" at bounding box center [206, 72] width 69 height 34
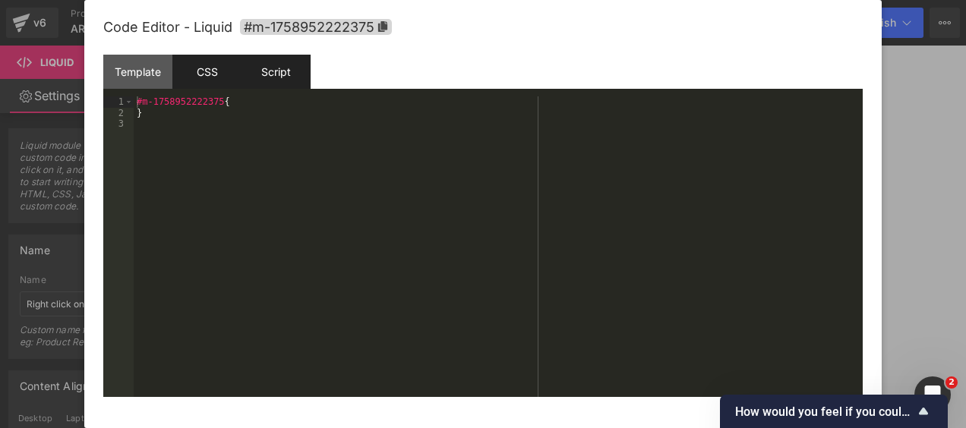
drag, startPoint x: 298, startPoint y: 65, endPoint x: 262, endPoint y: 72, distance: 36.3
click at [293, 70] on div "Script" at bounding box center [276, 72] width 69 height 34
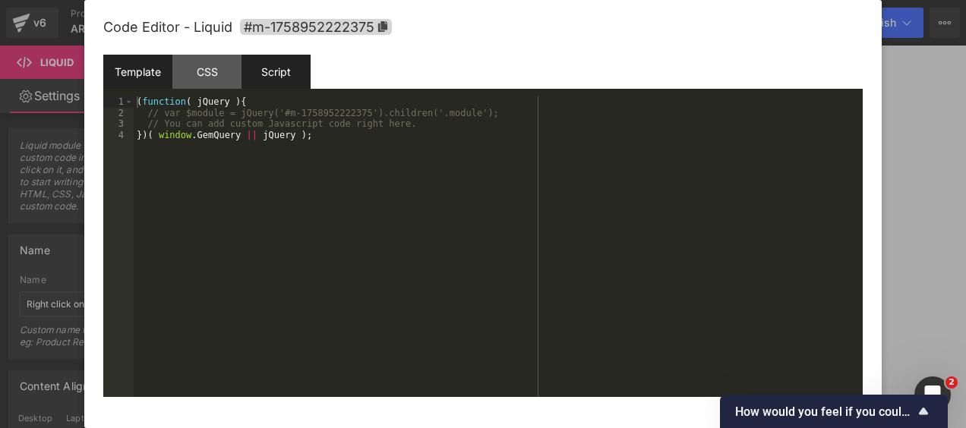
click at [140, 69] on div "Template" at bounding box center [137, 72] width 69 height 34
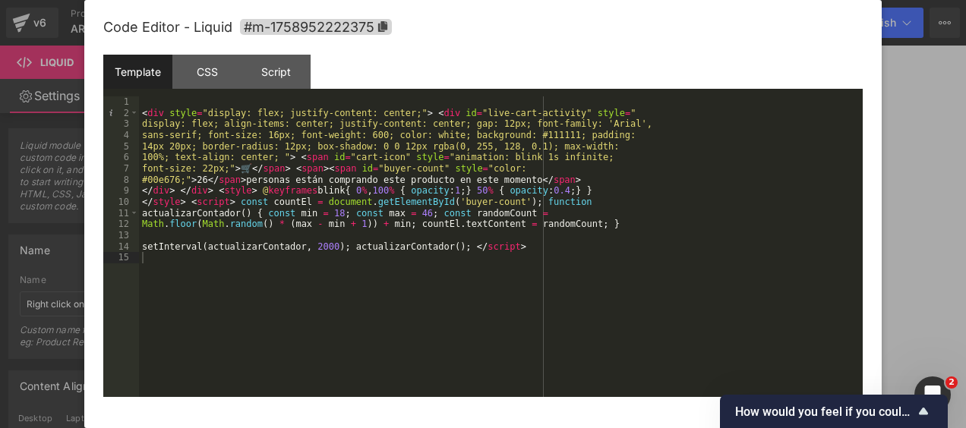
click at [919, 155] on div at bounding box center [483, 214] width 966 height 428
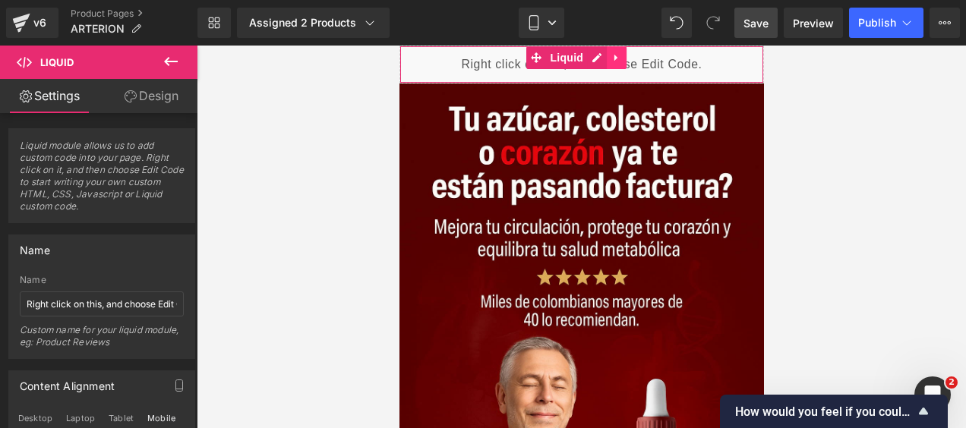
click at [619, 58] on icon at bounding box center [616, 57] width 11 height 11
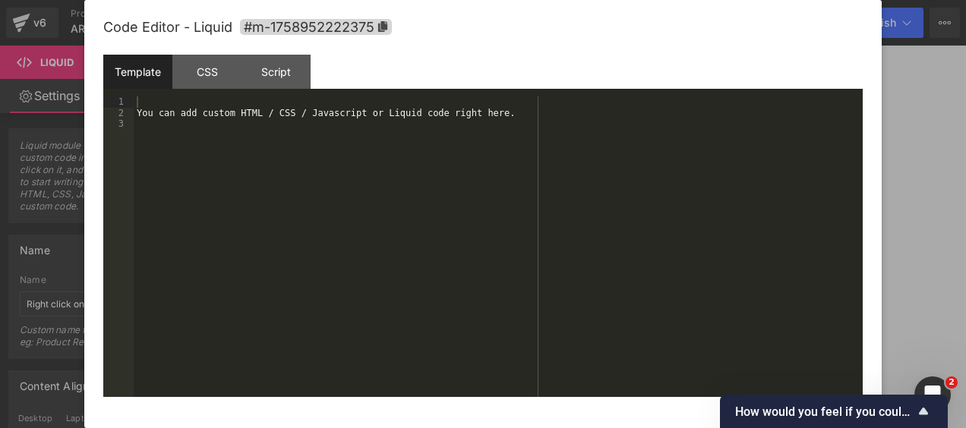
click at [571, 55] on div "Liquid" at bounding box center [581, 65] width 365 height 38
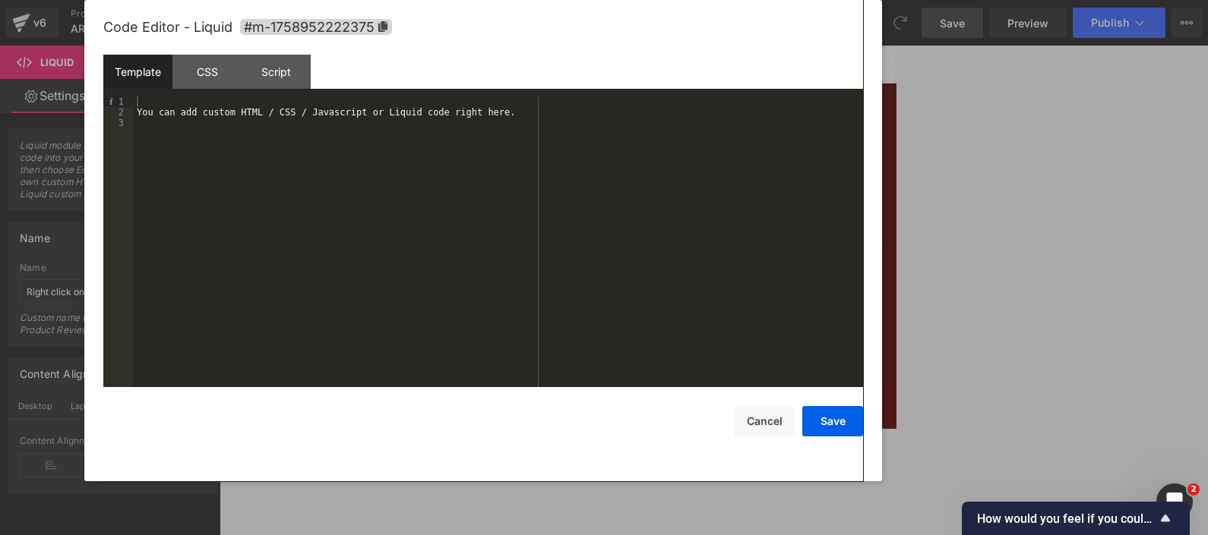
drag, startPoint x: 889, startPoint y: 1, endPoint x: 432, endPoint y: 410, distance: 613.7
click at [432, 410] on div "Save Cancel" at bounding box center [482, 411] width 759 height 49
click at [520, 112] on div "You can add custom HTML / CSS / Javascript or Liquid code right here." at bounding box center [498, 252] width 729 height 312
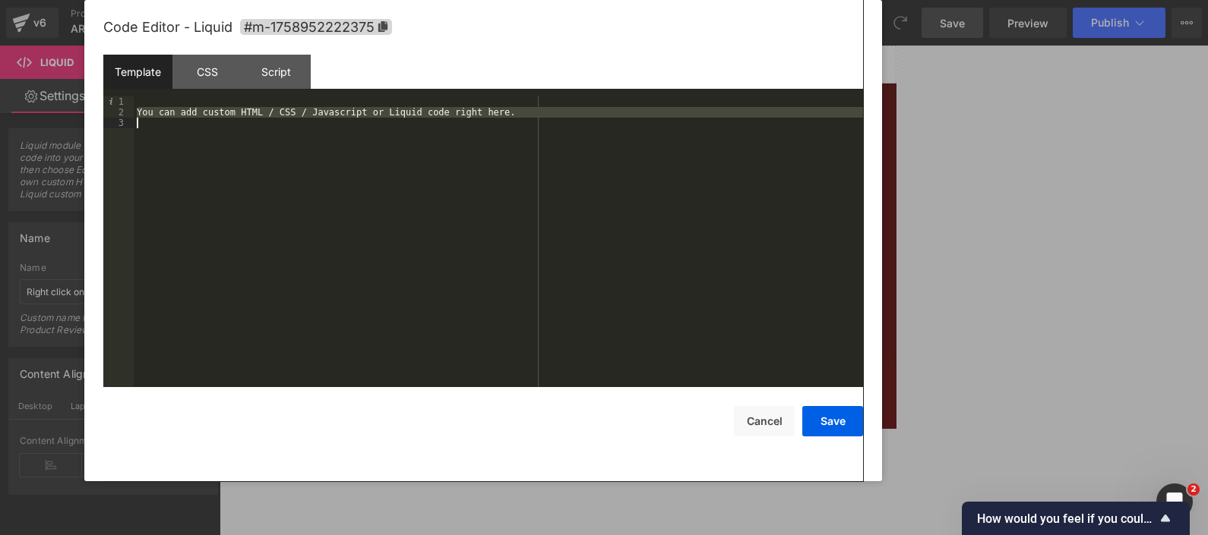
click at [520, 112] on div "You can add custom HTML / CSS / Javascript or Liquid code right here." at bounding box center [498, 252] width 729 height 312
click at [497, 125] on div "You can add custom HTML / CSS / Javascript or Liquid code right here." at bounding box center [498, 241] width 729 height 291
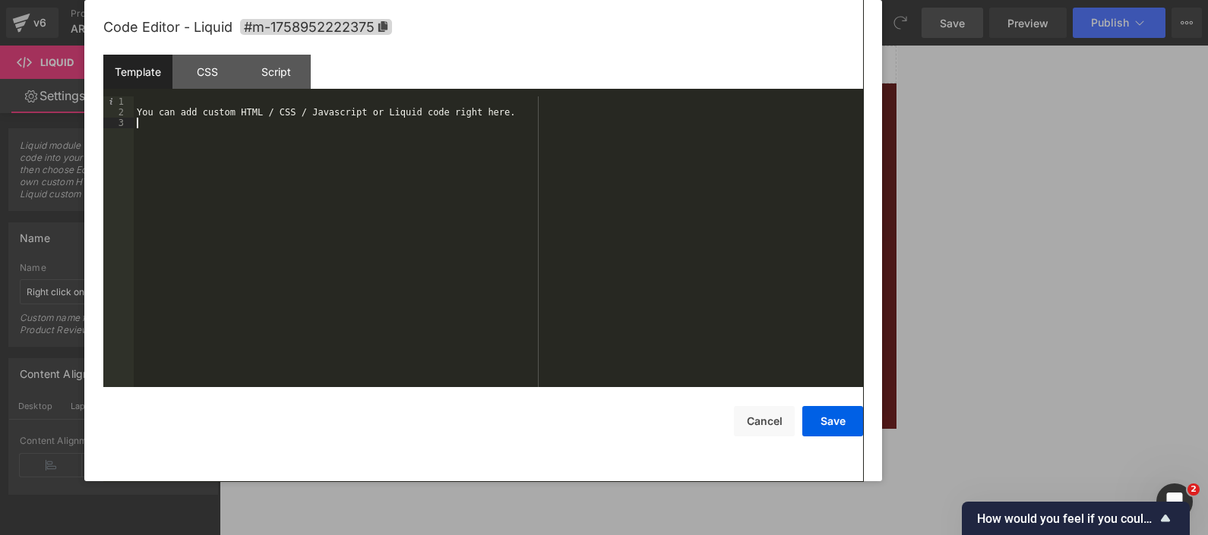
click at [497, 125] on div "You can add custom HTML / CSS / Javascript or Liquid code right here." at bounding box center [498, 252] width 729 height 312
click at [500, 118] on div "You can add custom HTML / CSS / Javascript or Liquid code right here." at bounding box center [498, 252] width 729 height 312
click at [501, 118] on div "You can add custom HTML / CSS / Javascript or Liquid code right here." at bounding box center [498, 252] width 729 height 312
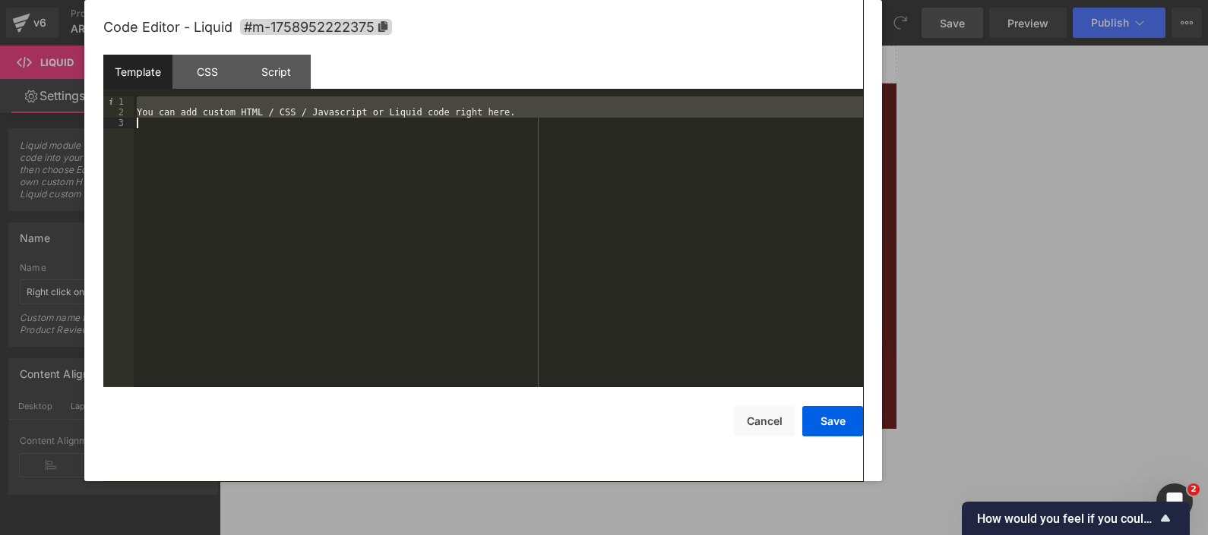
click at [501, 118] on div "You can add custom HTML / CSS / Javascript or Liquid code right here." at bounding box center [498, 252] width 729 height 312
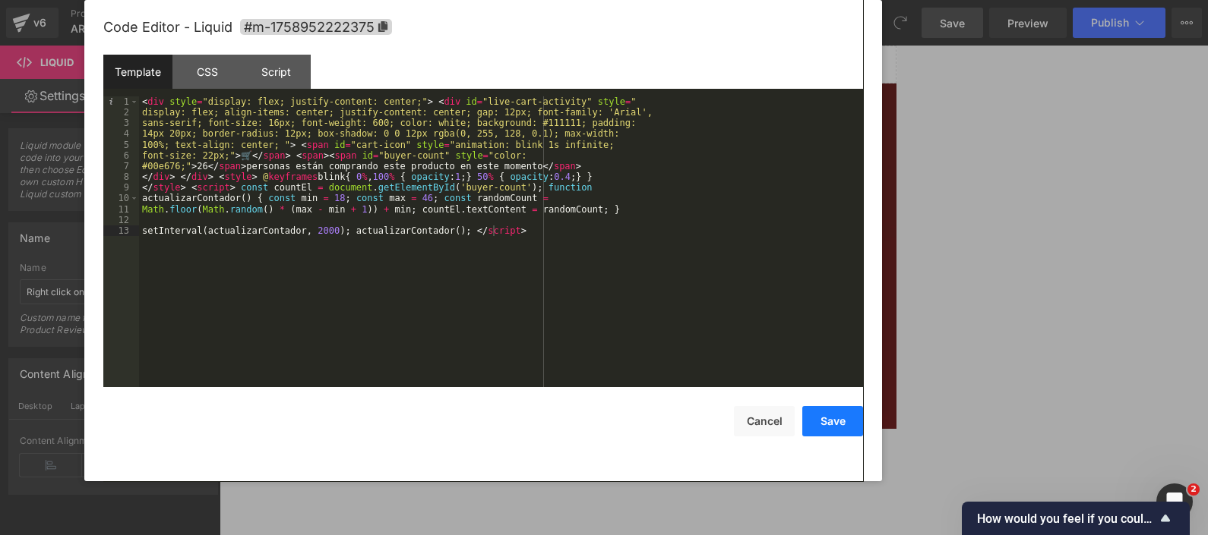
click at [821, 428] on button "Save" at bounding box center [832, 421] width 61 height 30
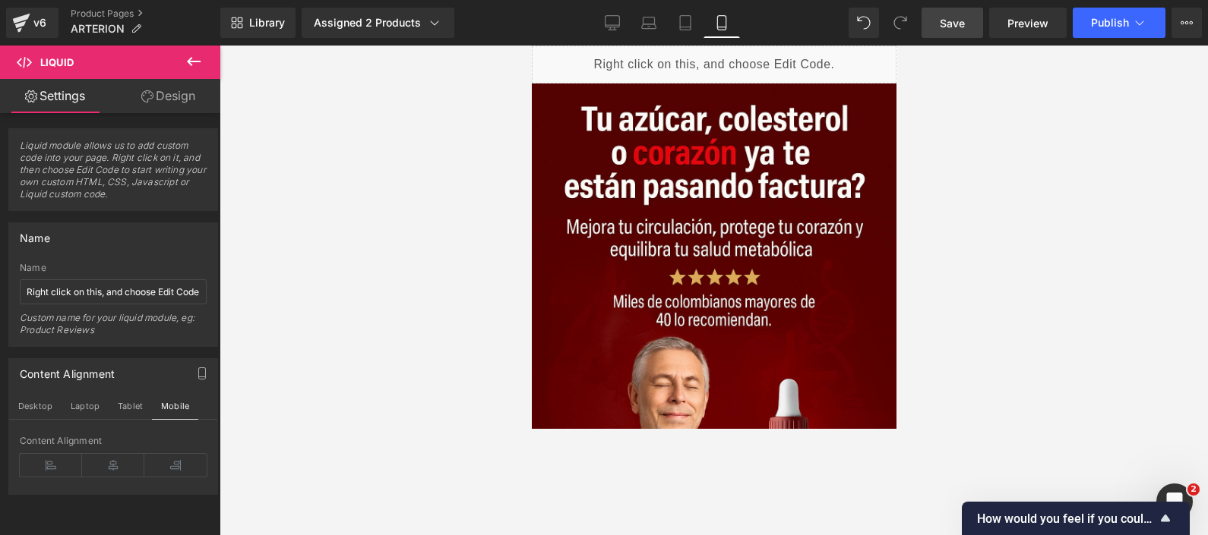
click at [959, 28] on span "Save" at bounding box center [951, 23] width 25 height 16
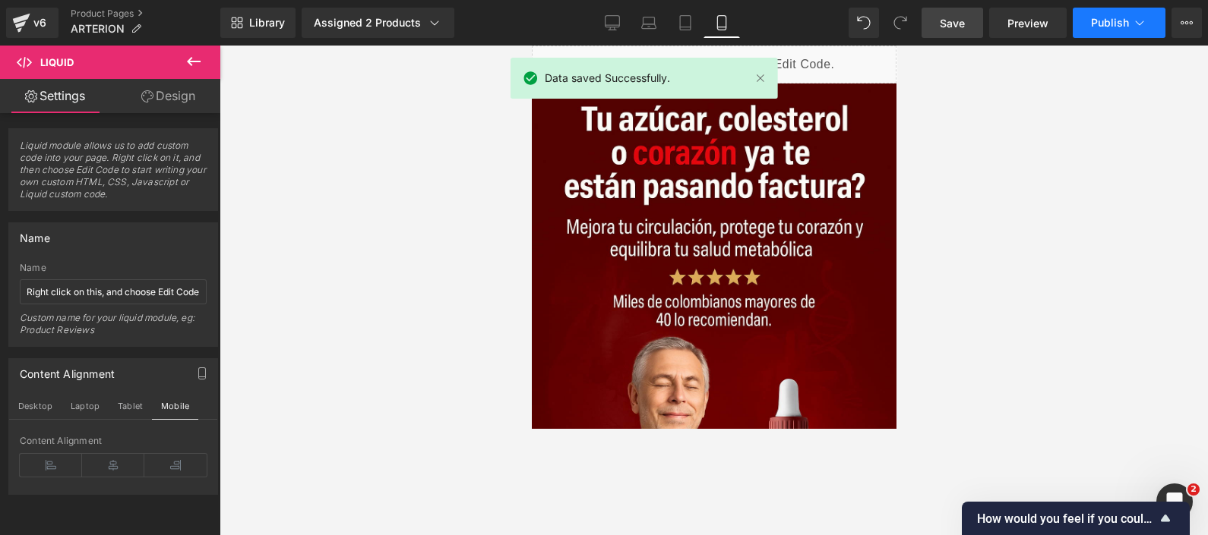
click at [965, 21] on span "Publish" at bounding box center [1110, 23] width 38 height 12
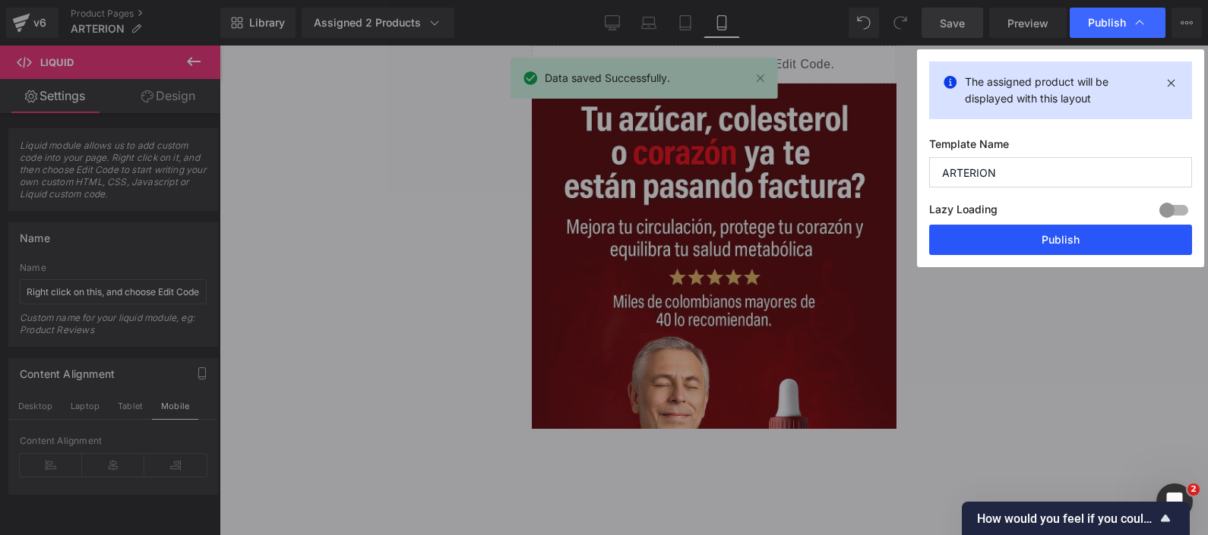
click at [965, 242] on button "Publish" at bounding box center [1060, 240] width 263 height 30
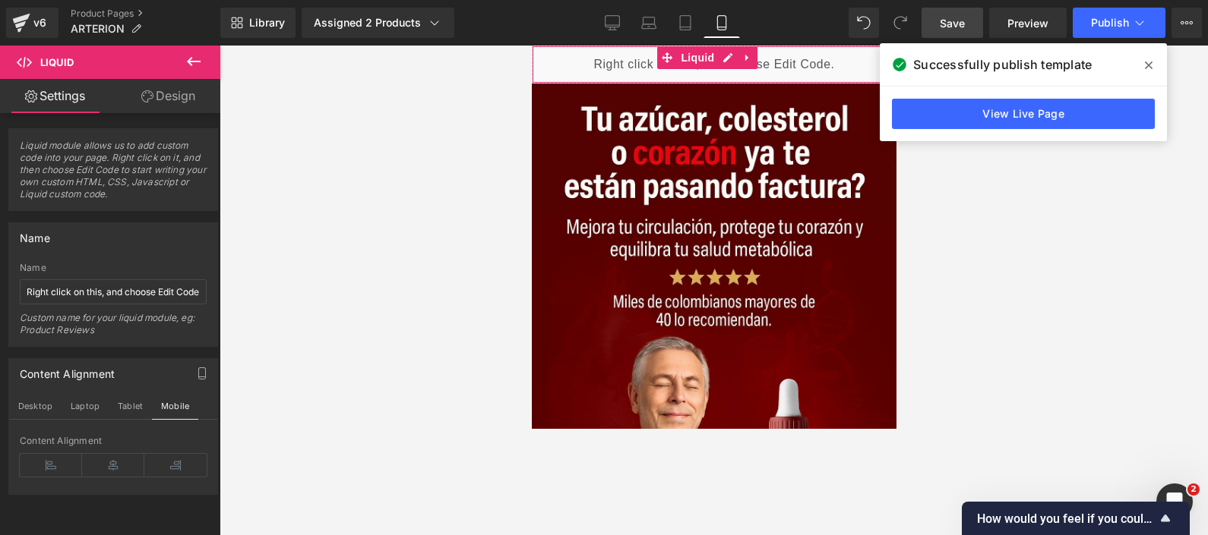
click at [159, 103] on link "Design" at bounding box center [168, 96] width 110 height 34
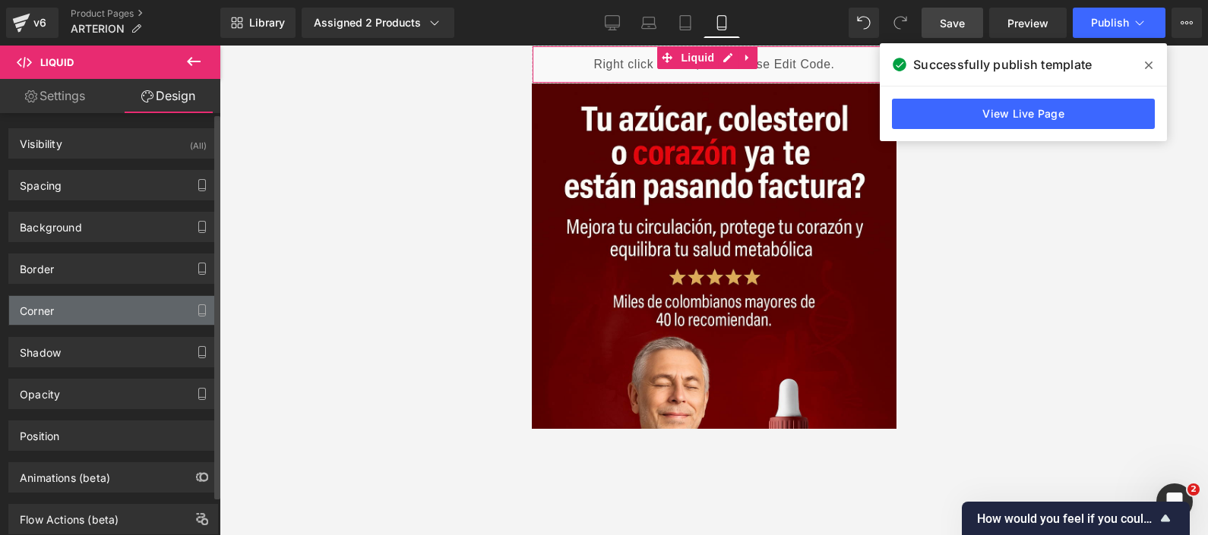
scroll to position [42, 0]
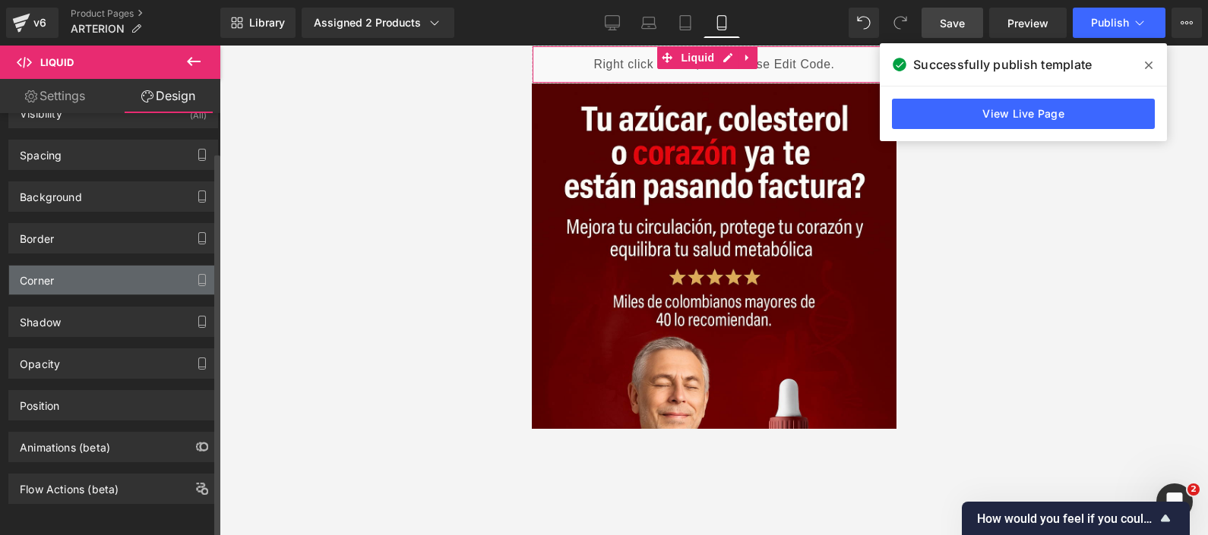
click at [130, 274] on div "Corner" at bounding box center [113, 280] width 208 height 29
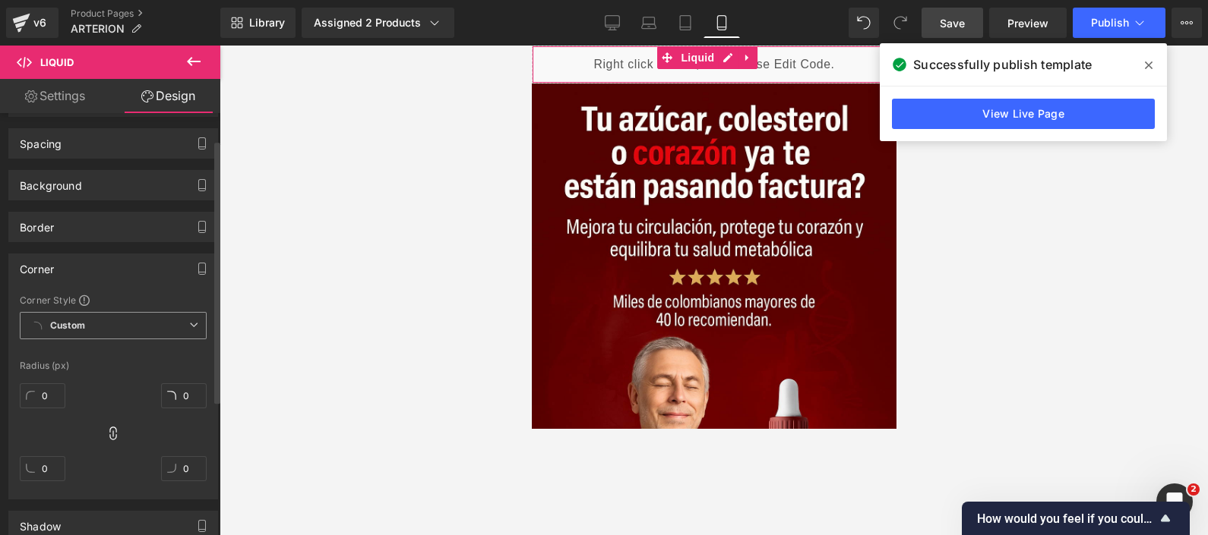
click at [177, 324] on span "Custom Setup Global Style" at bounding box center [113, 325] width 187 height 27
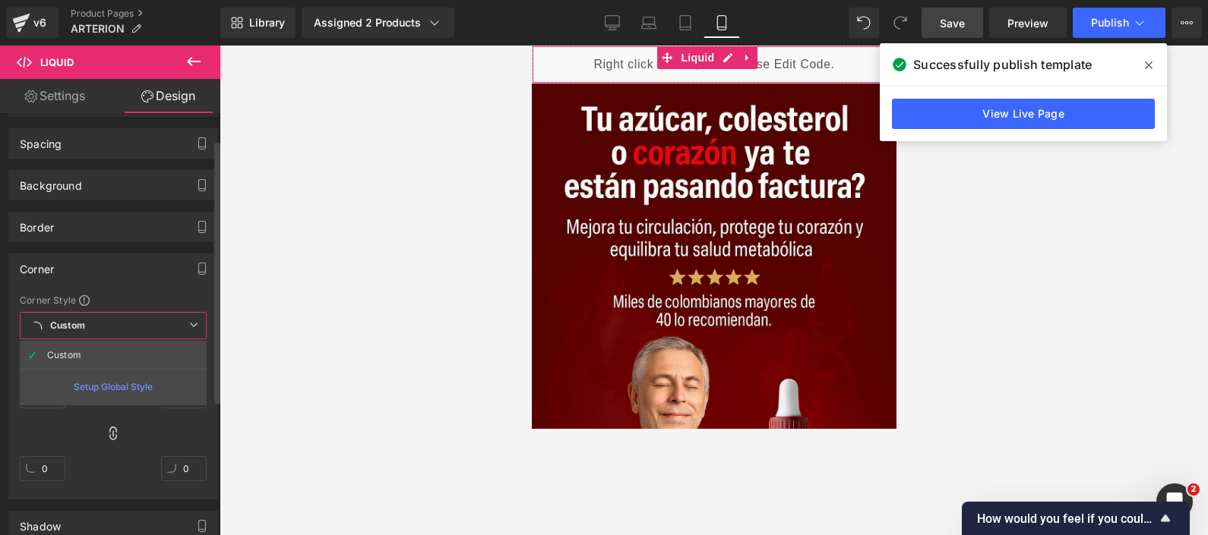
click at [177, 324] on span "Custom Setup Global Style" at bounding box center [113, 325] width 187 height 27
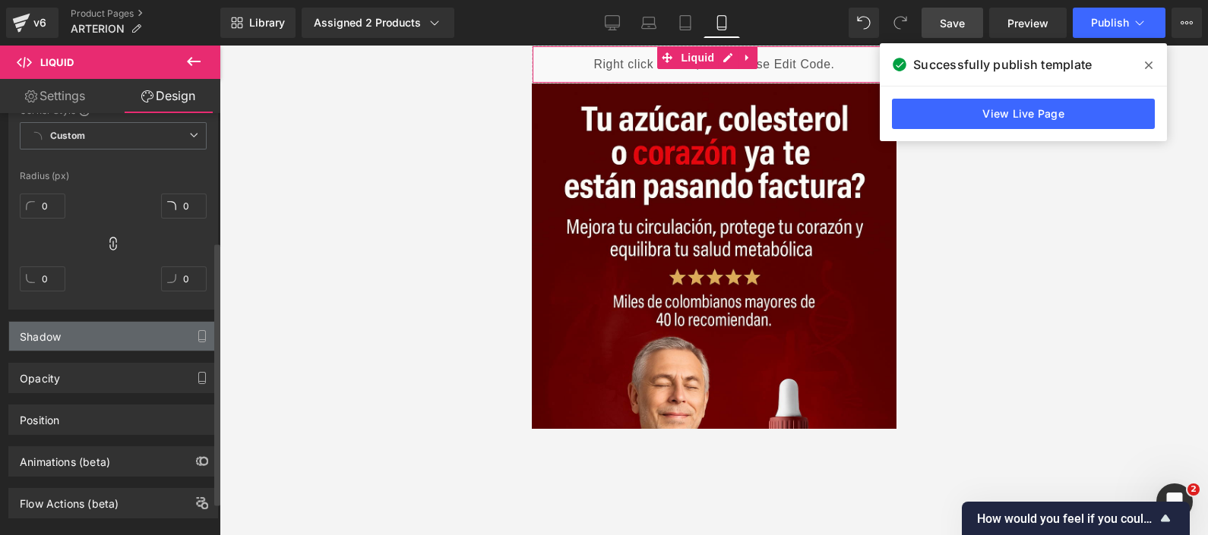
scroll to position [137, 0]
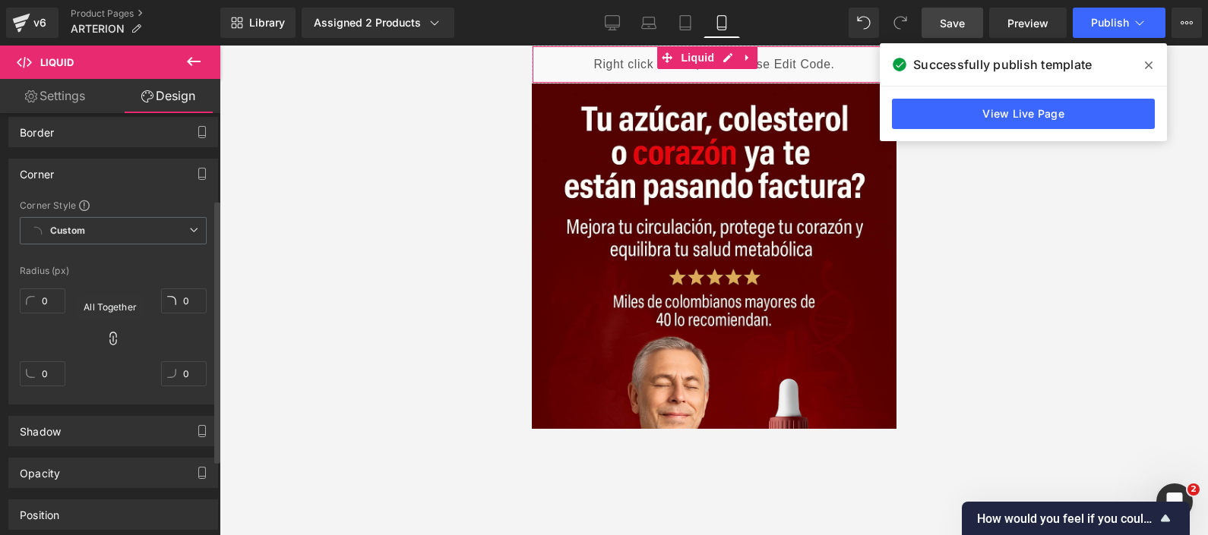
click at [106, 338] on icon at bounding box center [113, 338] width 15 height 15
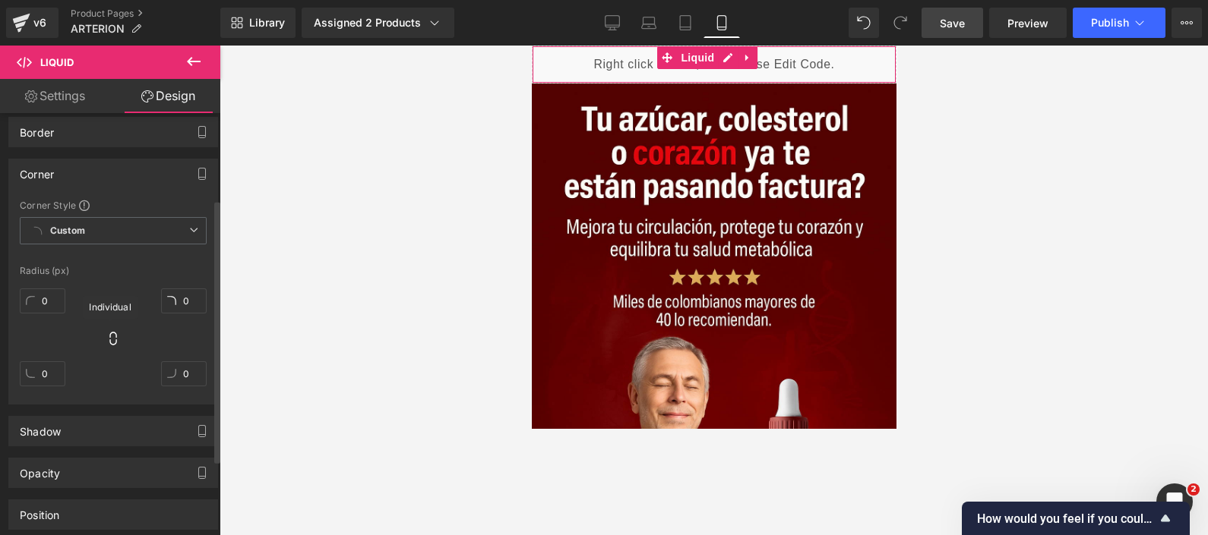
click at [106, 341] on icon at bounding box center [113, 338] width 15 height 15
click at [113, 339] on icon at bounding box center [112, 339] width 7 height 14
click at [115, 342] on icon at bounding box center [113, 338] width 15 height 15
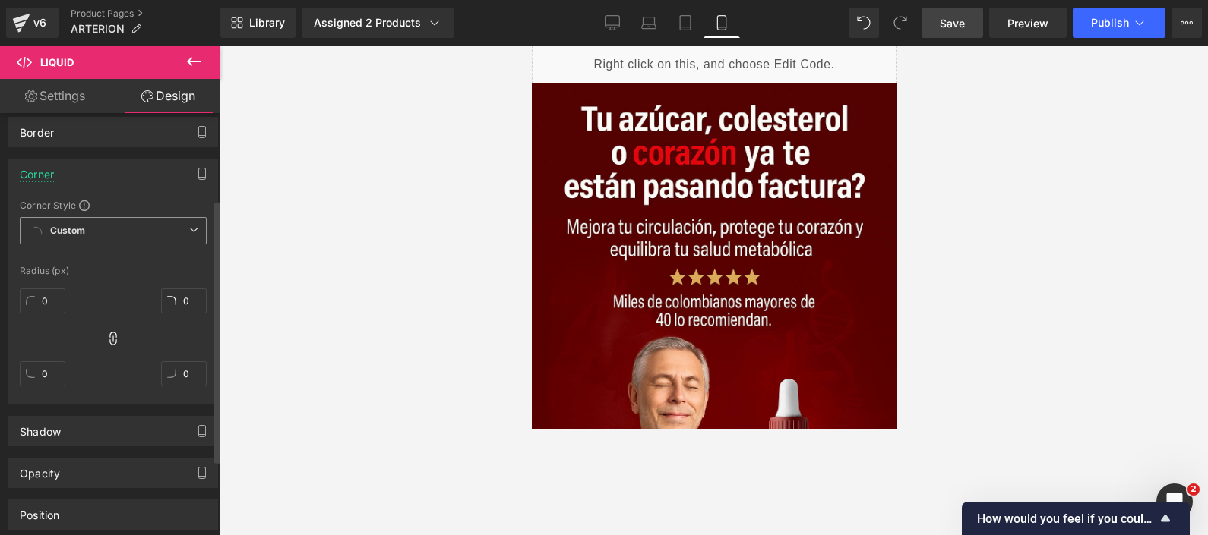
drag, startPoint x: 115, startPoint y: 342, endPoint x: 81, endPoint y: 237, distance: 110.5
click at [81, 237] on span "Custom Setup Global Style" at bounding box center [113, 230] width 187 height 27
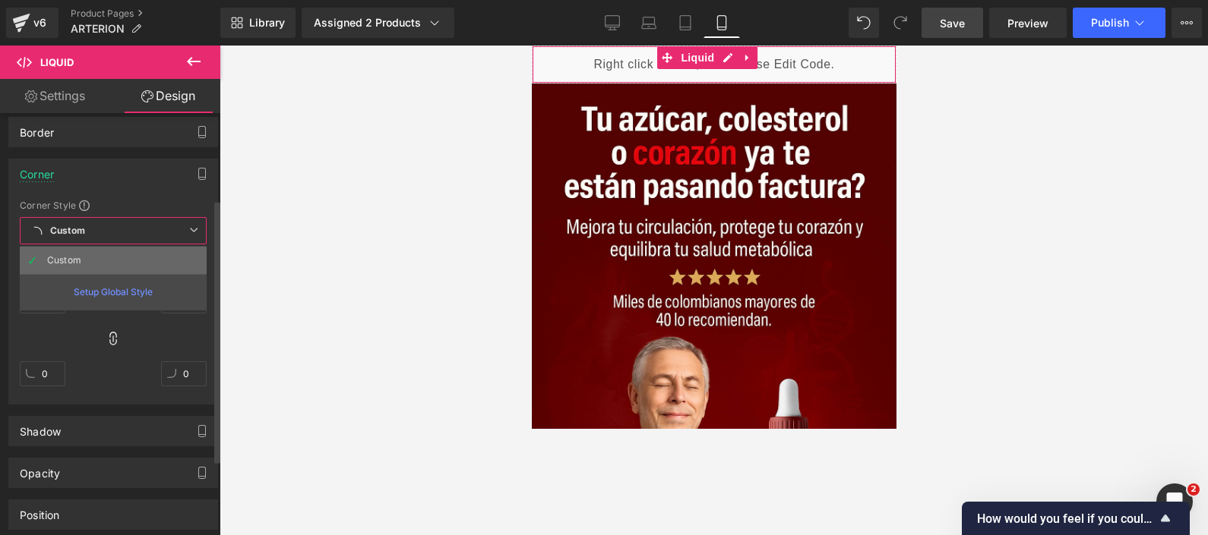
click at [65, 260] on div "Custom" at bounding box center [64, 260] width 34 height 11
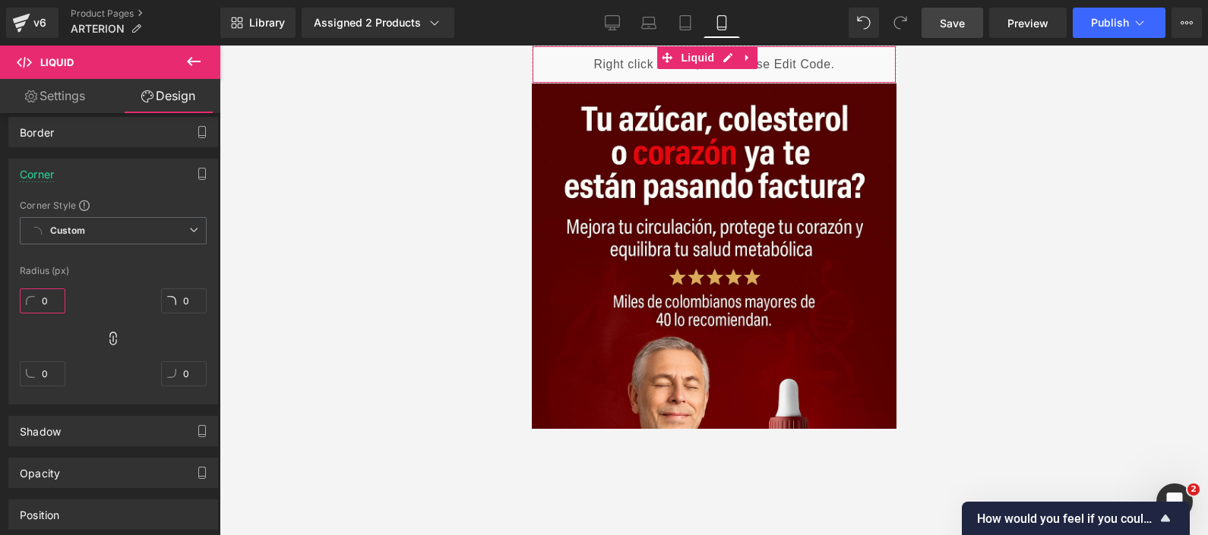
click at [46, 302] on input "0" at bounding box center [43, 301] width 46 height 25
click at [121, 218] on span "Custom Setup Global Style" at bounding box center [113, 230] width 187 height 27
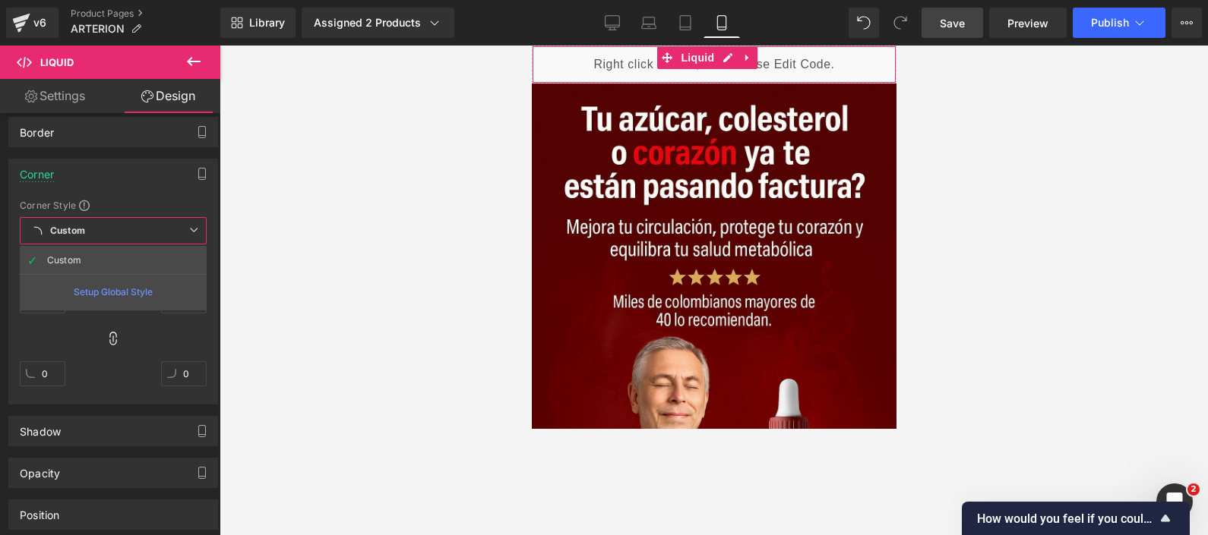
click at [136, 293] on div "Setup Global Style" at bounding box center [113, 292] width 187 height 36
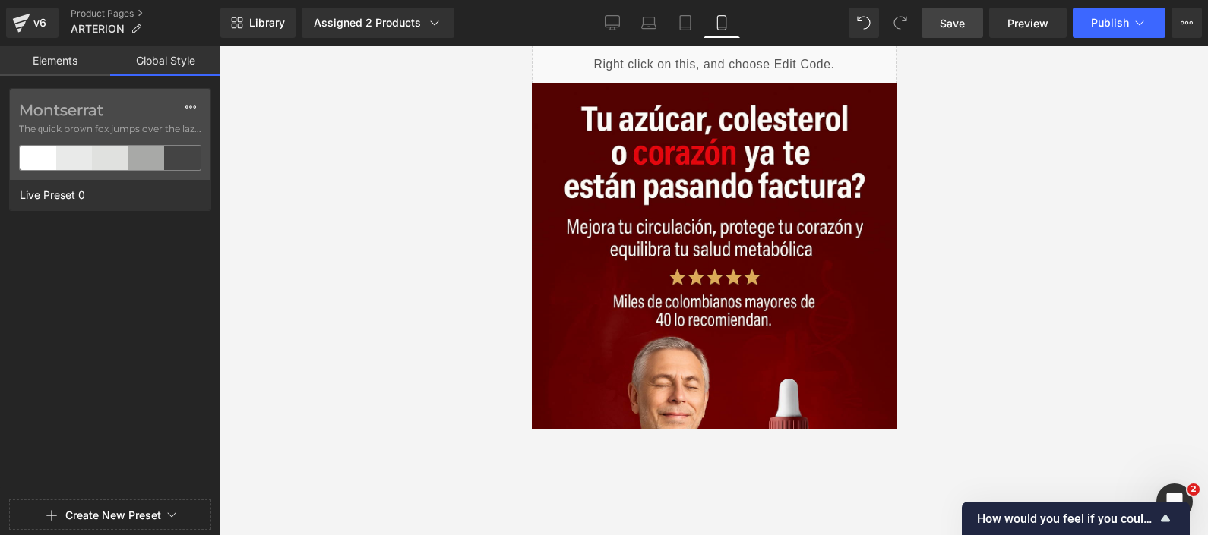
click at [144, 302] on div "Montserrat The quick brown fox jumps over the lazy... Live Preset 0" at bounding box center [110, 291] width 220 height 406
click at [82, 53] on link "Elements" at bounding box center [55, 61] width 110 height 30
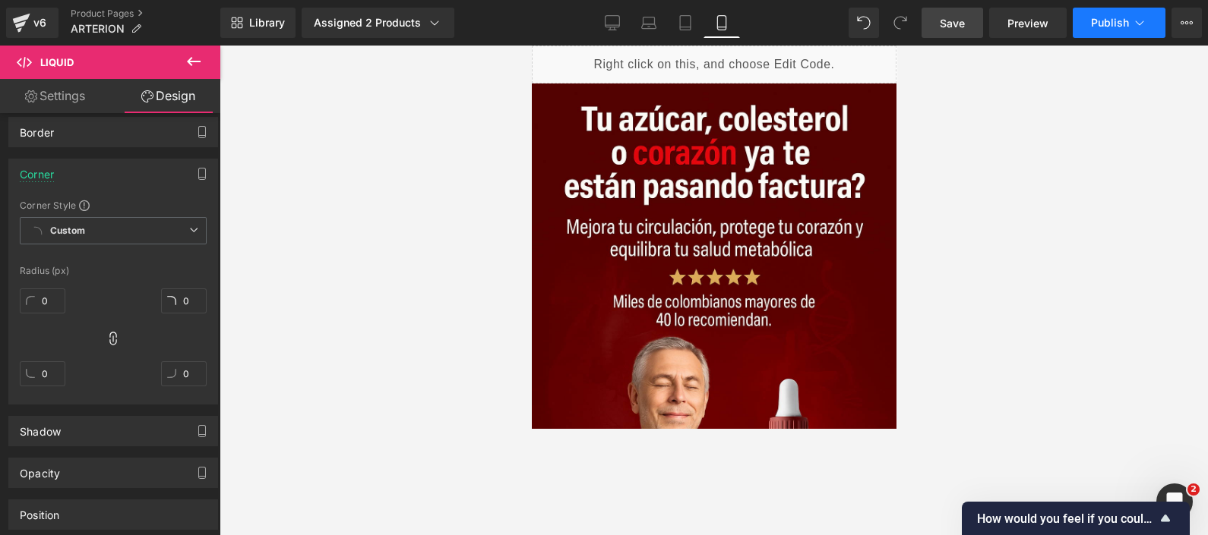
click at [965, 14] on button "Publish" at bounding box center [1118, 23] width 93 height 30
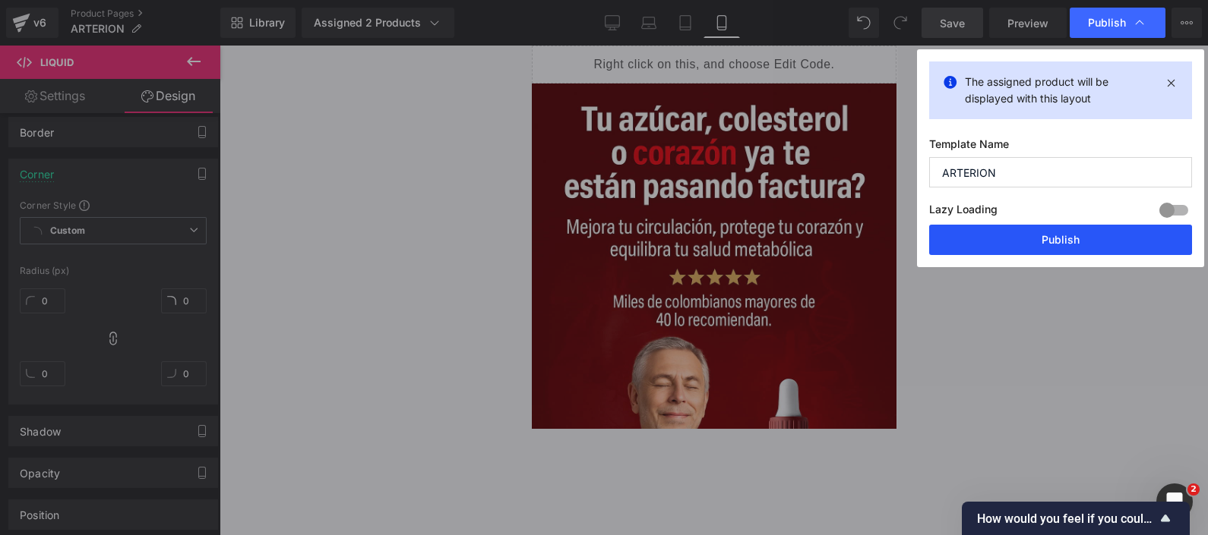
click at [965, 247] on button "Publish" at bounding box center [1060, 240] width 263 height 30
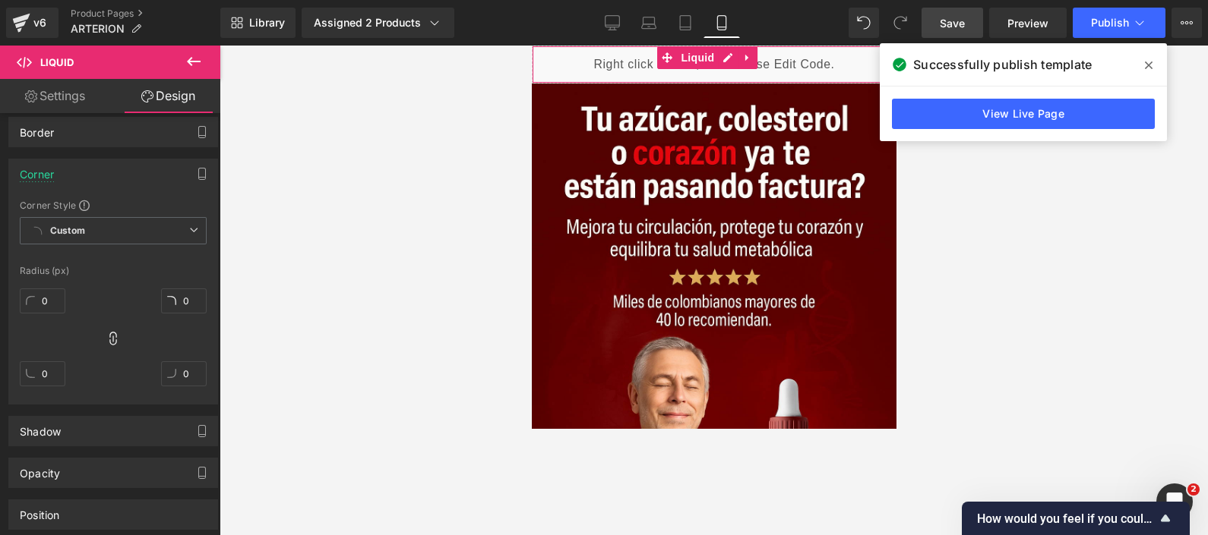
click at [726, 58] on div "Liquid" at bounding box center [713, 65] width 365 height 38
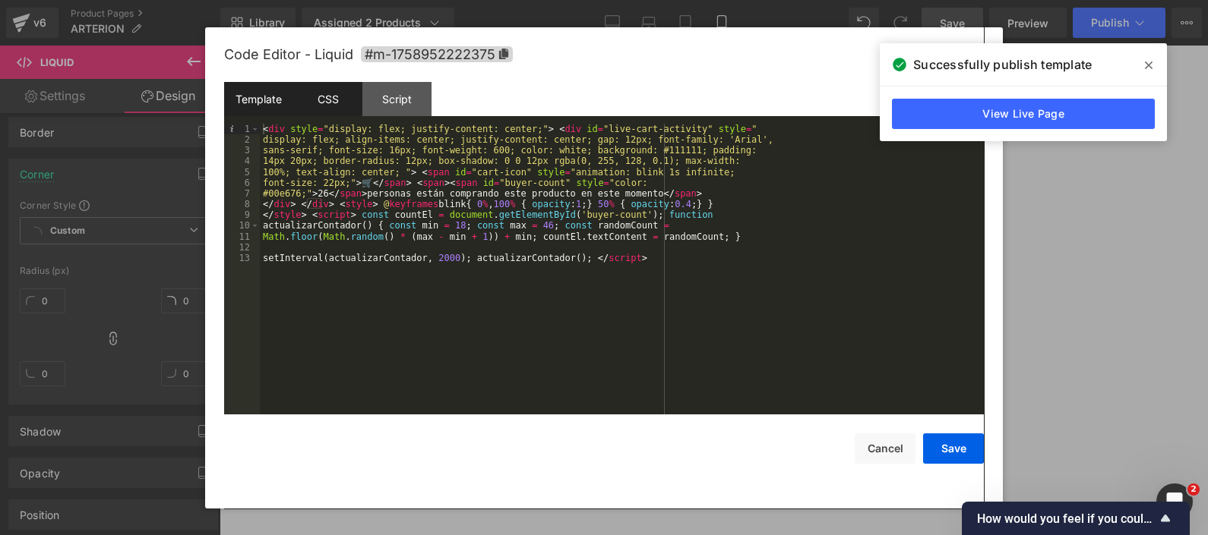
click at [324, 102] on div "CSS" at bounding box center [327, 99] width 69 height 34
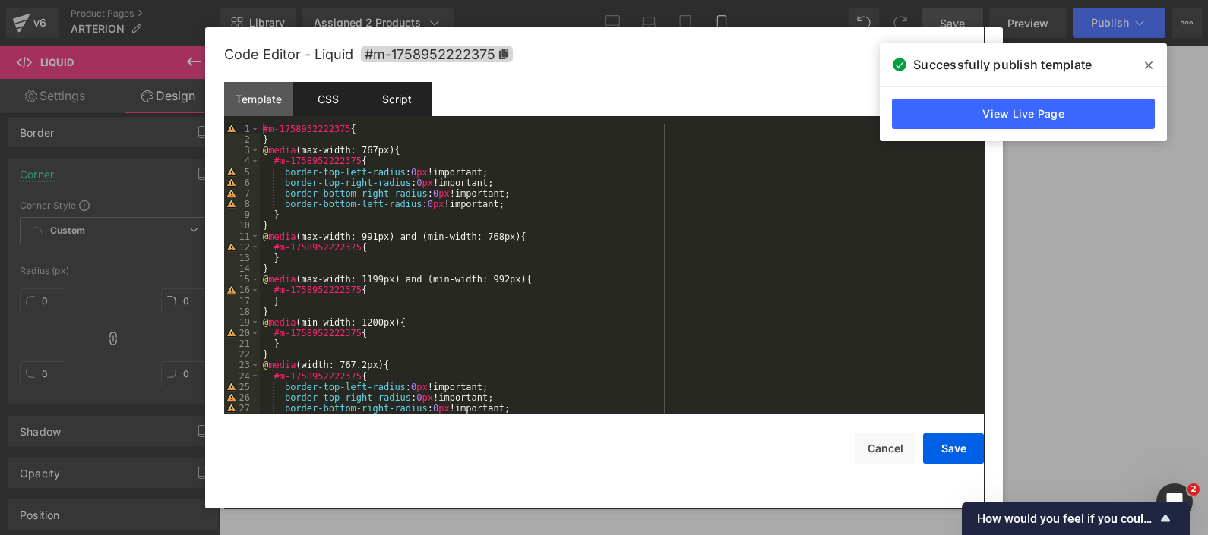
click at [382, 97] on div "Script" at bounding box center [396, 99] width 69 height 34
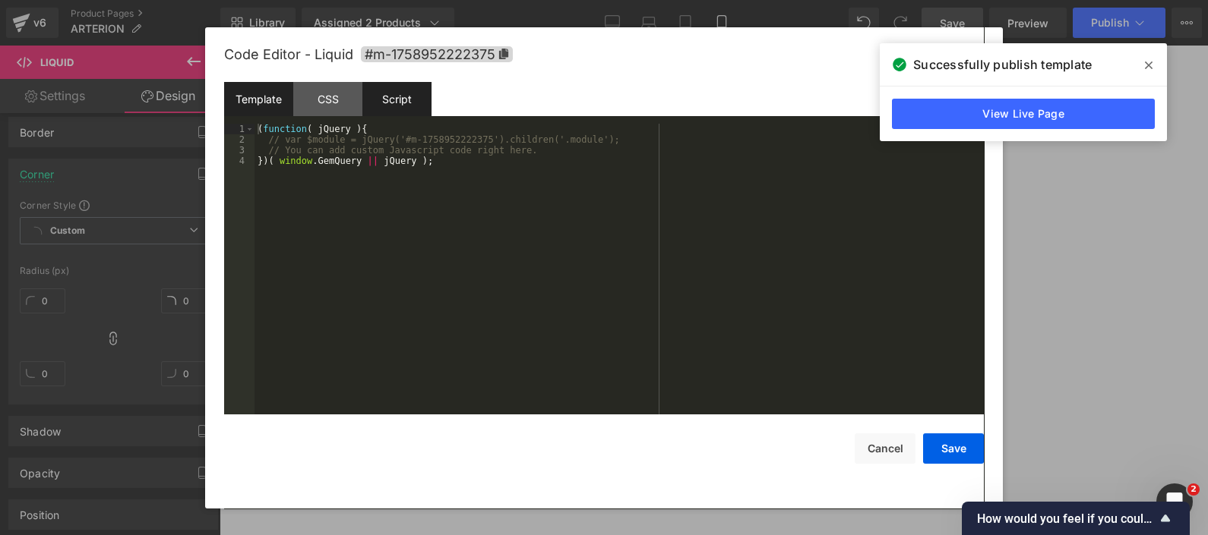
click at [286, 103] on div "Template" at bounding box center [258, 99] width 69 height 34
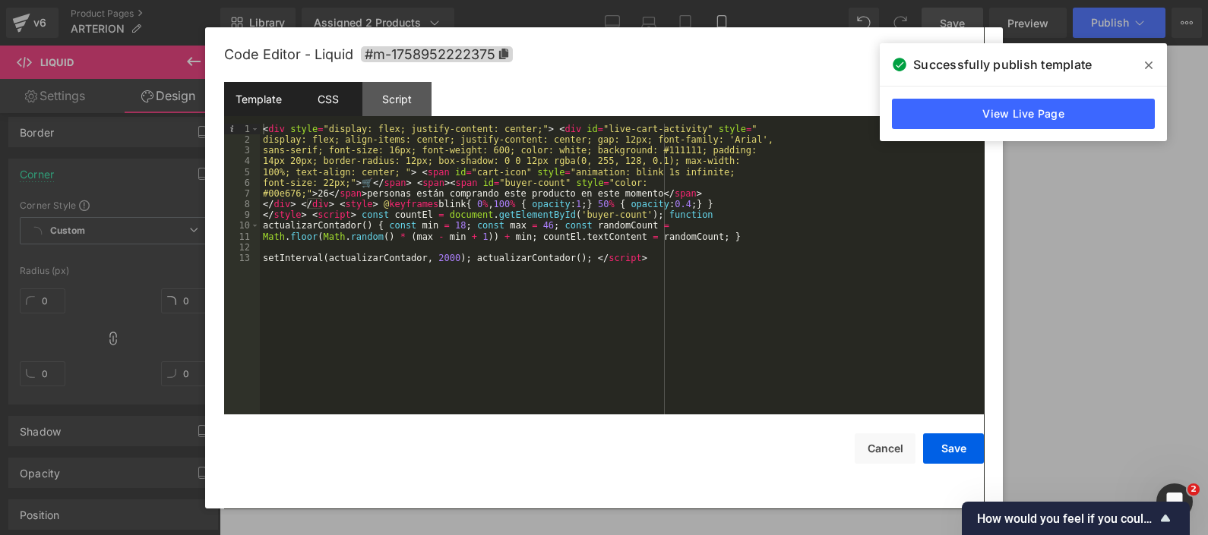
click at [327, 102] on div "CSS" at bounding box center [327, 99] width 69 height 34
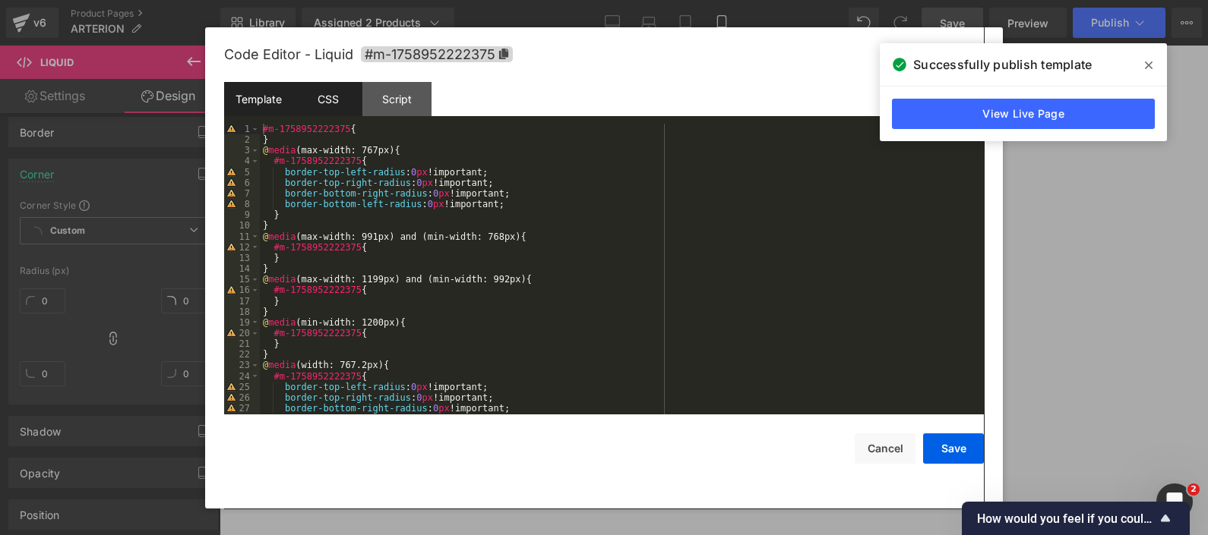
click at [272, 96] on div "Template" at bounding box center [258, 99] width 69 height 34
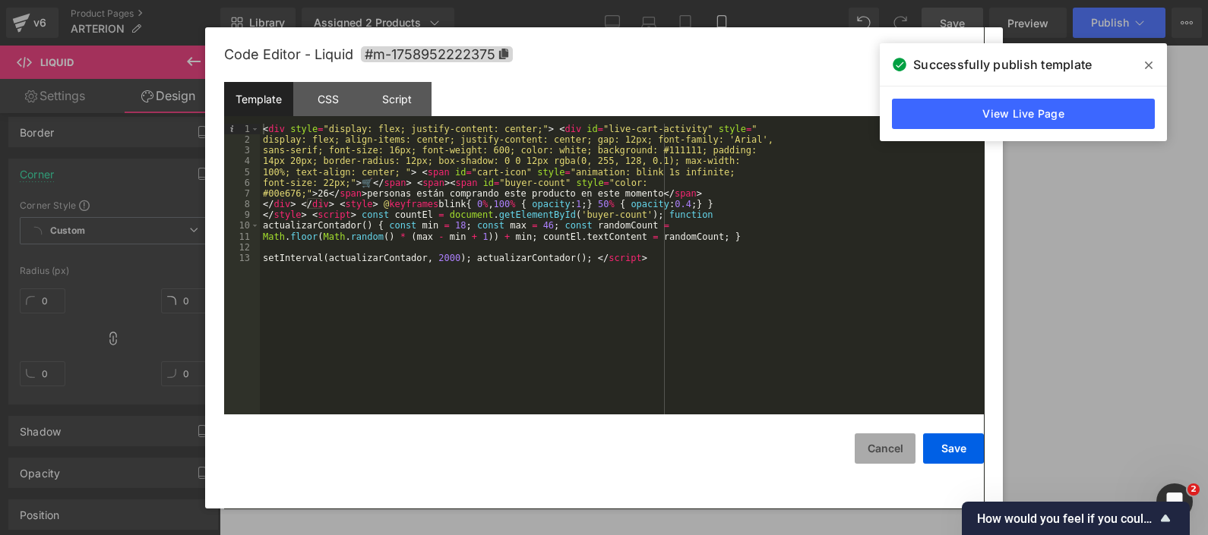
click at [893, 428] on button "Cancel" at bounding box center [884, 449] width 61 height 30
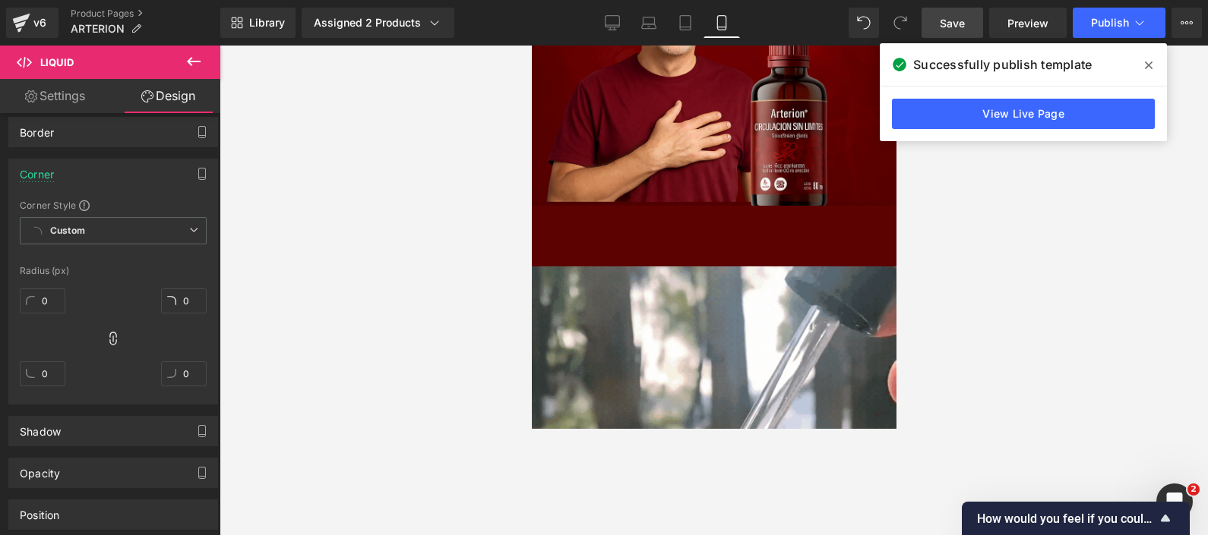
scroll to position [379, 0]
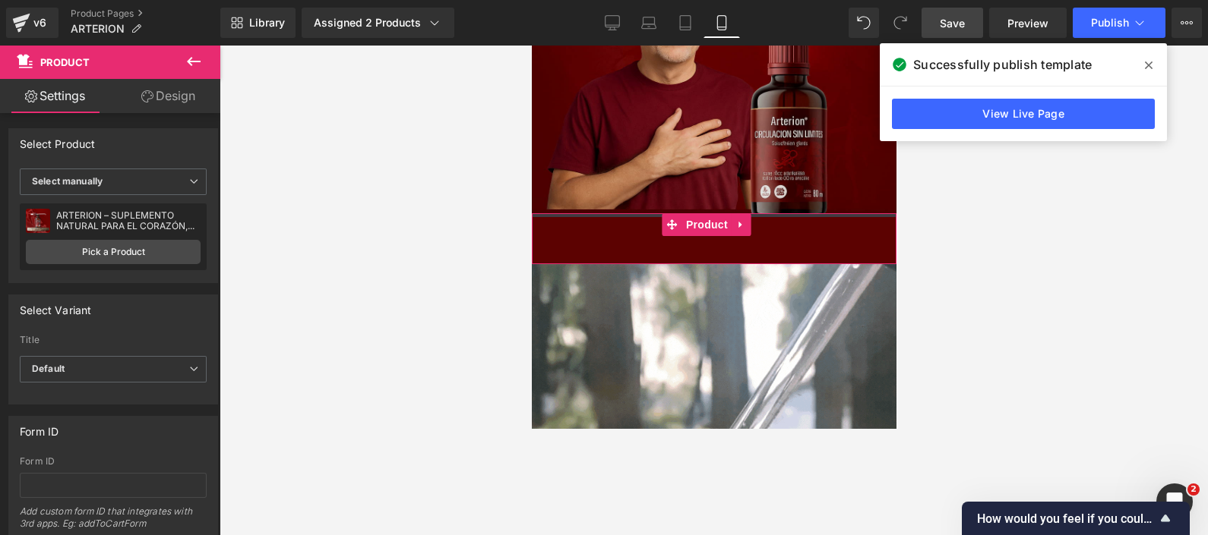
drag, startPoint x: 628, startPoint y: 194, endPoint x: 624, endPoint y: 181, distance: 14.2
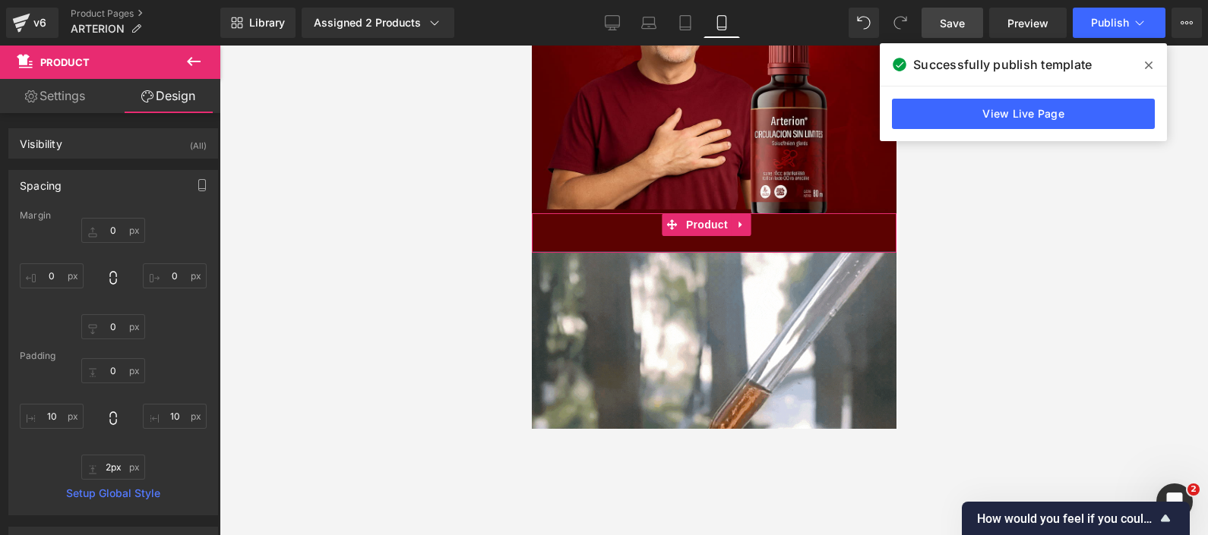
type input "0px"
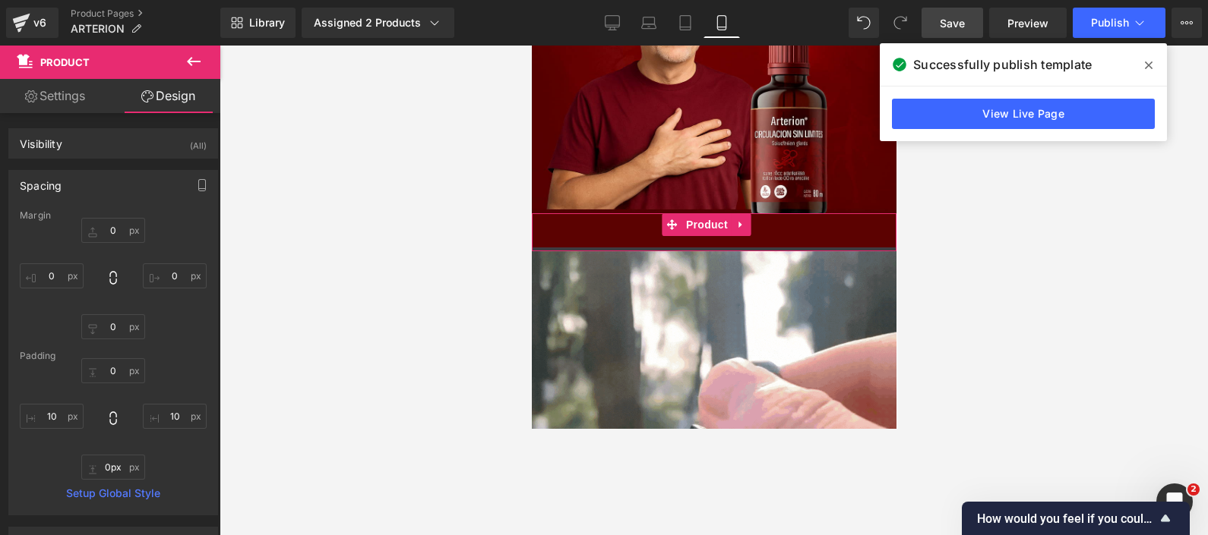
drag, startPoint x: 639, startPoint y: 232, endPoint x: 633, endPoint y: 213, distance: 20.7
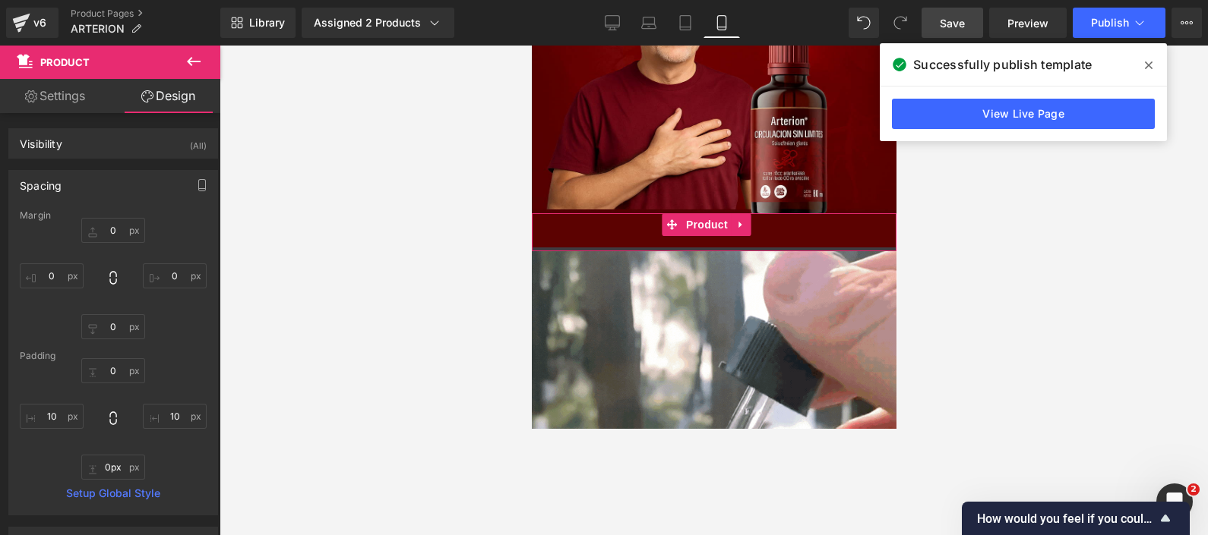
click at [633, 213] on div "Add To Cart (P) Cart Button Product" at bounding box center [713, 232] width 365 height 38
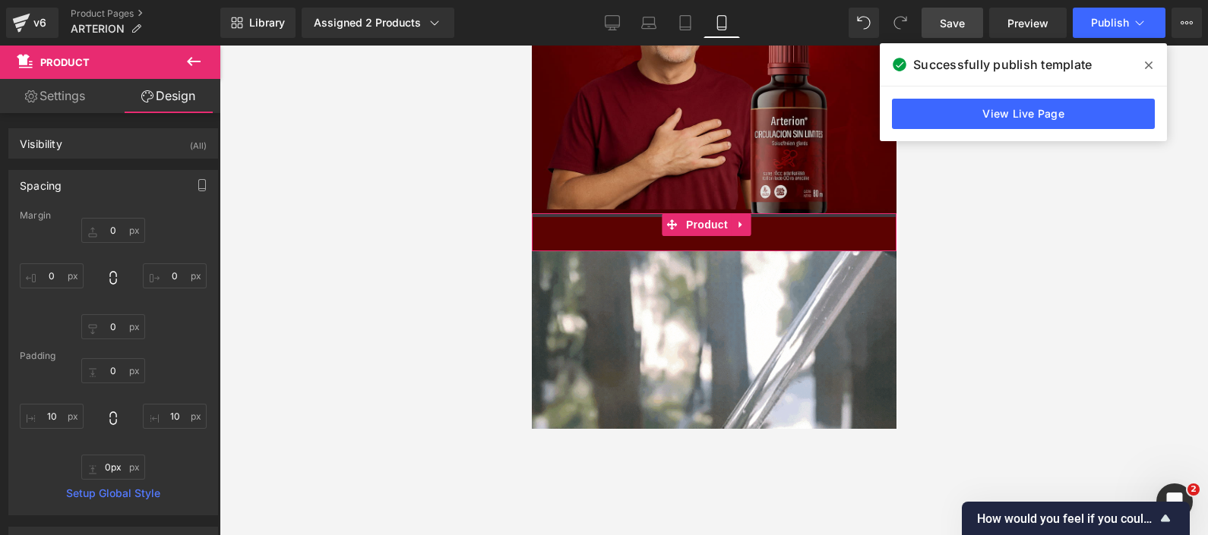
type input "0px"
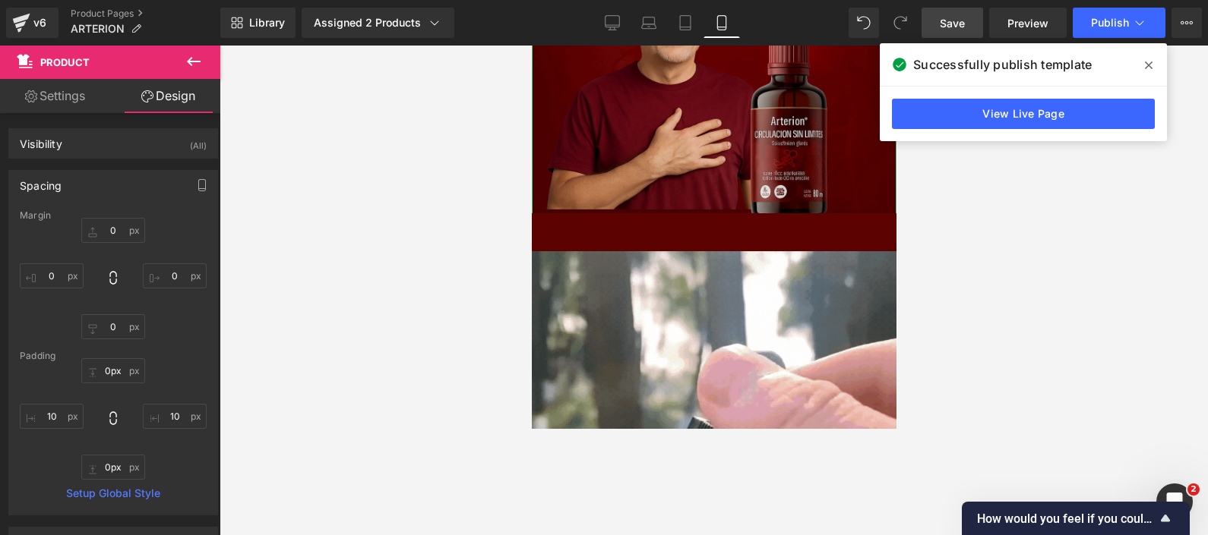
drag, startPoint x: 641, startPoint y: 191, endPoint x: 644, endPoint y: 176, distance: 15.5
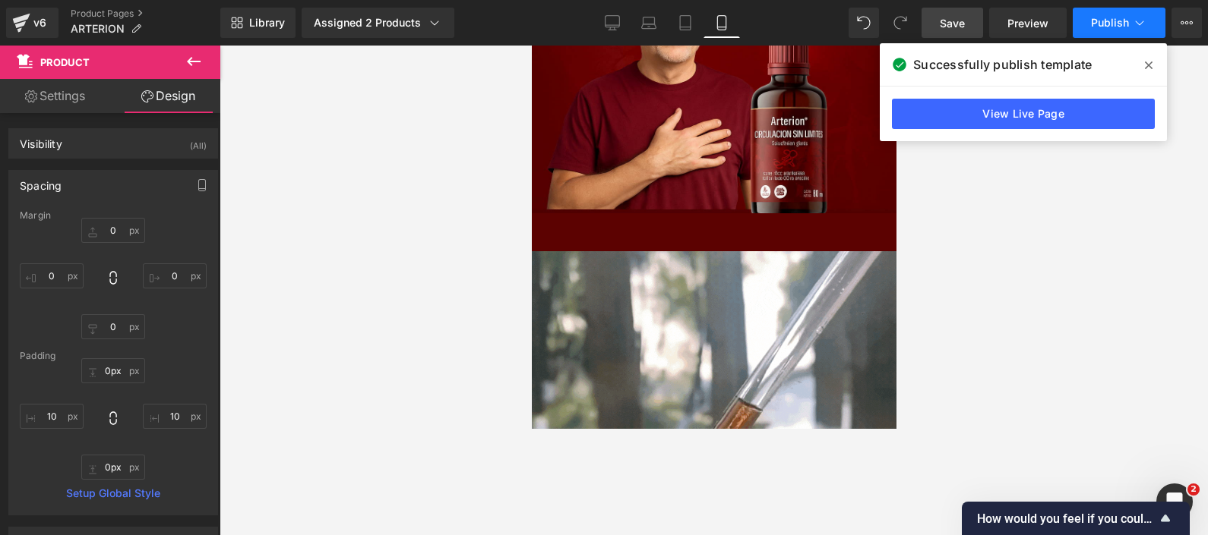
click at [965, 17] on span "Publish" at bounding box center [1110, 23] width 38 height 12
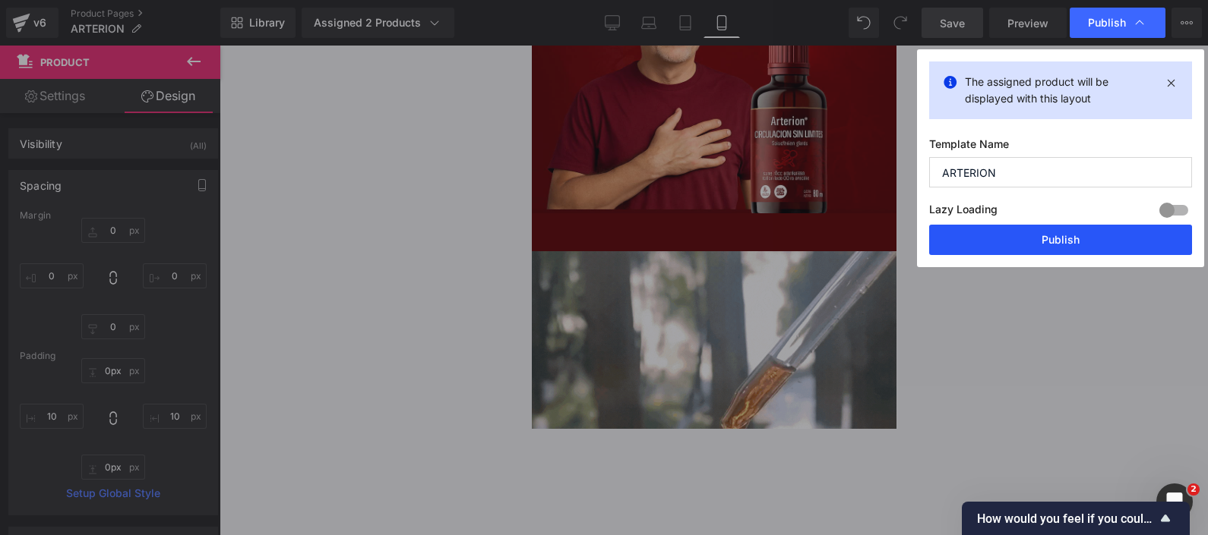
click at [965, 234] on button "Publish" at bounding box center [1060, 240] width 263 height 30
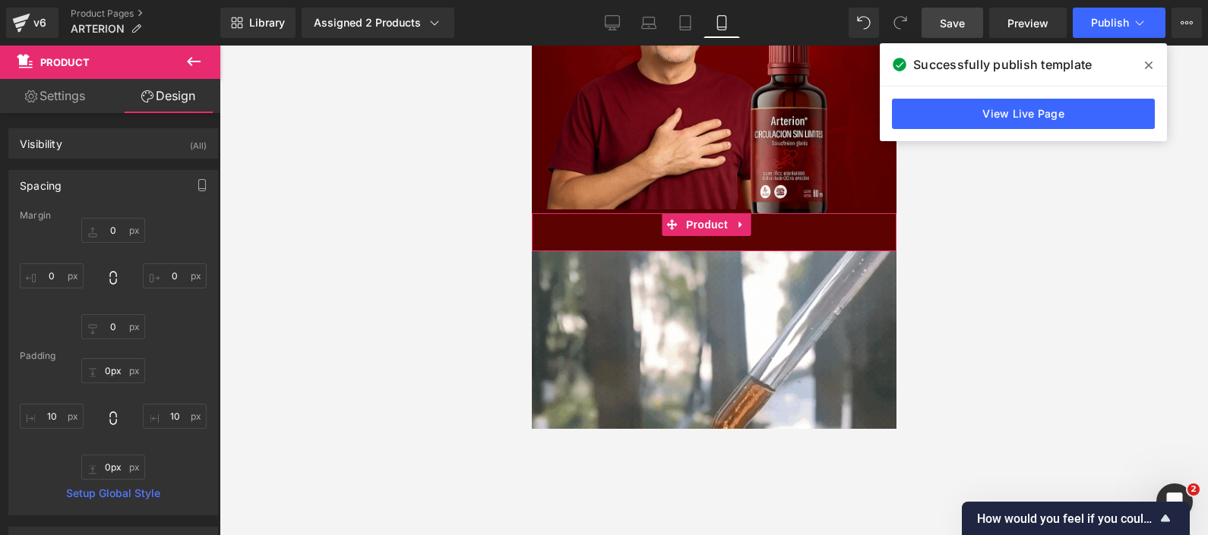
click at [657, 220] on div "Add To Cart (P) Cart Button" at bounding box center [712, 232] width 349 height 38
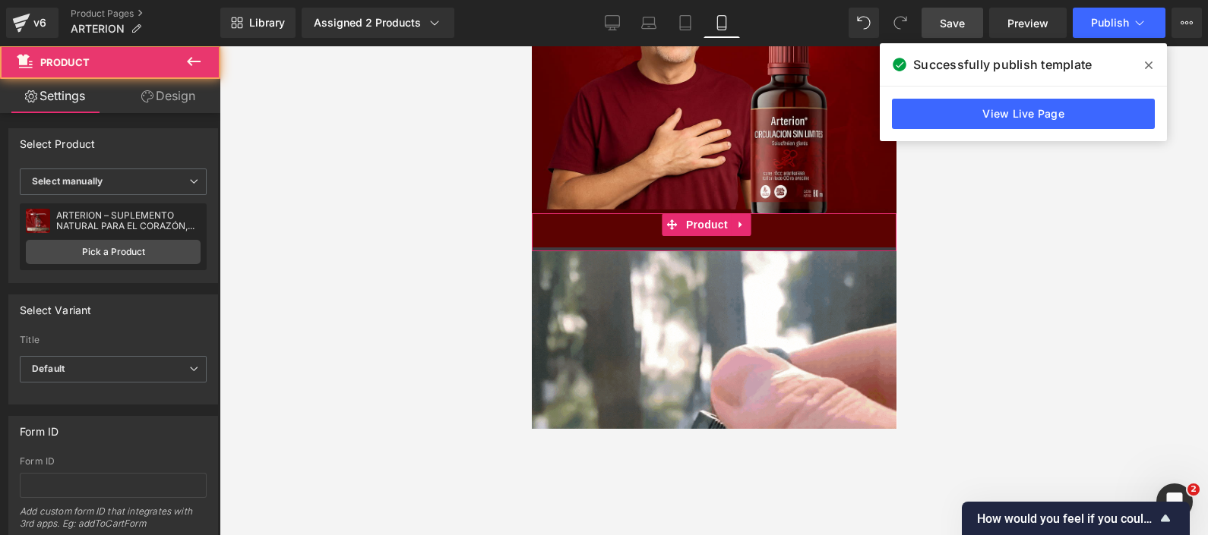
click at [654, 226] on div "Add To Cart (P) Cart Button Product" at bounding box center [713, 232] width 365 height 38
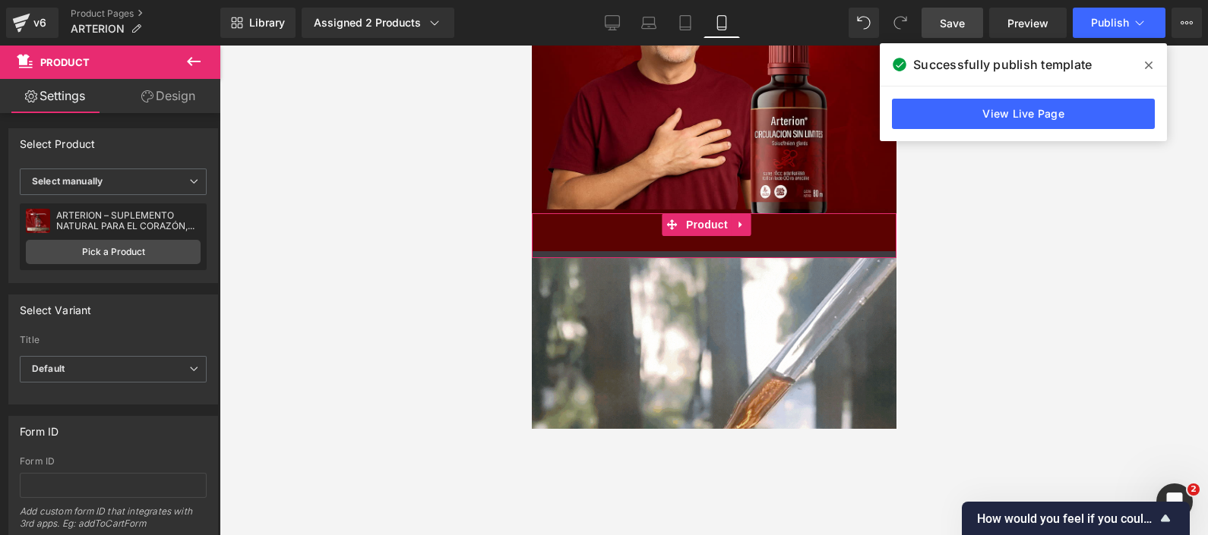
click at [653, 251] on div at bounding box center [713, 254] width 365 height 7
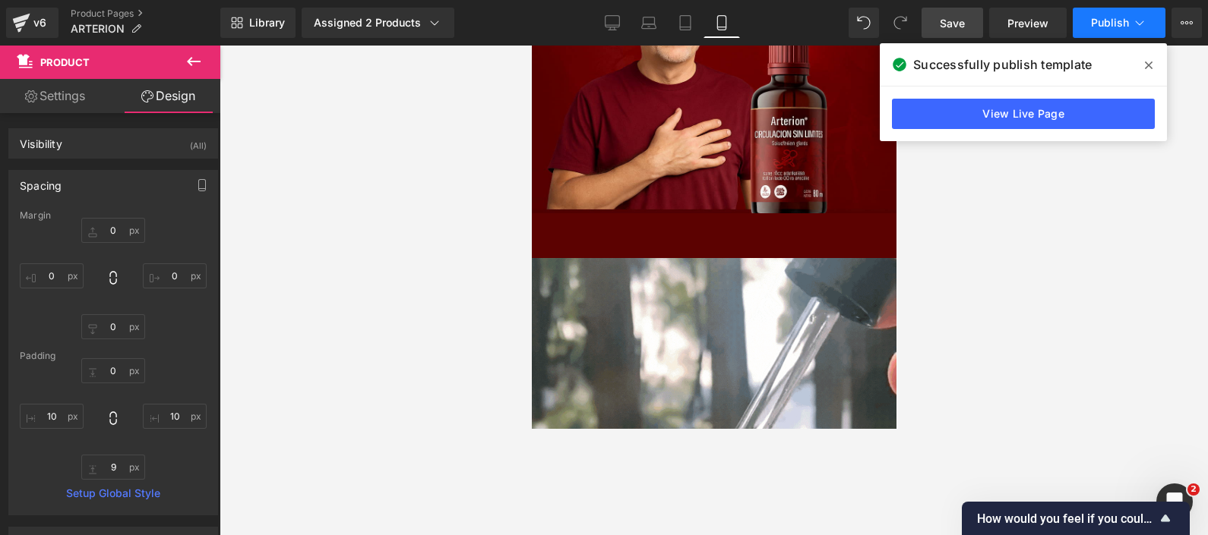
click at [965, 13] on button "Publish" at bounding box center [1118, 23] width 93 height 30
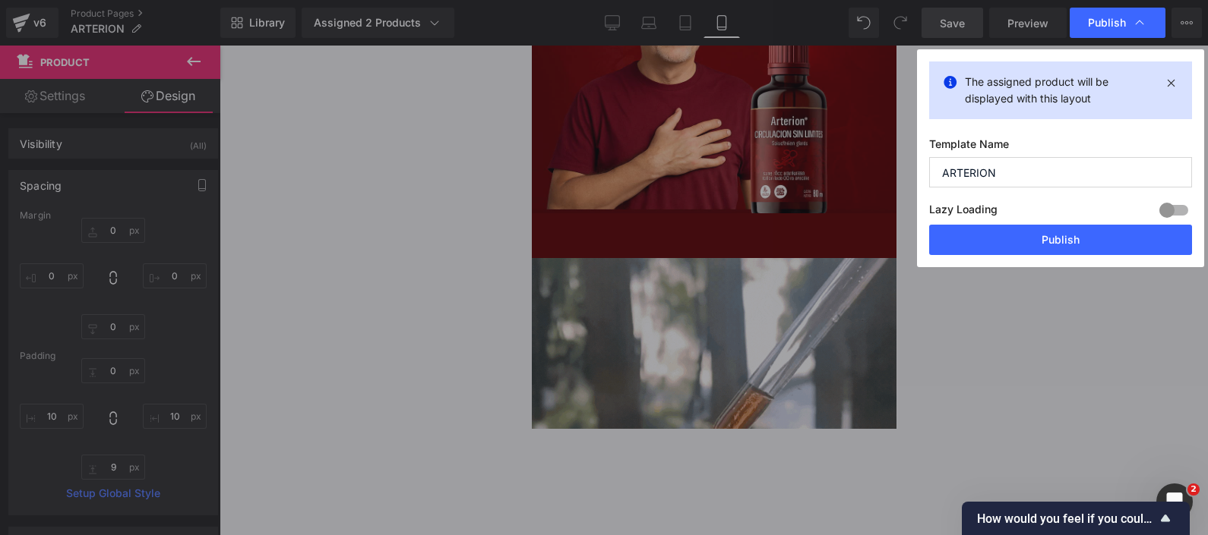
click at [965, 237] on button "Publish" at bounding box center [1060, 240] width 263 height 30
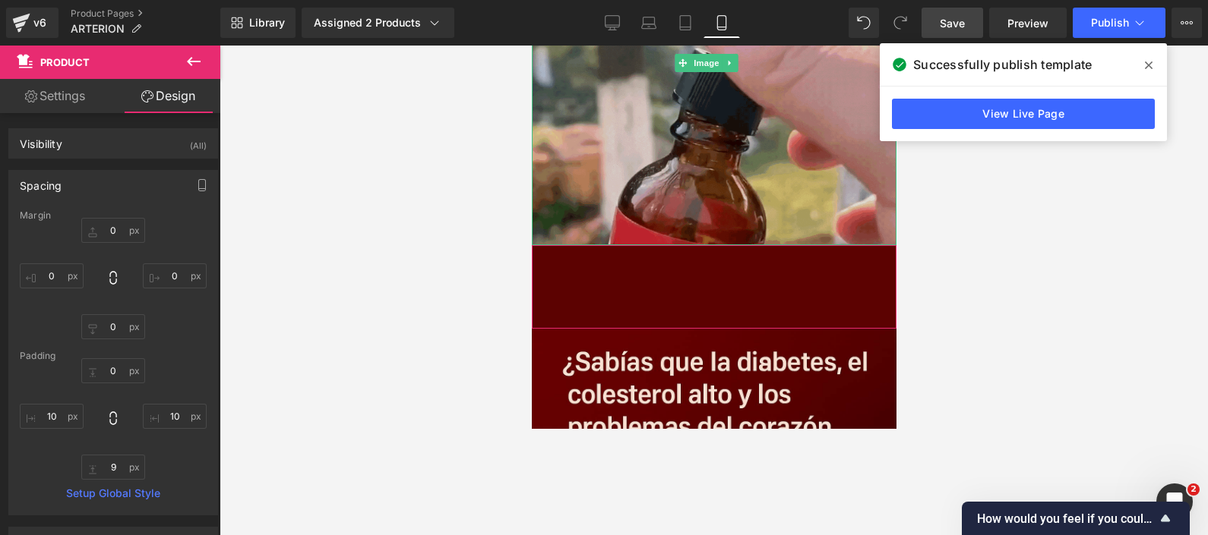
scroll to position [759, 0]
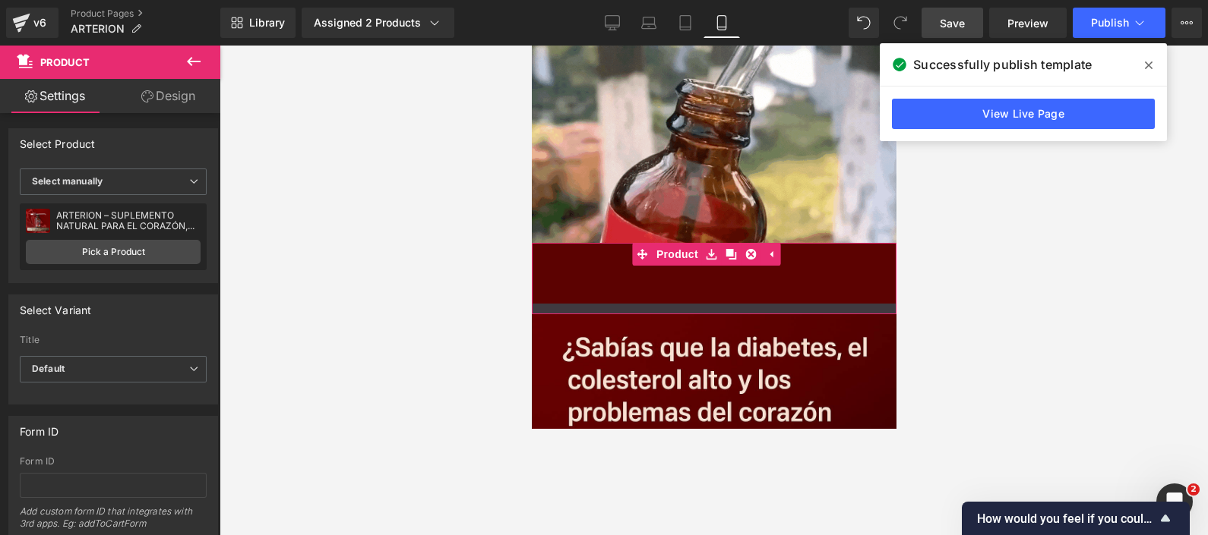
drag, startPoint x: 649, startPoint y: 286, endPoint x: 646, endPoint y: 274, distance: 12.5
click at [646, 304] on div at bounding box center [713, 309] width 365 height 11
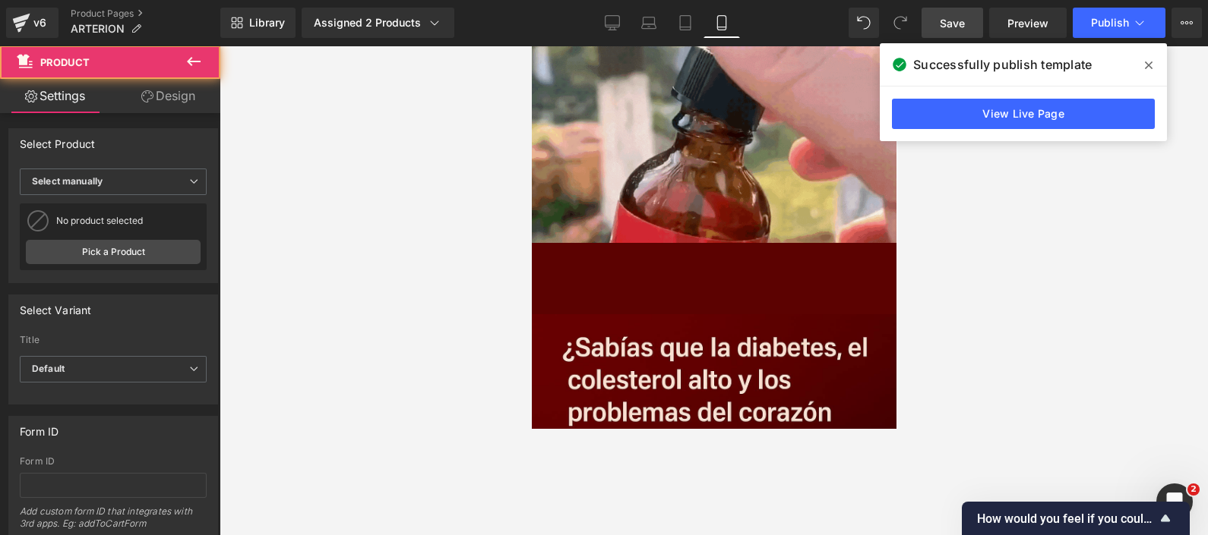
click at [631, 266] on div "Add To Cart (P) Cart Button" at bounding box center [712, 285] width 349 height 38
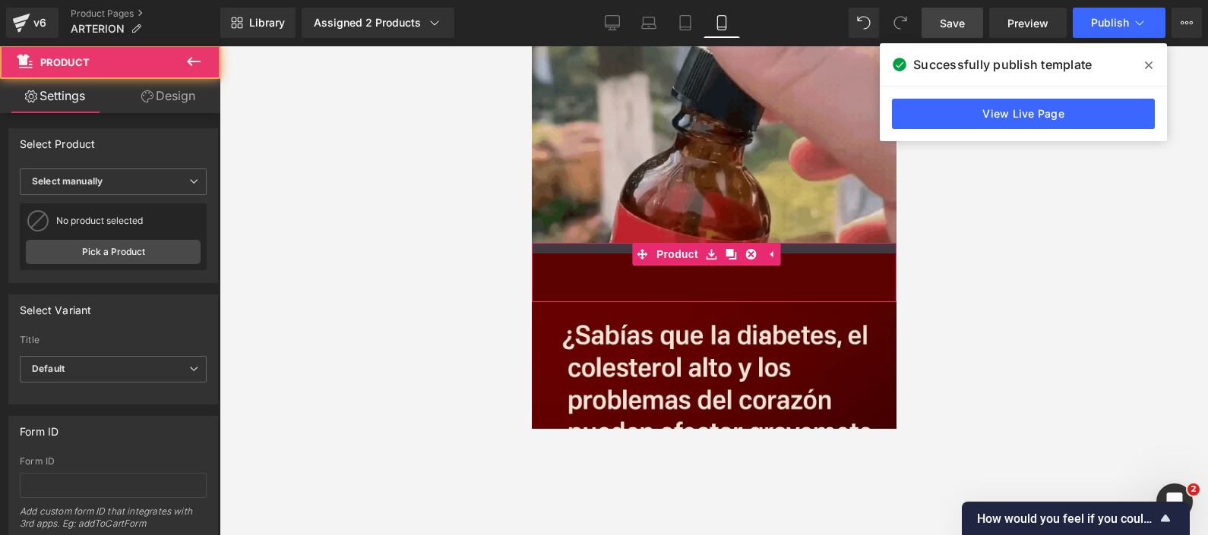
drag, startPoint x: 627, startPoint y: 207, endPoint x: 781, endPoint y: 188, distance: 155.2
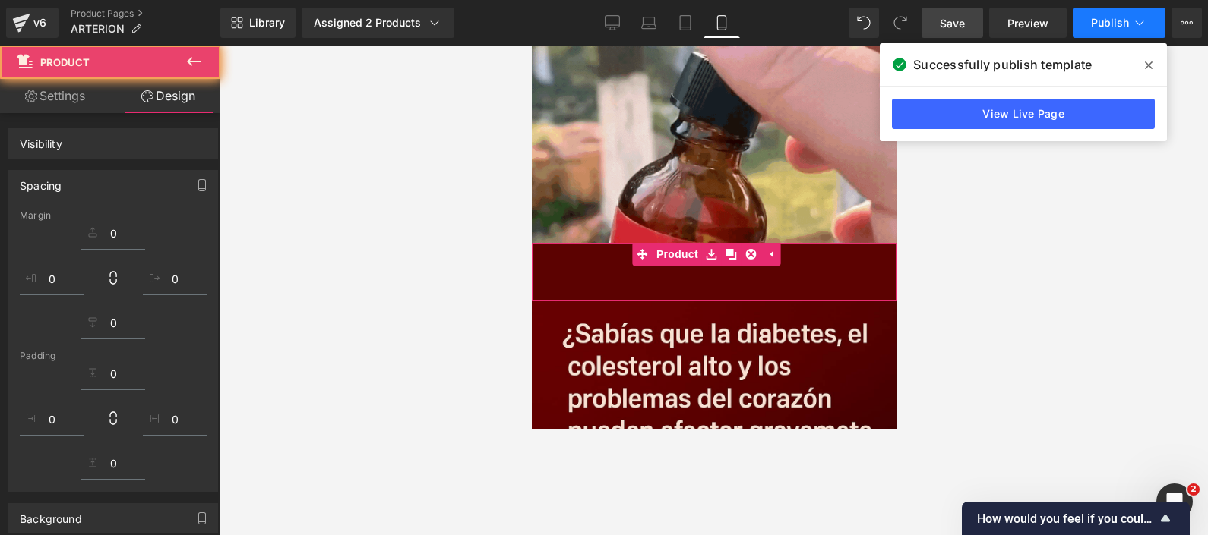
click at [965, 19] on span "Publish" at bounding box center [1110, 23] width 38 height 12
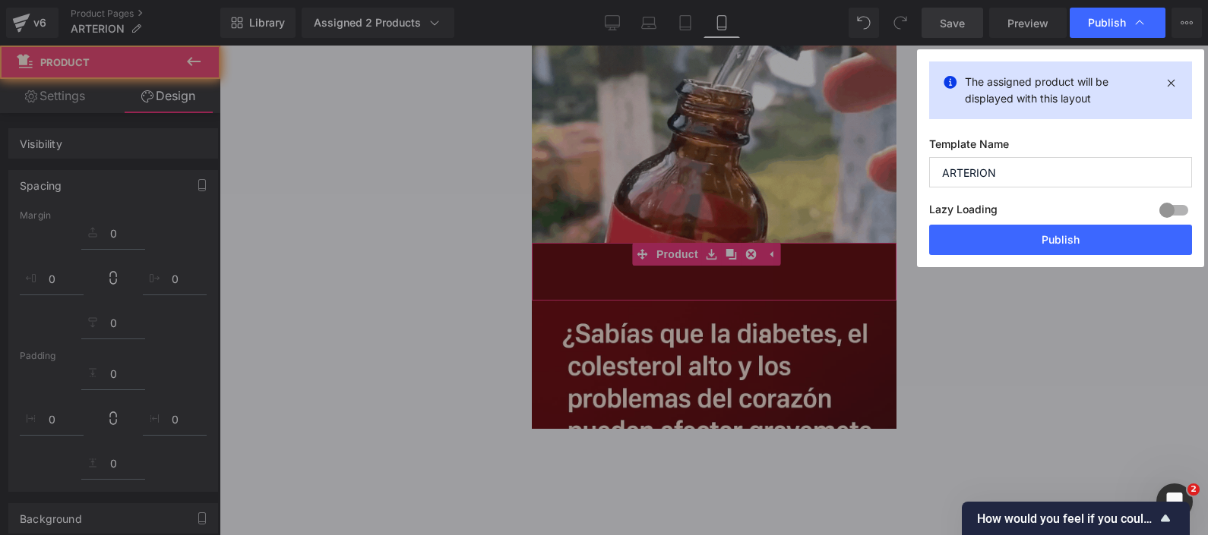
click at [965, 236] on button "Publish" at bounding box center [1060, 240] width 263 height 30
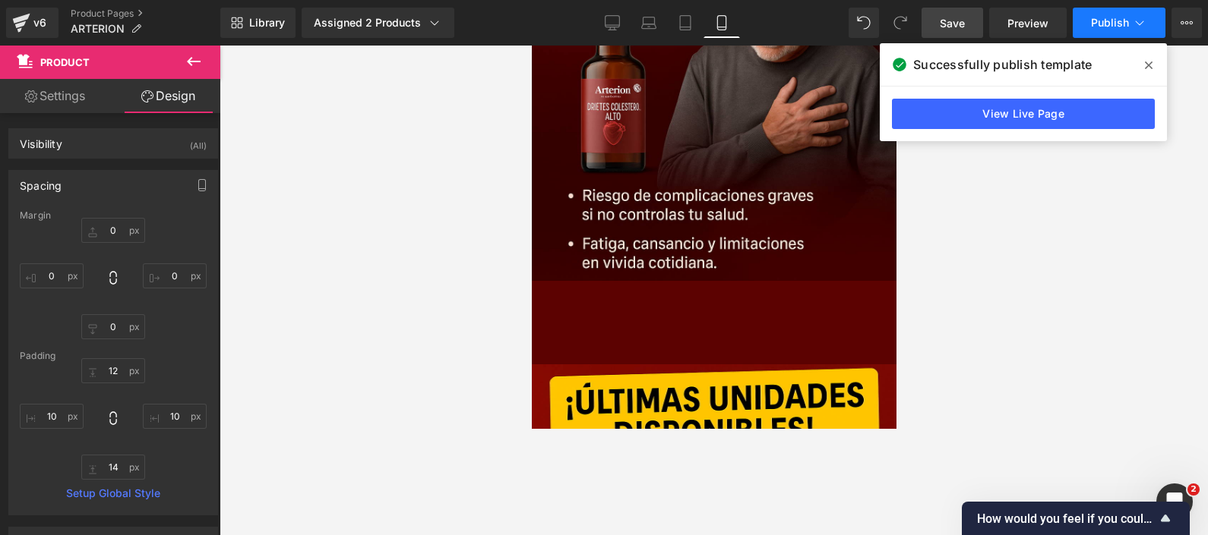
scroll to position [1328, 0]
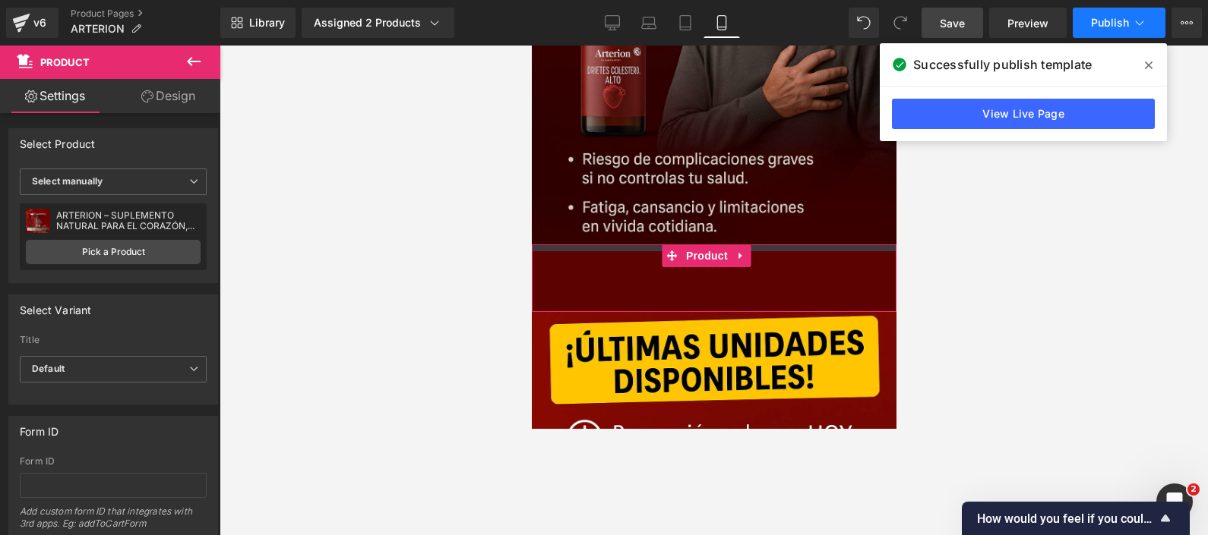
drag, startPoint x: 635, startPoint y: 196, endPoint x: 638, endPoint y: 180, distance: 16.2
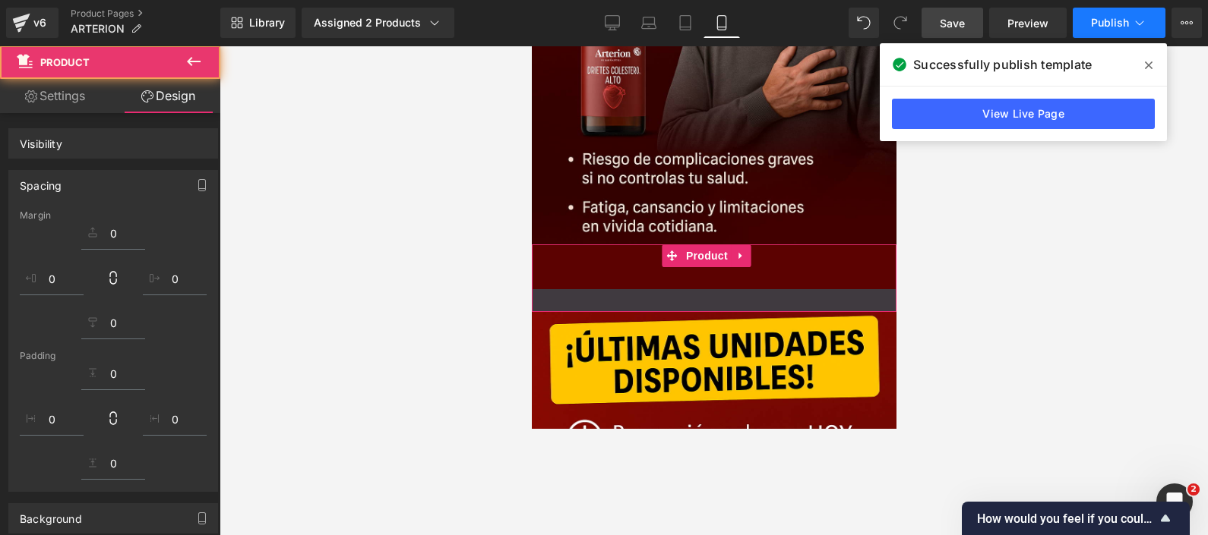
click at [637, 251] on div "Add To Cart (P) Cart Button" at bounding box center [712, 270] width 349 height 38
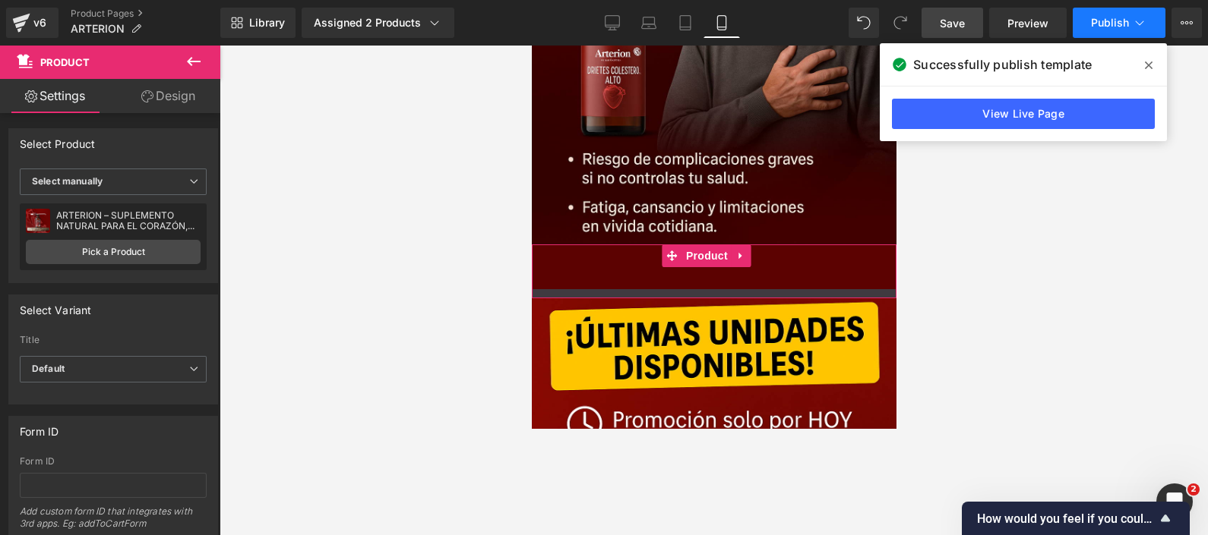
drag, startPoint x: 636, startPoint y: 250, endPoint x: 637, endPoint y: 236, distance: 13.8
click at [637, 289] on div at bounding box center [713, 293] width 365 height 9
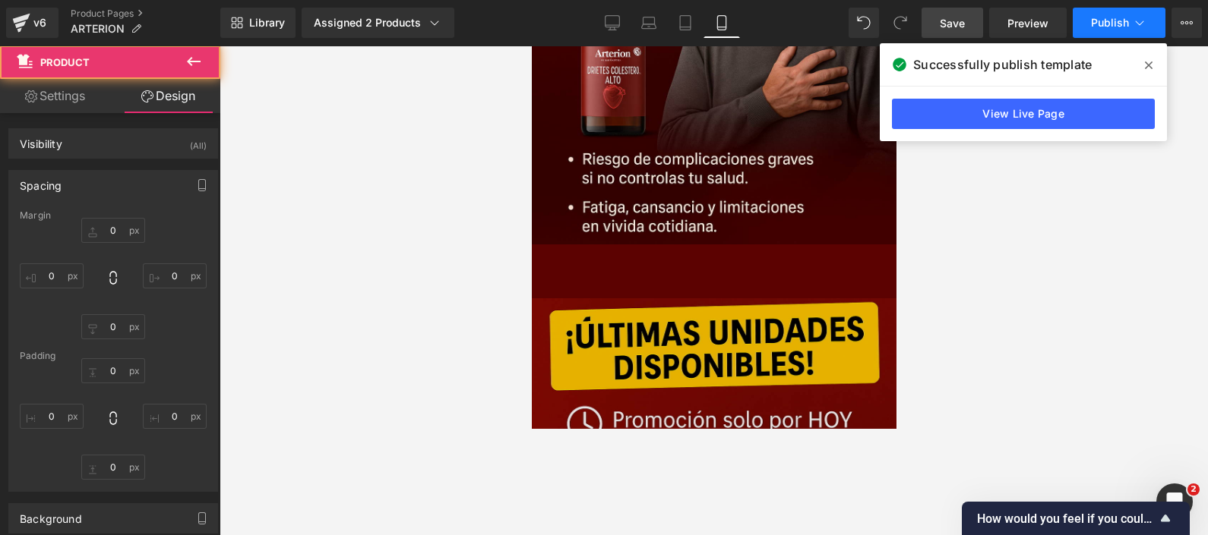
type input "0"
type input "9"
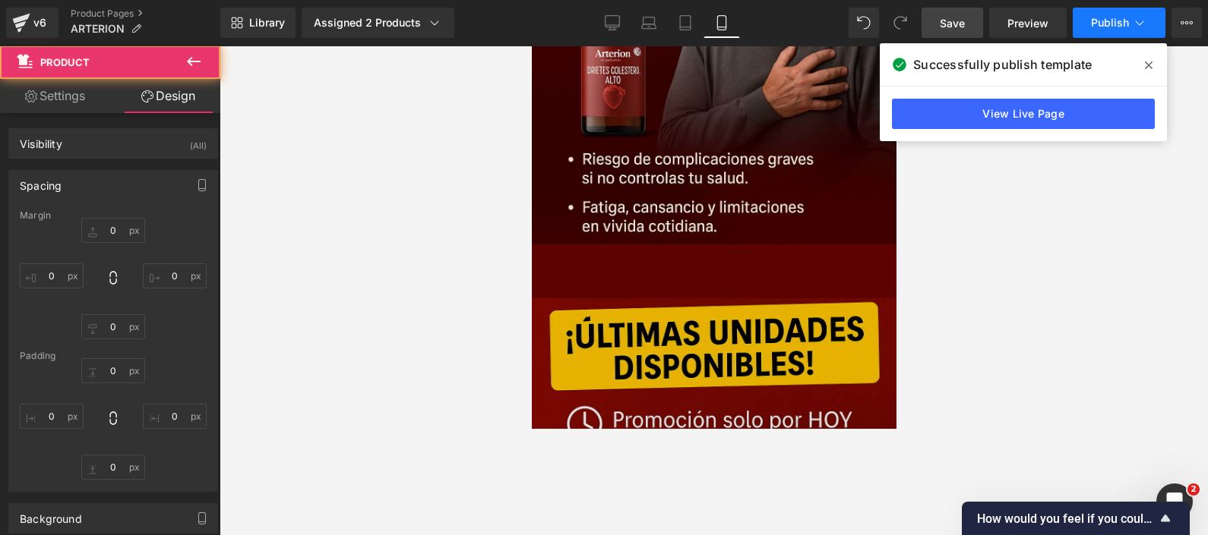
type input "10"
type input "12"
type input "10"
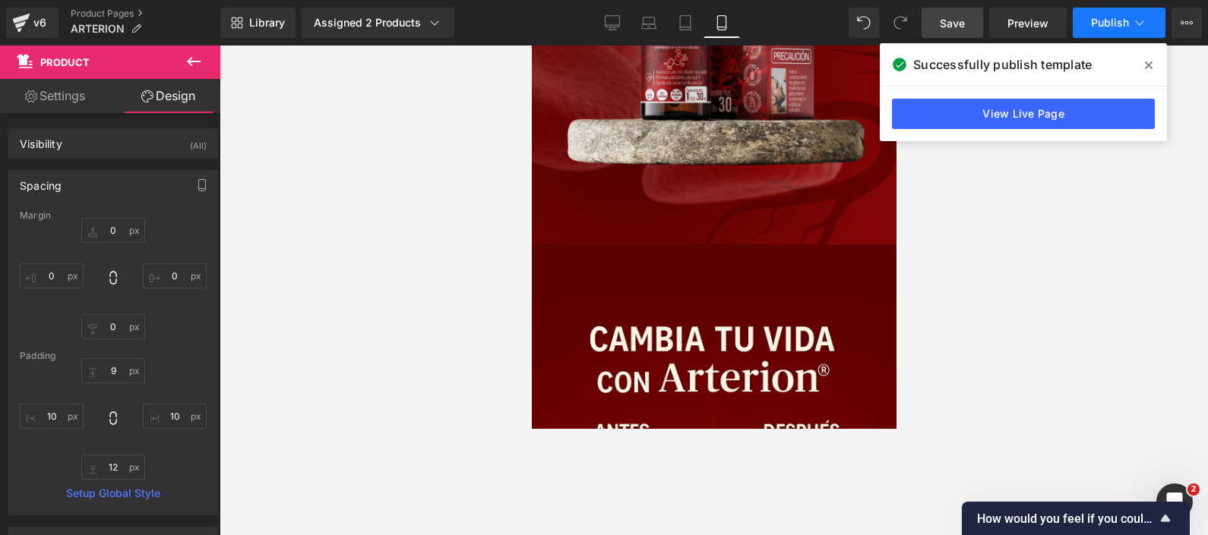
scroll to position [2373, 0]
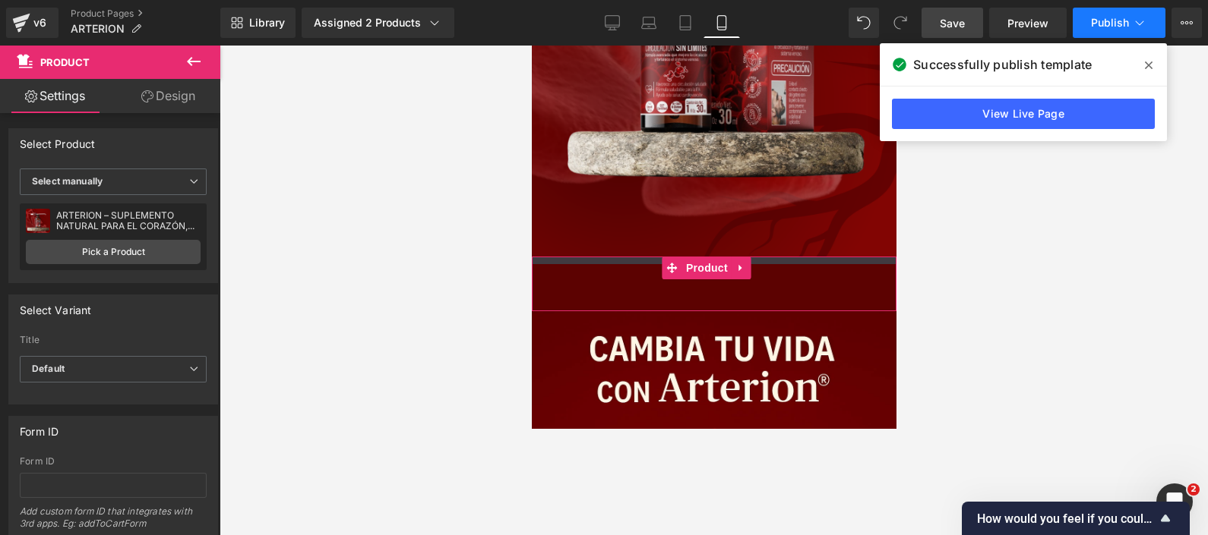
click at [637, 257] on div at bounding box center [713, 261] width 365 height 8
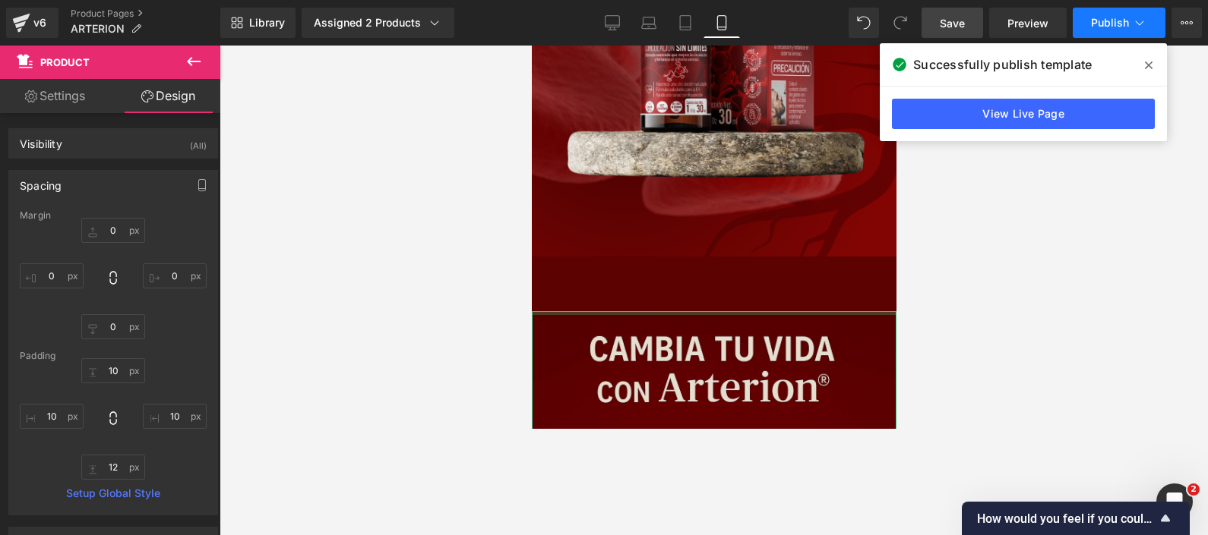
click at [633, 311] on div at bounding box center [713, 313] width 365 height 4
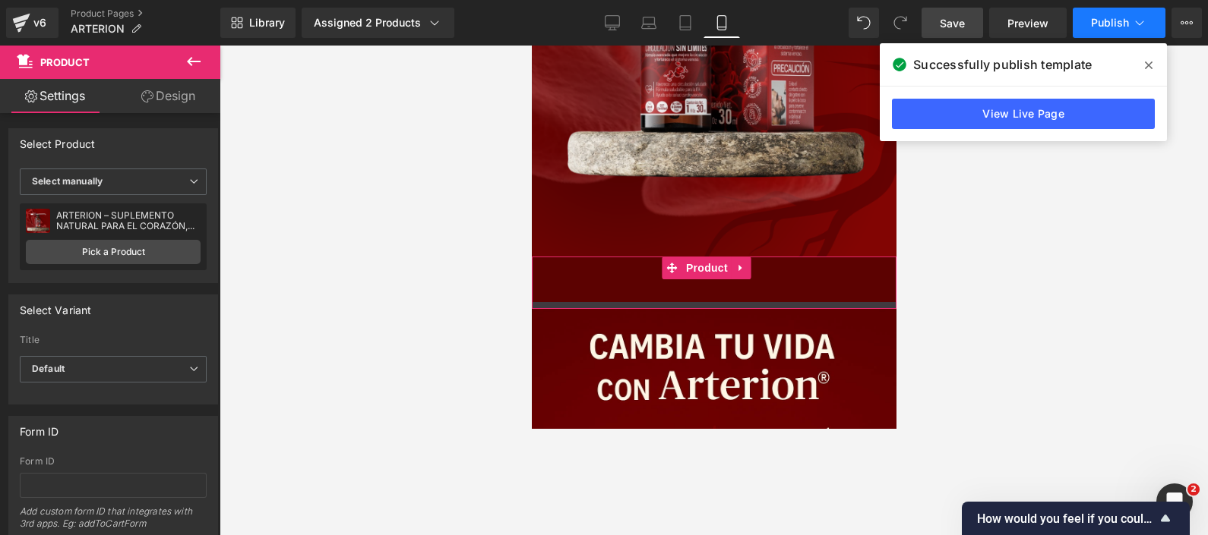
click at [646, 257] on div "Add To Cart (P) Cart Button Product" at bounding box center [713, 283] width 365 height 52
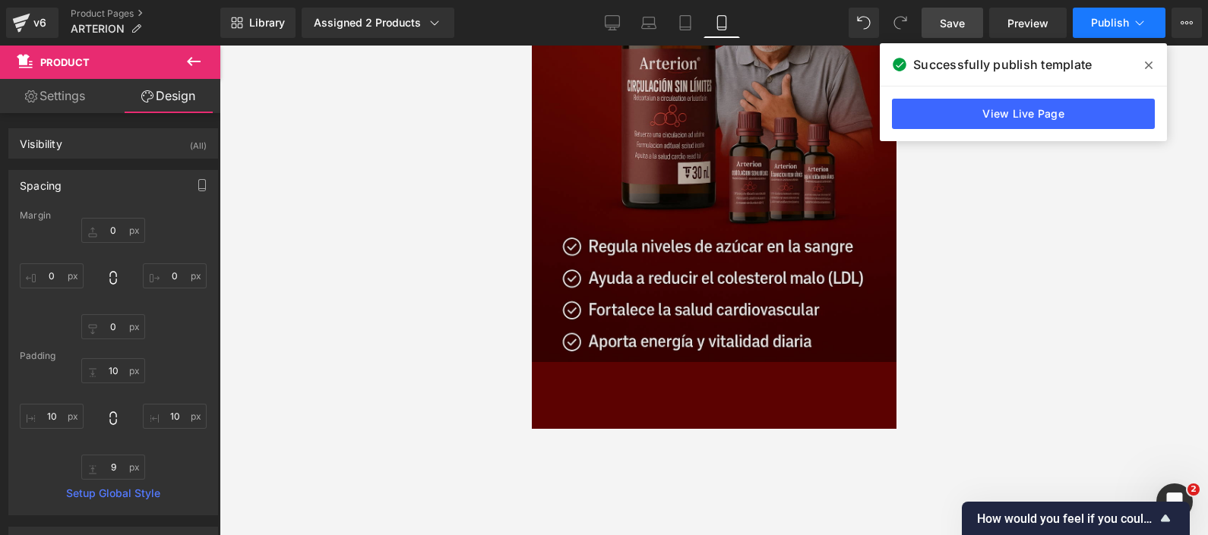
scroll to position [4272, 0]
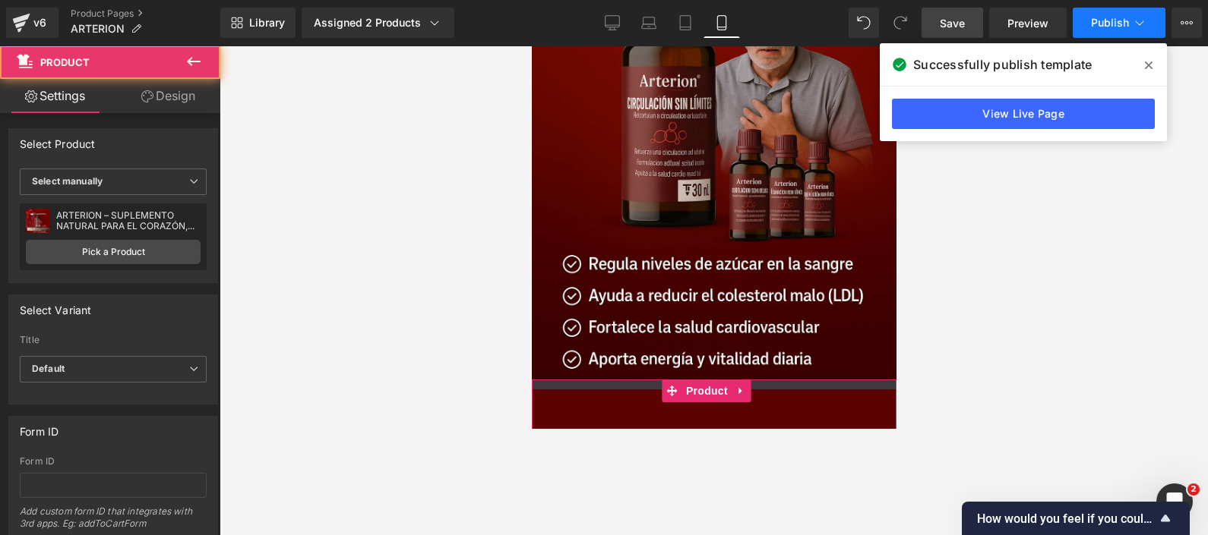
drag, startPoint x: 636, startPoint y: 226, endPoint x: 639, endPoint y: 213, distance: 13.3
click at [639, 380] on div at bounding box center [713, 385] width 365 height 10
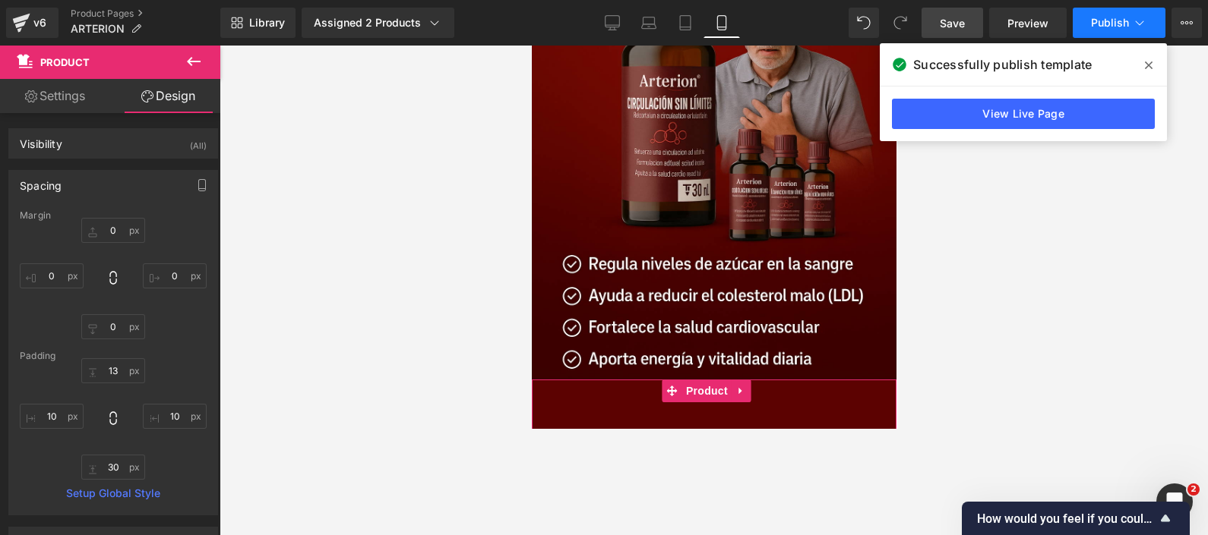
click at [636, 390] on div "Add To Cart (P) Cart Button" at bounding box center [712, 409] width 349 height 38
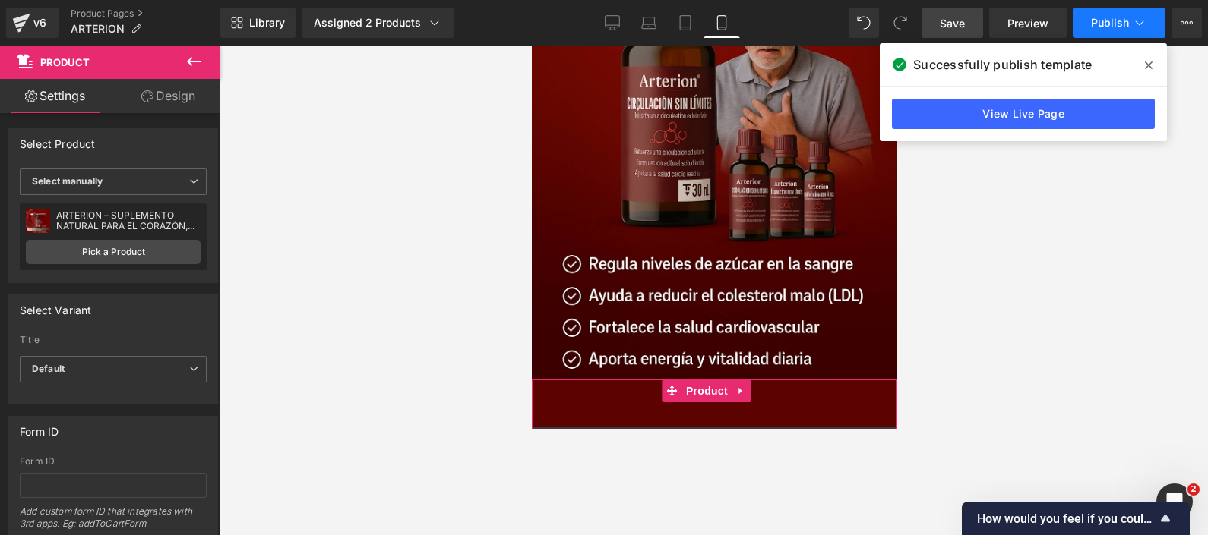
drag, startPoint x: 637, startPoint y: 273, endPoint x: 639, endPoint y: 262, distance: 11.5
click at [639, 428] on div at bounding box center [713, 433] width 365 height 11
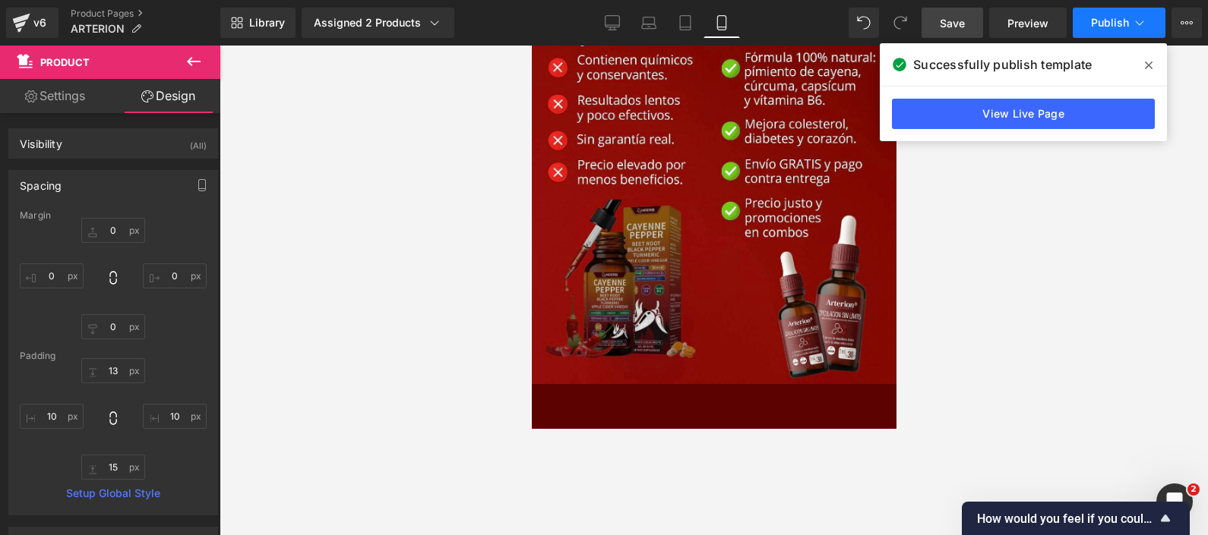
scroll to position [5315, 0]
drag, startPoint x: 620, startPoint y: 207, endPoint x: 636, endPoint y: 188, distance: 24.7
click at [620, 406] on div "Add To Cart (P) Cart Button" at bounding box center [712, 425] width 349 height 38
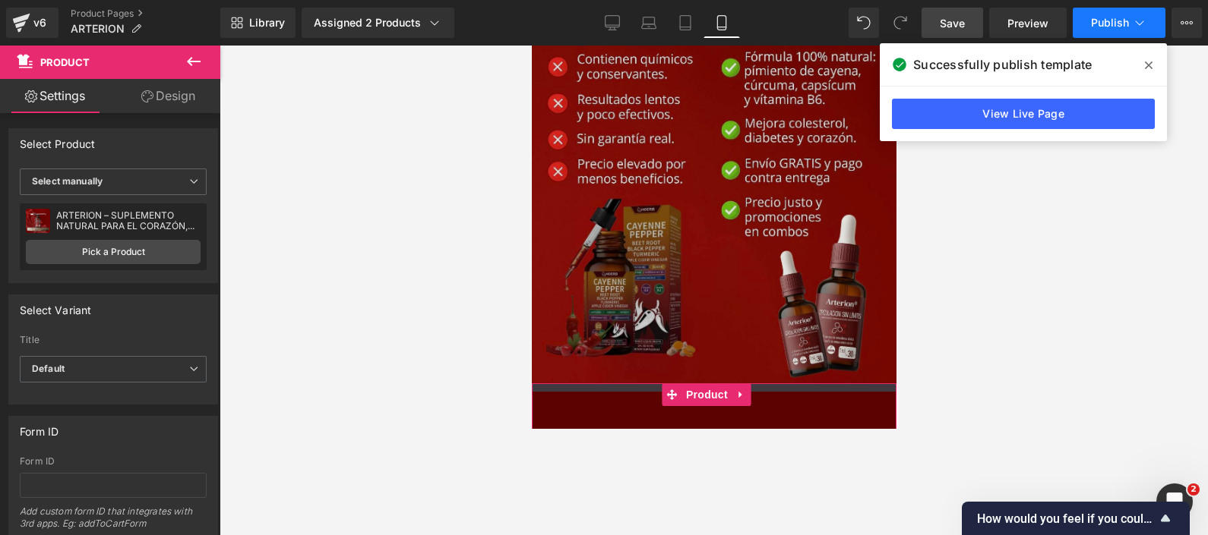
drag, startPoint x: 636, startPoint y: 178, endPoint x: 638, endPoint y: 164, distance: 14.6
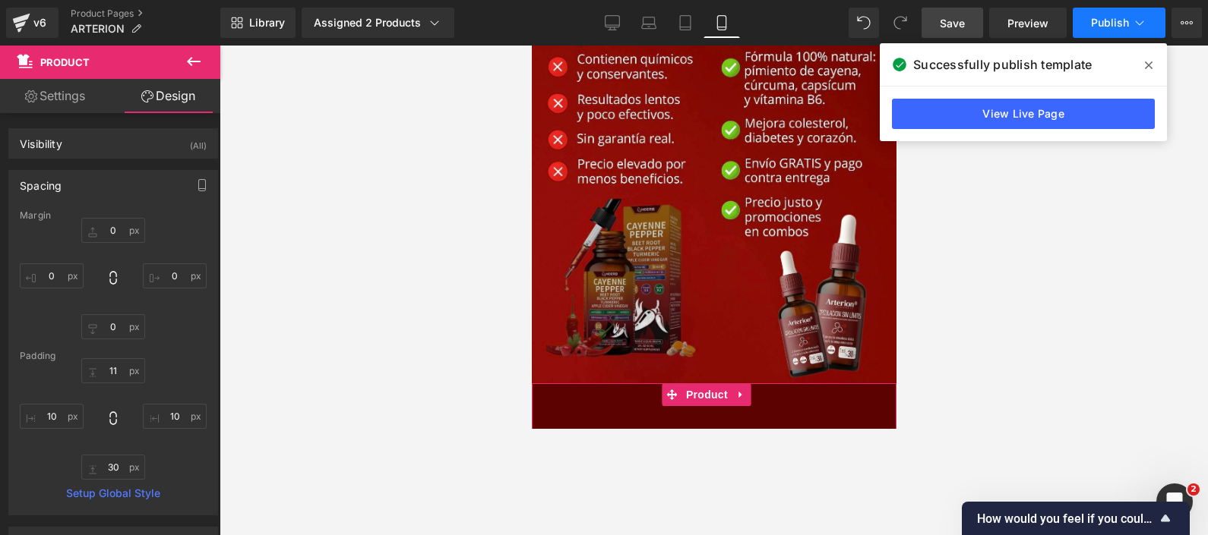
click at [646, 384] on div "Add To Cart (P) Cart Button Product" at bounding box center [713, 418] width 365 height 69
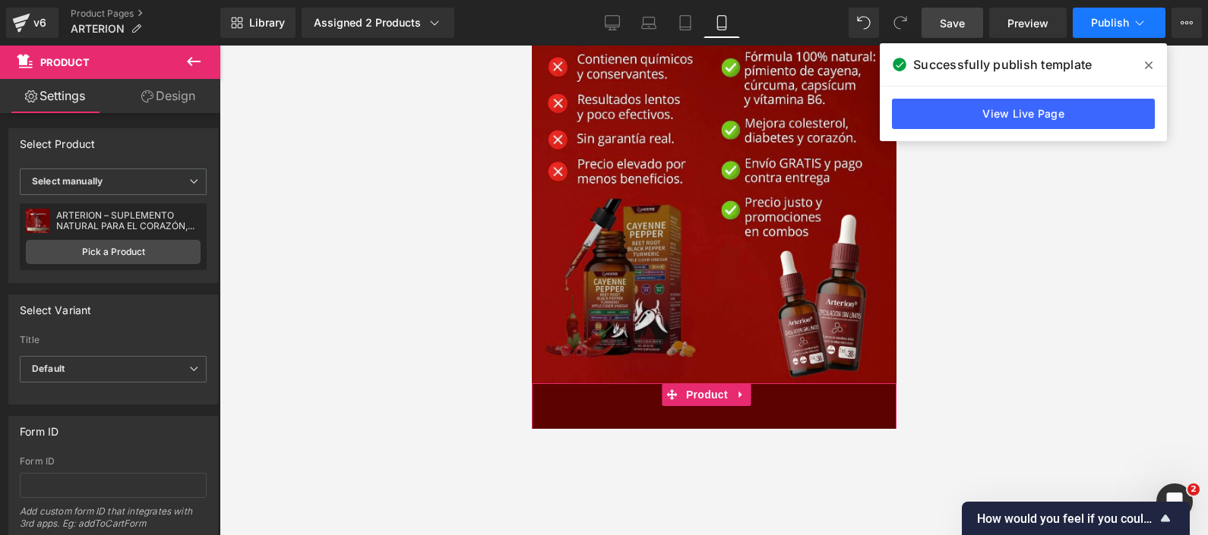
drag, startPoint x: 643, startPoint y: 227, endPoint x: 643, endPoint y: 216, distance: 10.6
click at [643, 428] on div at bounding box center [713, 436] width 365 height 12
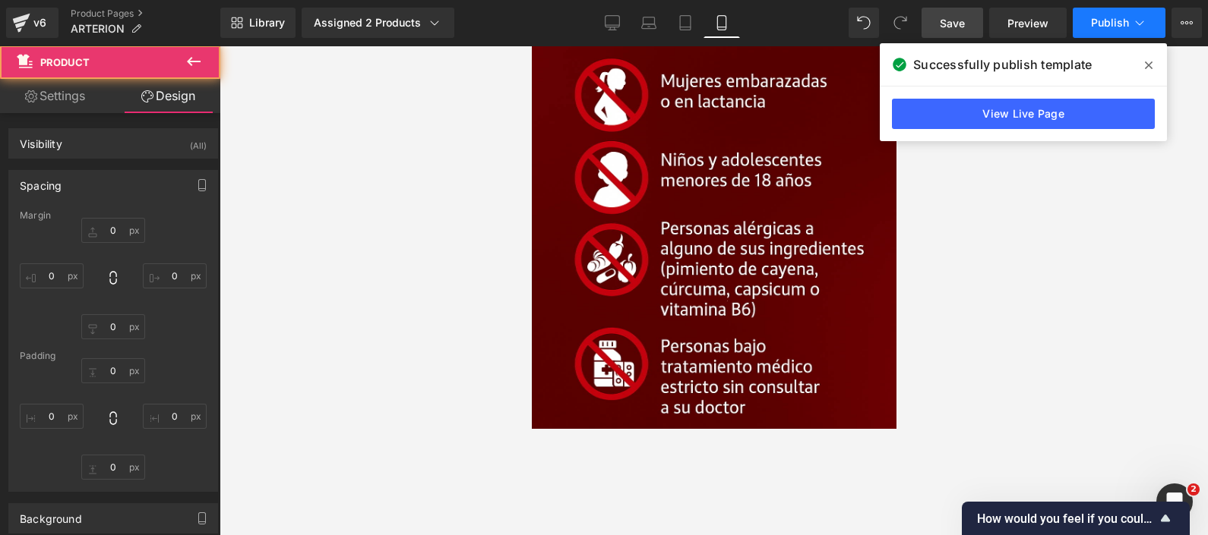
type input "0"
type input "11"
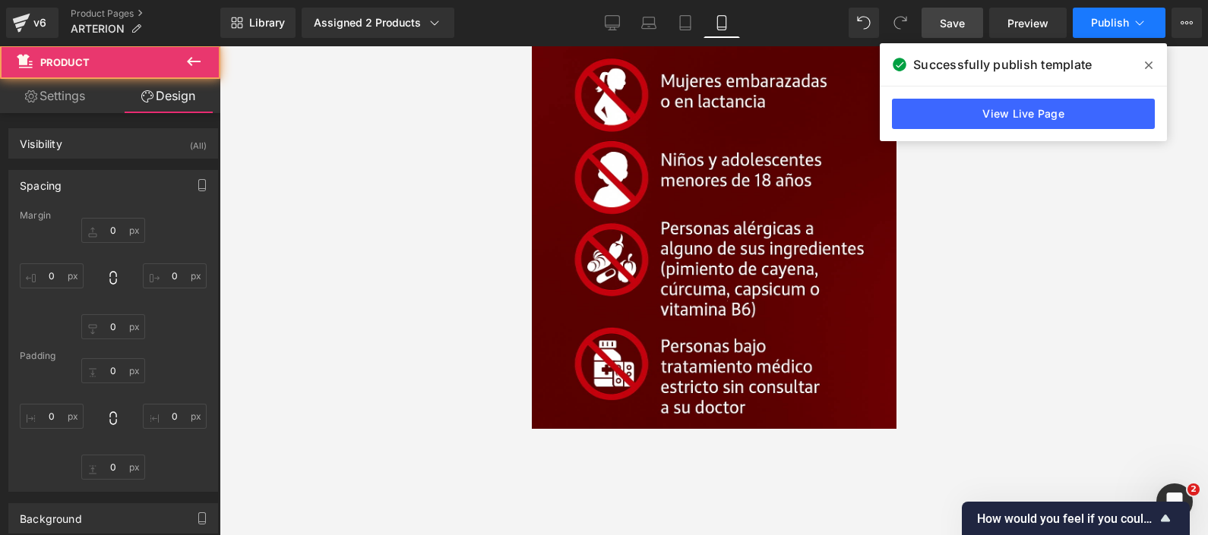
type input "10"
type input "16"
type input "10"
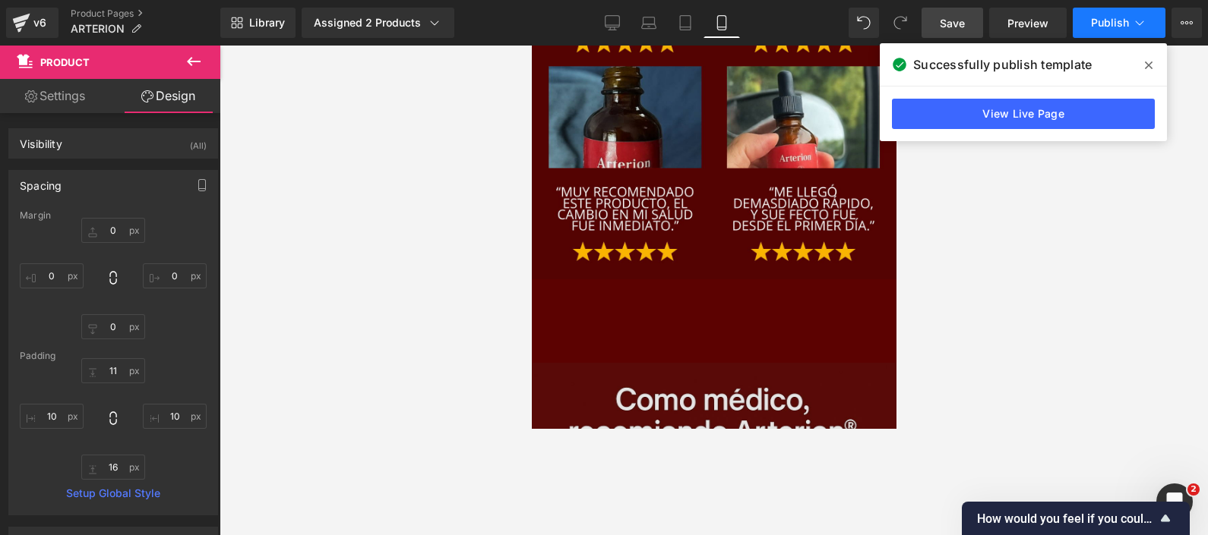
scroll to position [7025, 0]
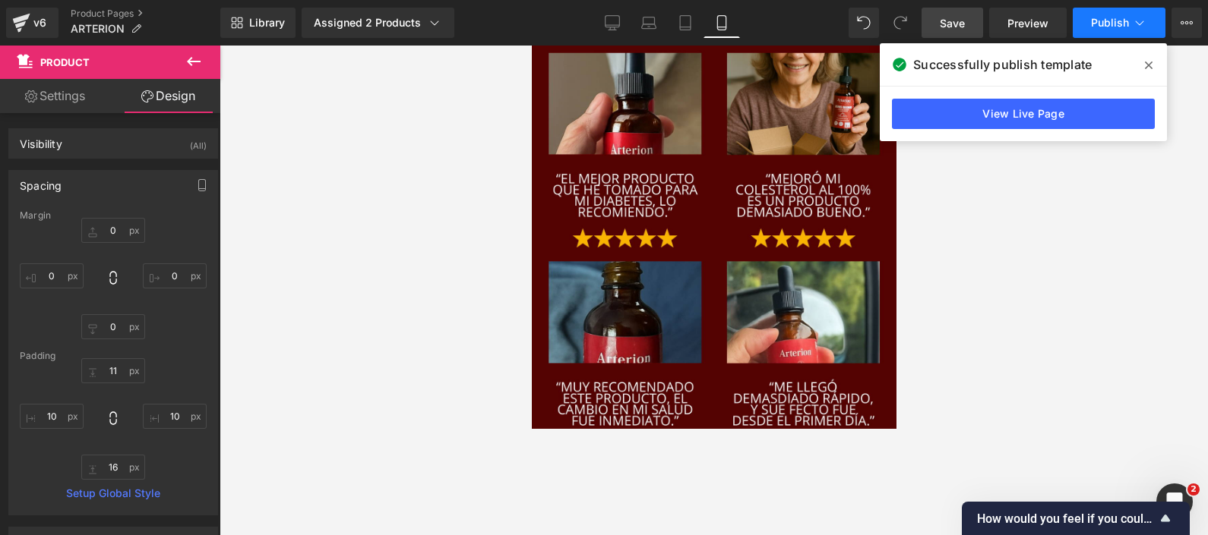
drag, startPoint x: 624, startPoint y: 248, endPoint x: 639, endPoint y: 223, distance: 29.7
click at [624, 428] on div "Add To Cart (P) Cart Button" at bounding box center [712, 516] width 349 height 38
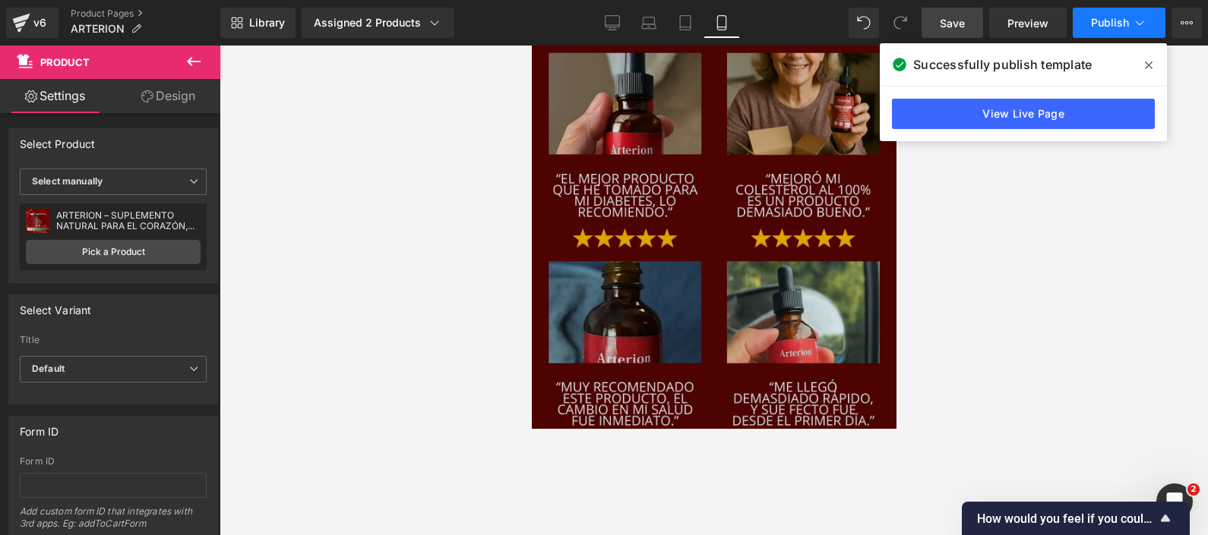
drag, startPoint x: 637, startPoint y: 196, endPoint x: 641, endPoint y: 181, distance: 15.7
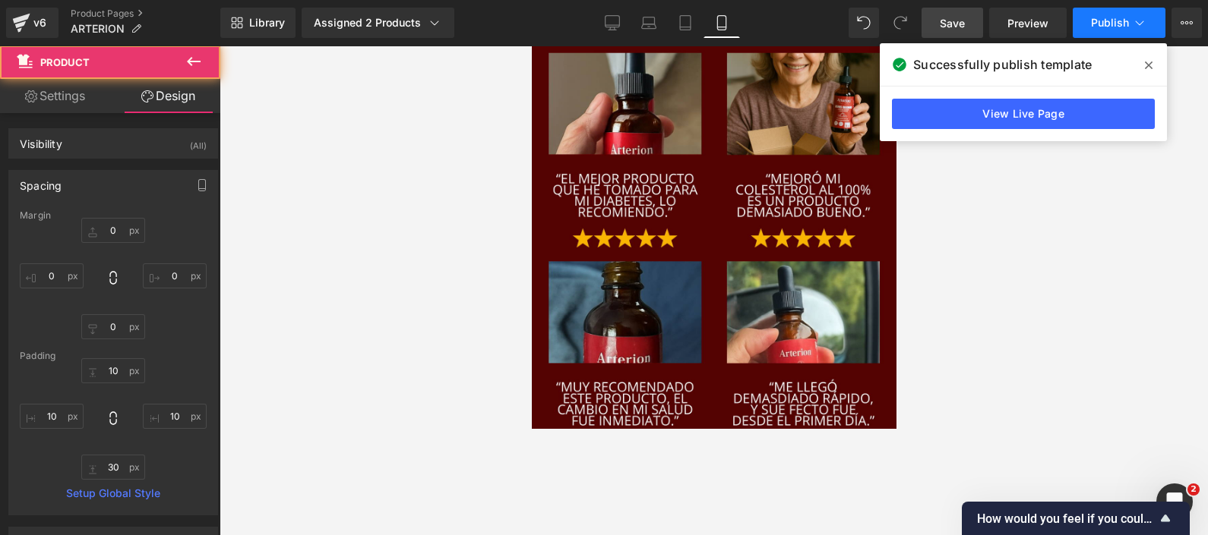
click at [634, 428] on div "Add To Cart (P) Cart Button Product" at bounding box center [713, 509] width 365 height 68
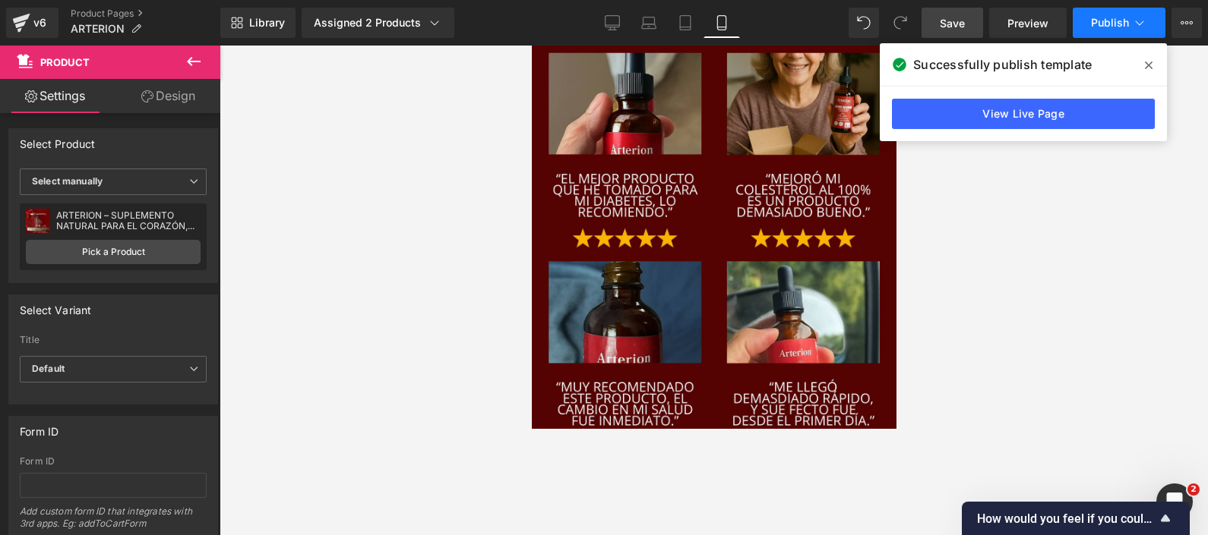
drag, startPoint x: 642, startPoint y: 250, endPoint x: 642, endPoint y: 238, distance: 12.2
click at [642, 428] on div "Add To Cart (P) Cart Button Product" at bounding box center [713, 503] width 365 height 56
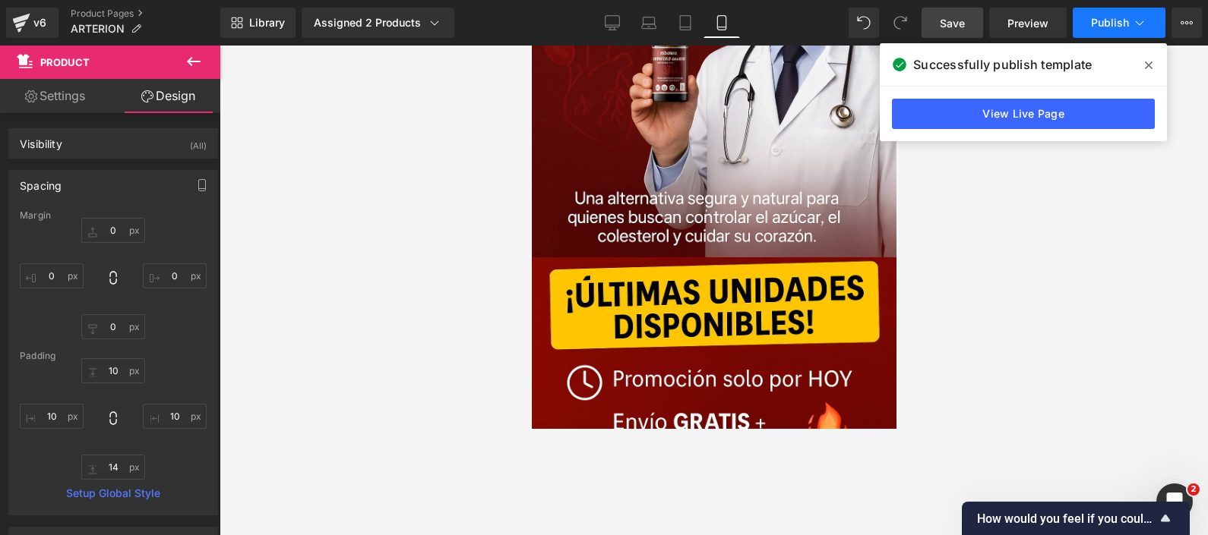
scroll to position [8069, 0]
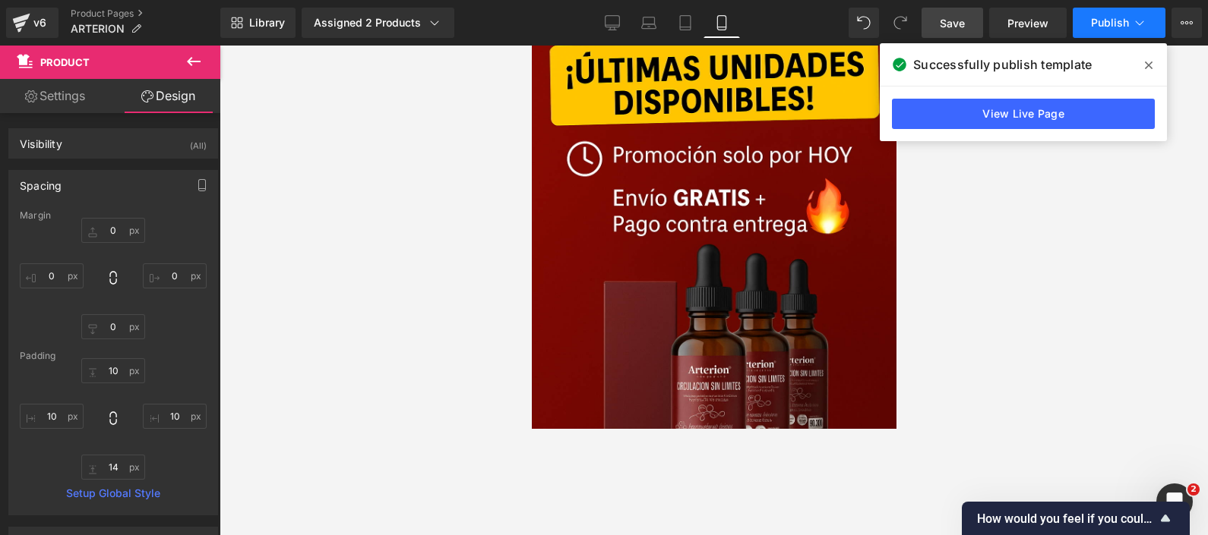
click at [965, 19] on span "Publish" at bounding box center [1110, 23] width 38 height 12
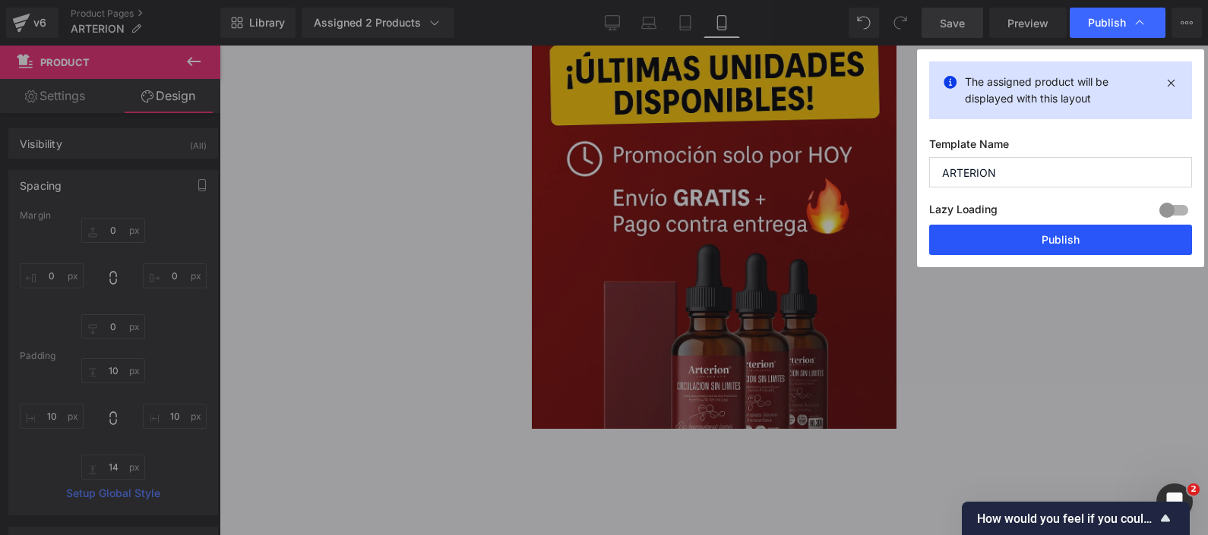
click at [965, 239] on button "Publish" at bounding box center [1060, 240] width 263 height 30
